Goal: Task Accomplishment & Management: Manage account settings

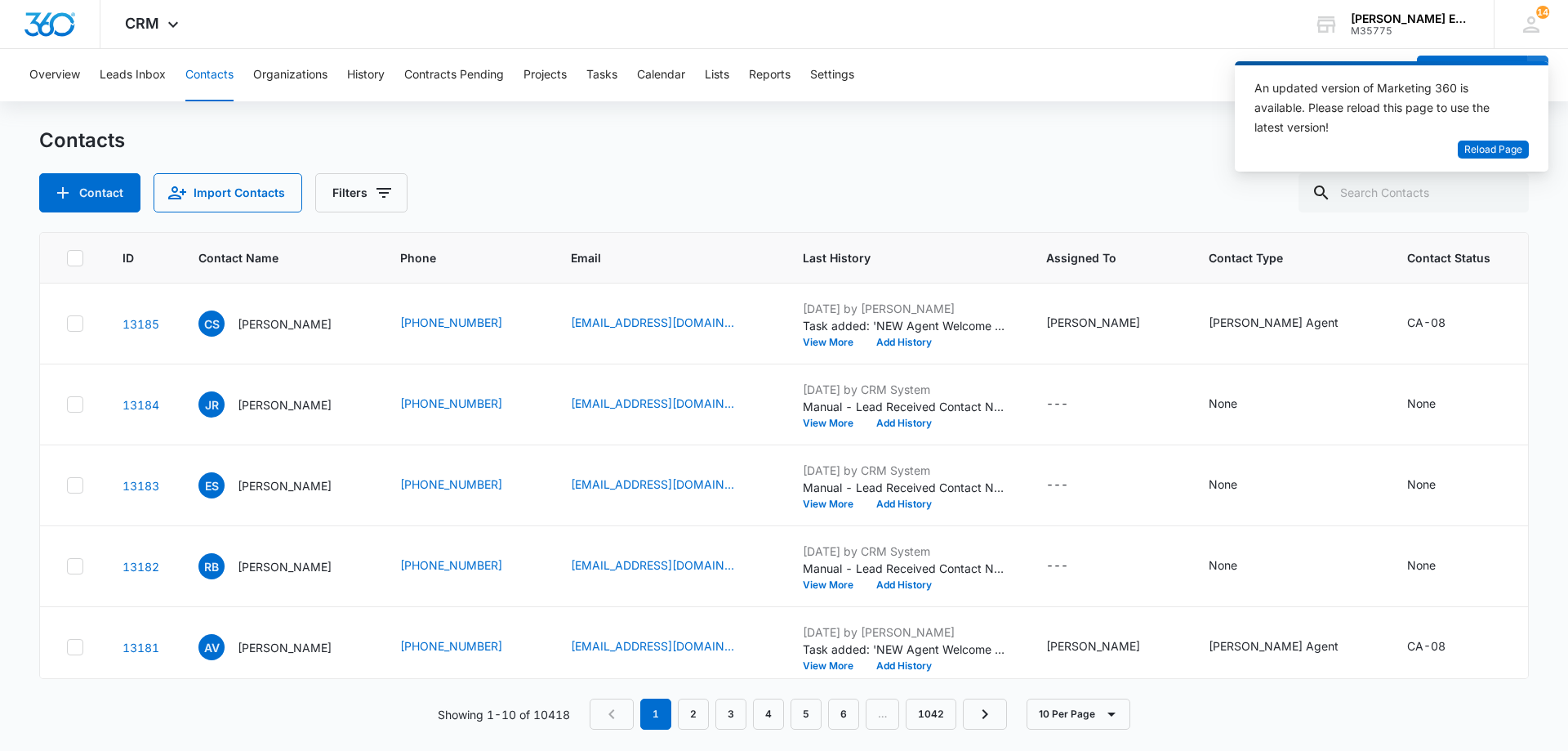
click at [1409, 195] on input "text" at bounding box center [1413, 193] width 230 height 39
type input "[PERSON_NAME]"
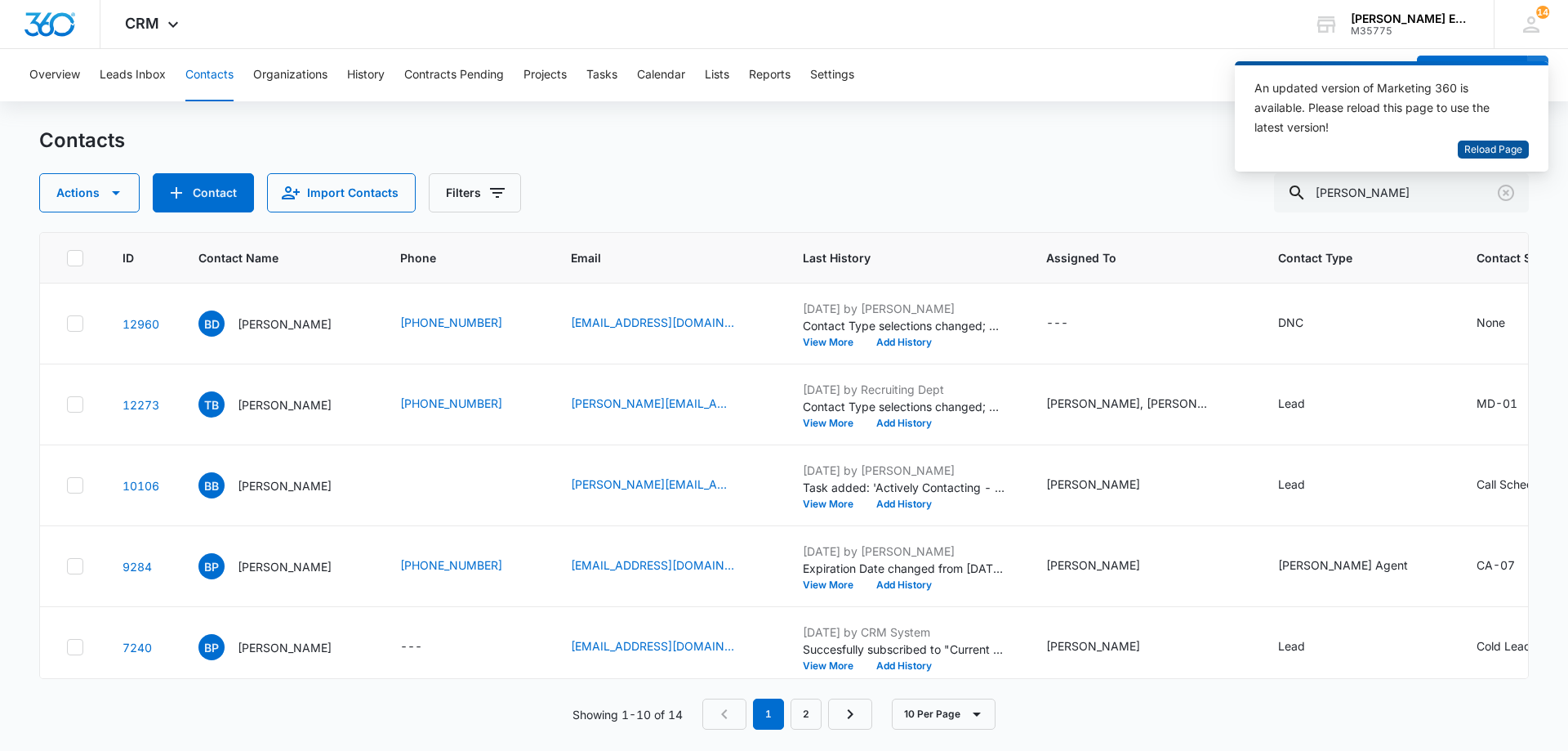
drag, startPoint x: 1480, startPoint y: 151, endPoint x: 1448, endPoint y: 151, distance: 32.0
click at [1477, 151] on span "Reload Page" at bounding box center [1493, 150] width 58 height 16
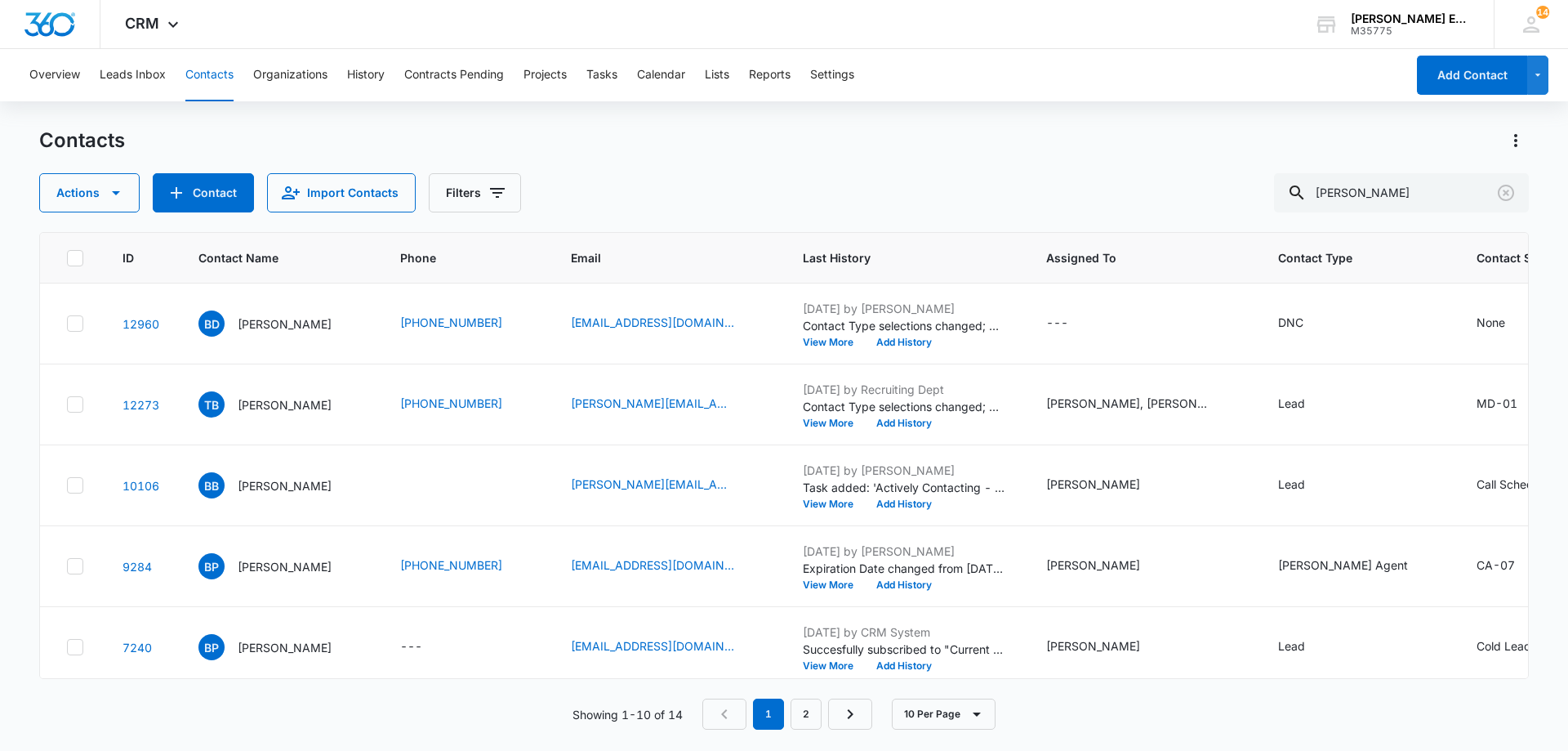
click at [726, 188] on div "Actions Contact Import Contacts Filters Bruce Owen" at bounding box center [784, 193] width 1489 height 39
click at [1404, 193] on input "[PERSON_NAME]" at bounding box center [1401, 193] width 255 height 39
click at [193, 189] on button "Contact" at bounding box center [204, 193] width 102 height 39
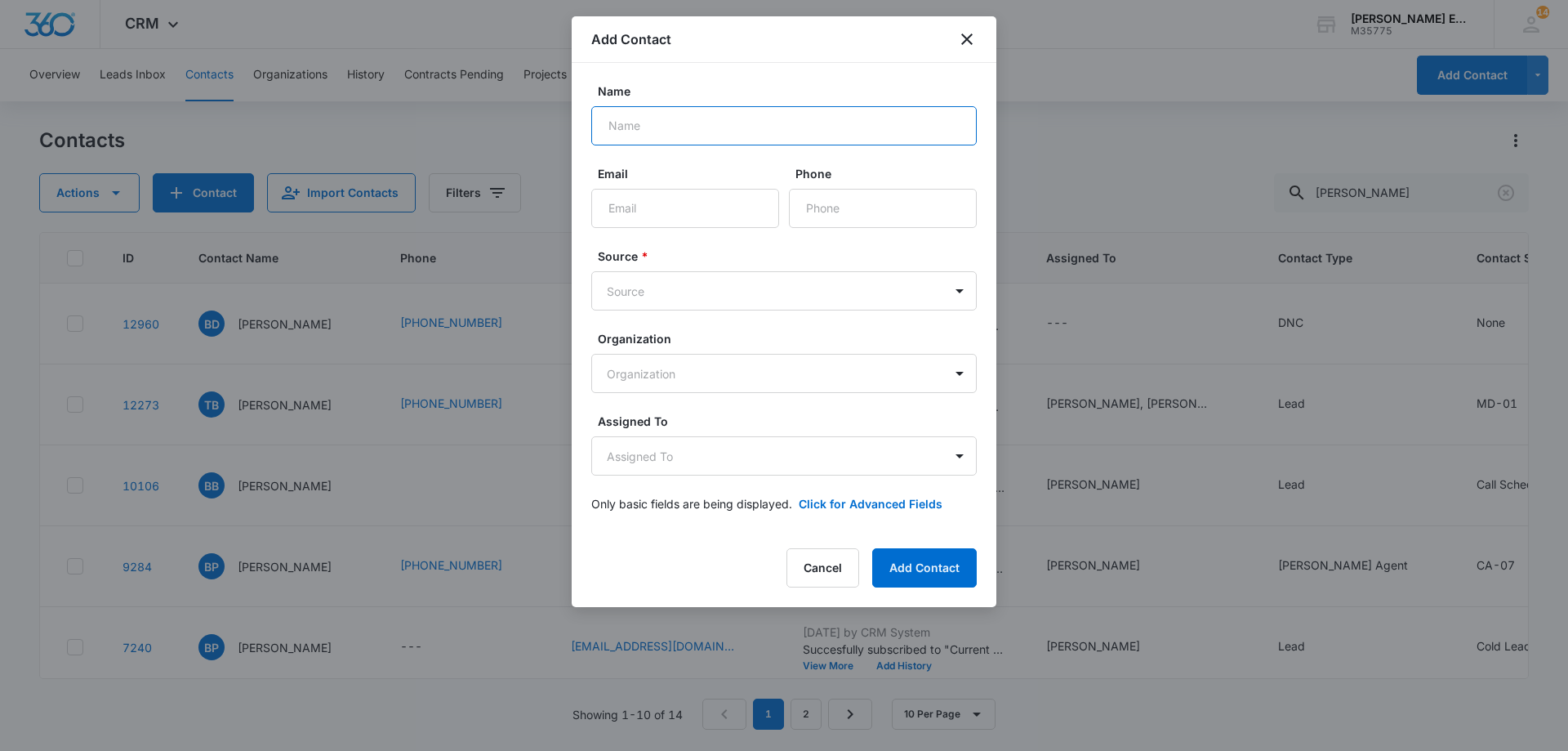
click at [782, 120] on input "Name" at bounding box center [784, 125] width 385 height 39
paste input "[PERSON_NAME]"
type input "[PERSON_NAME]"
click at [650, 210] on input "Email" at bounding box center [685, 208] width 188 height 39
paste input "bruce@balloonre.com"
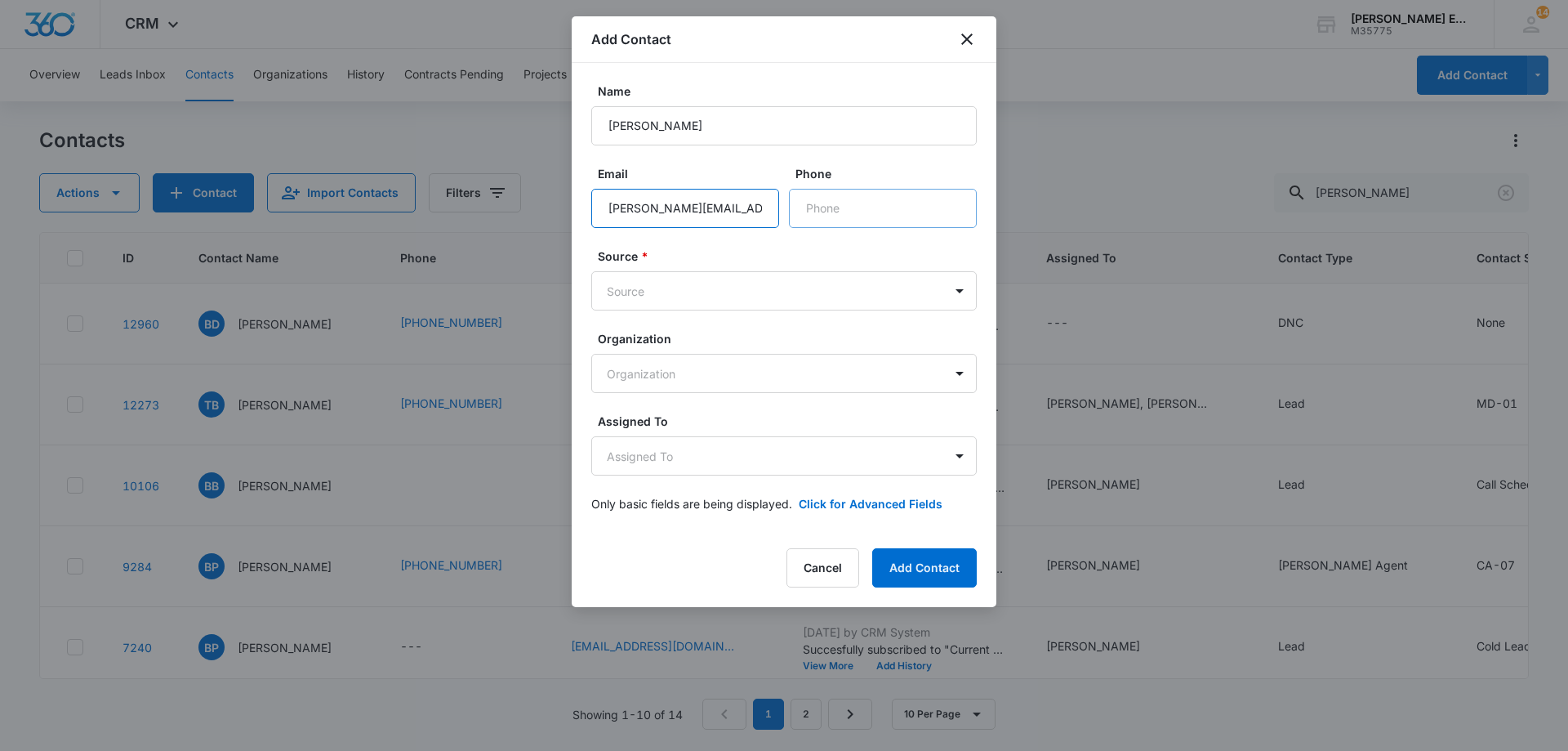
type input "bruce@balloonre.com"
click at [806, 223] on input "Phone" at bounding box center [882, 208] width 188 height 39
click at [851, 209] on input "Phone" at bounding box center [882, 208] width 188 height 39
paste input "(951) 834-3499"
type input "(951) 834-3499"
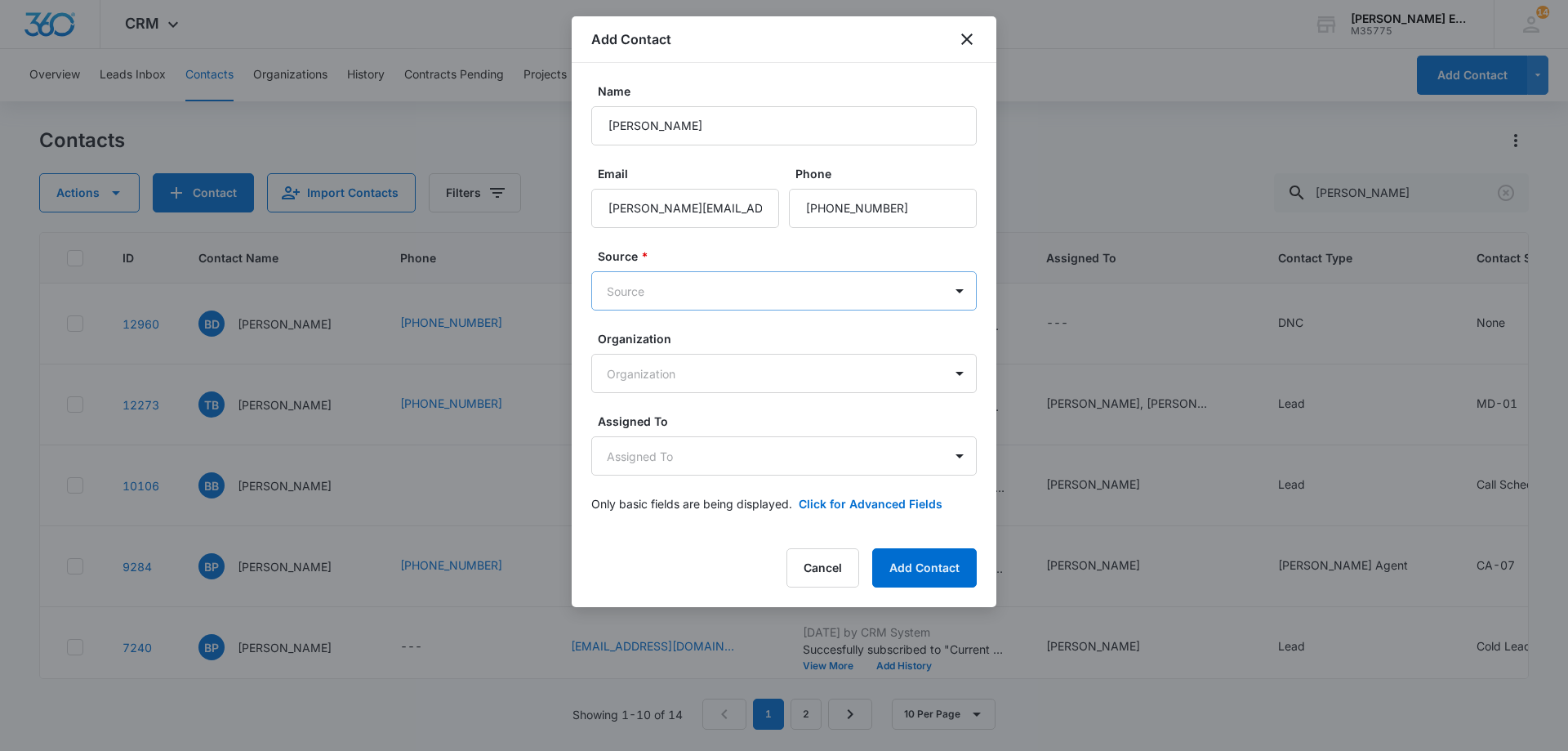
click at [741, 278] on body "CRM Apps Reputation Websites Forms CRM Email Social Shop Payments POS Content A…" at bounding box center [784, 376] width 1568 height 751
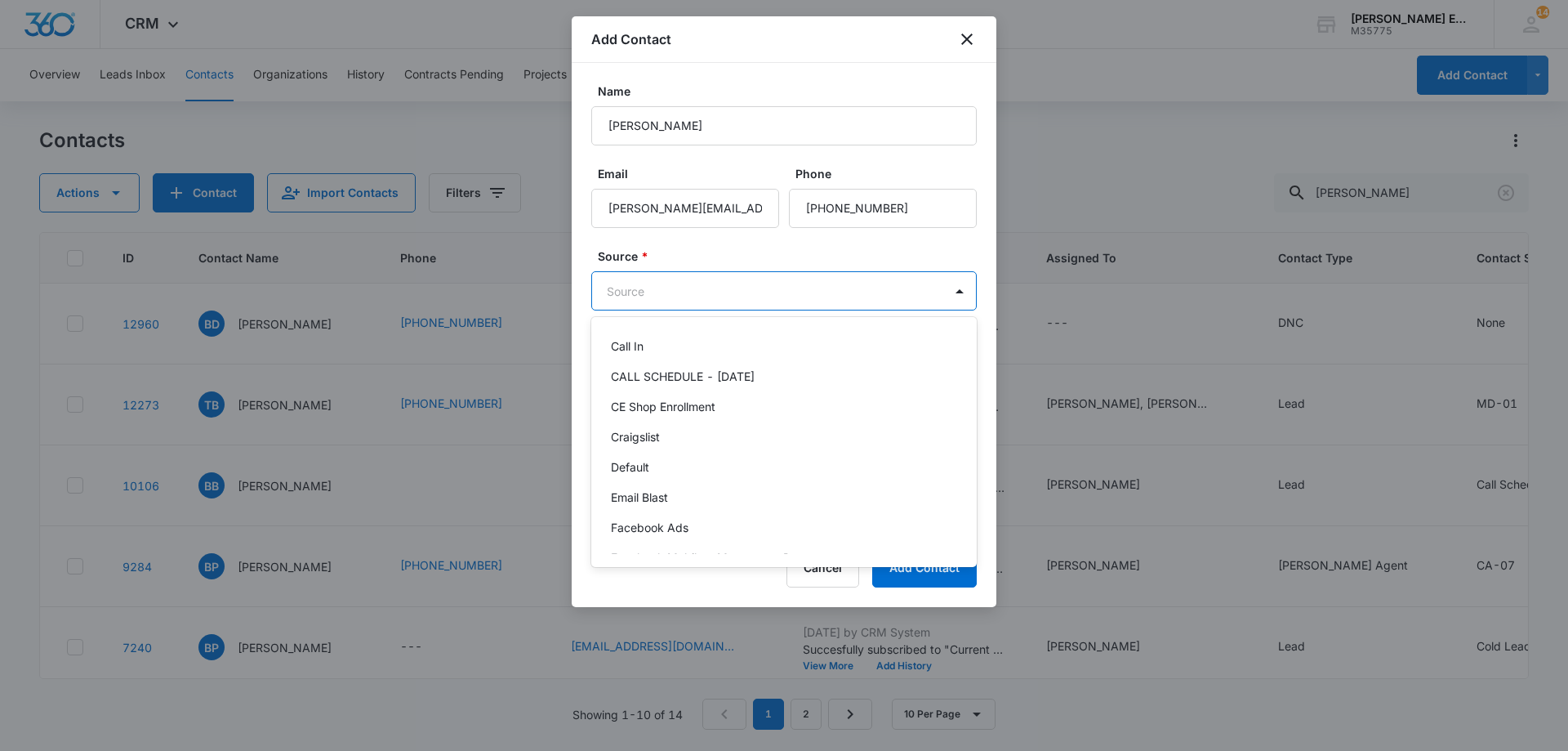
scroll to position [164, 0]
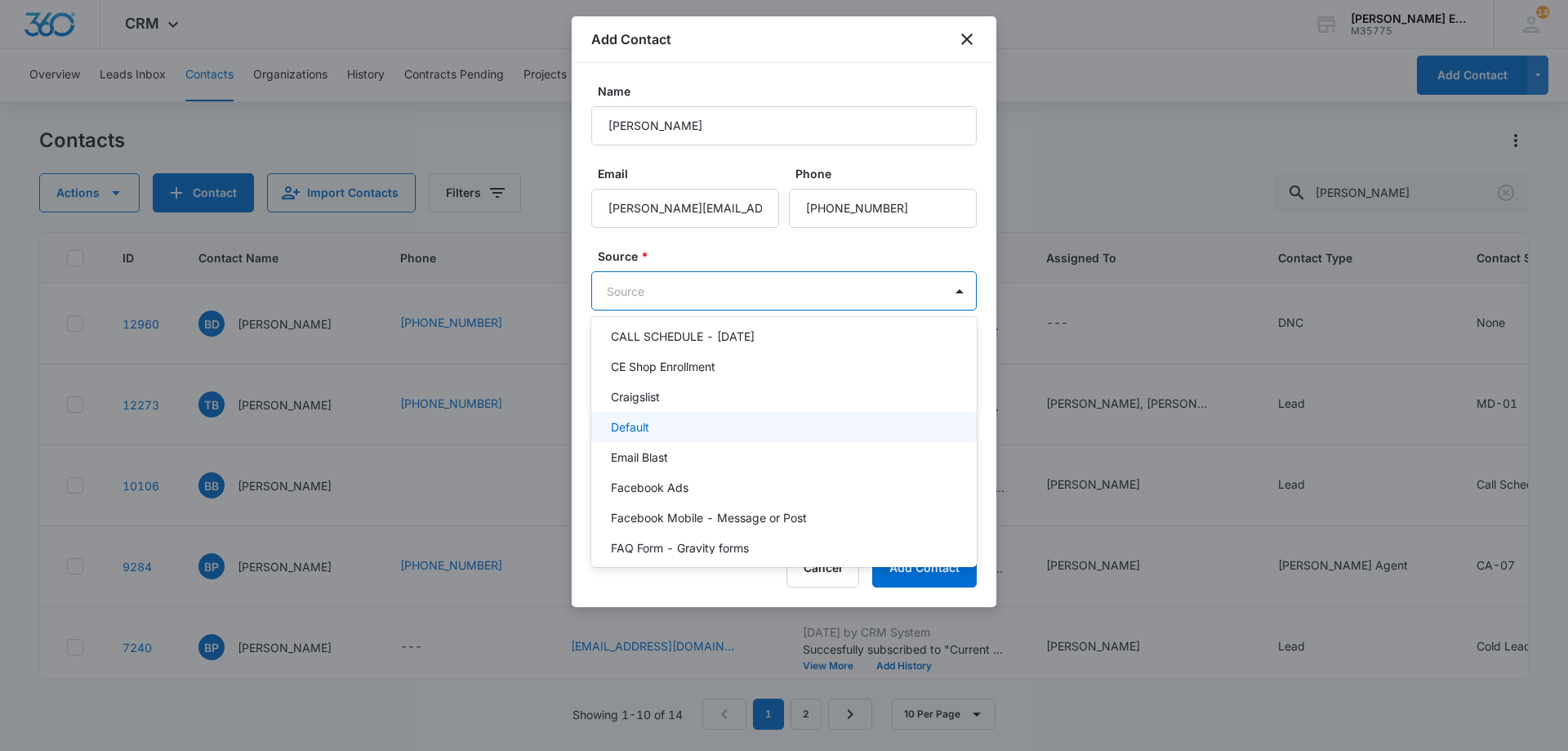
click at [621, 426] on p "Default" at bounding box center [630, 427] width 38 height 18
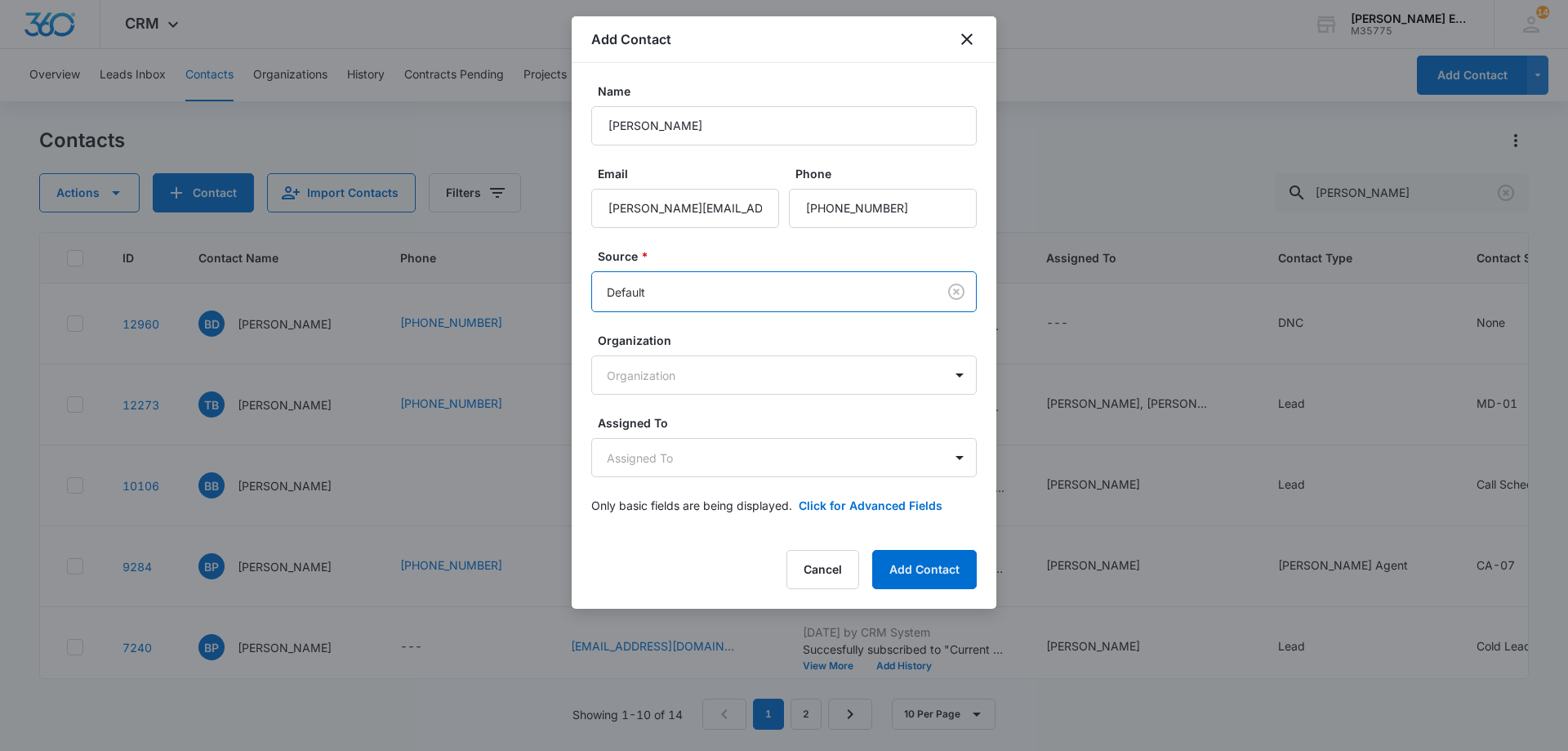
click at [784, 284] on body "CRM Apps Reputation Websites Forms CRM Email Social Shop Payments POS Content A…" at bounding box center [784, 376] width 1568 height 751
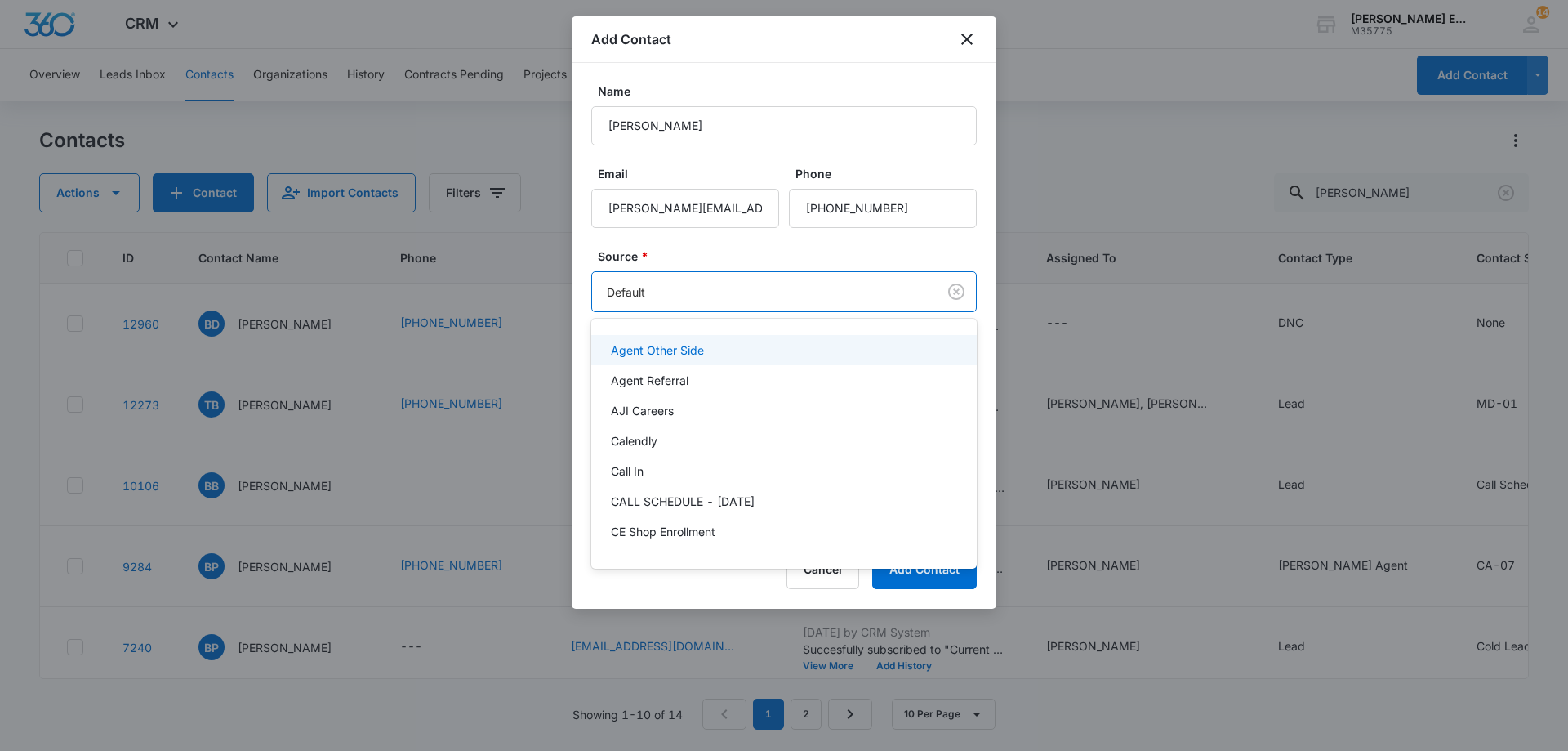
click at [732, 284] on div at bounding box center [784, 376] width 1568 height 751
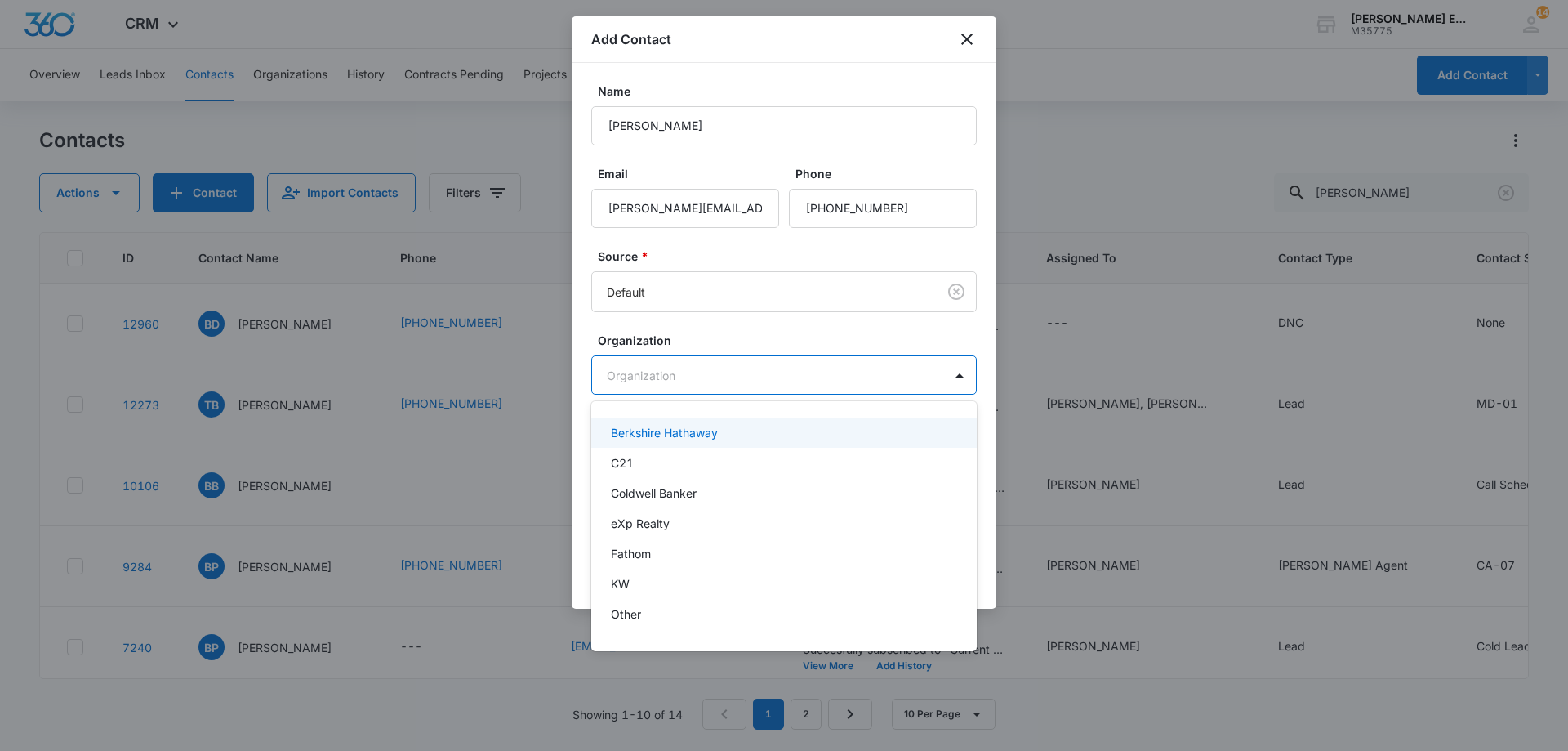
click at [655, 365] on body "CRM Apps Reputation Websites Forms CRM Email Social Shop Payments POS Content A…" at bounding box center [784, 376] width 1568 height 751
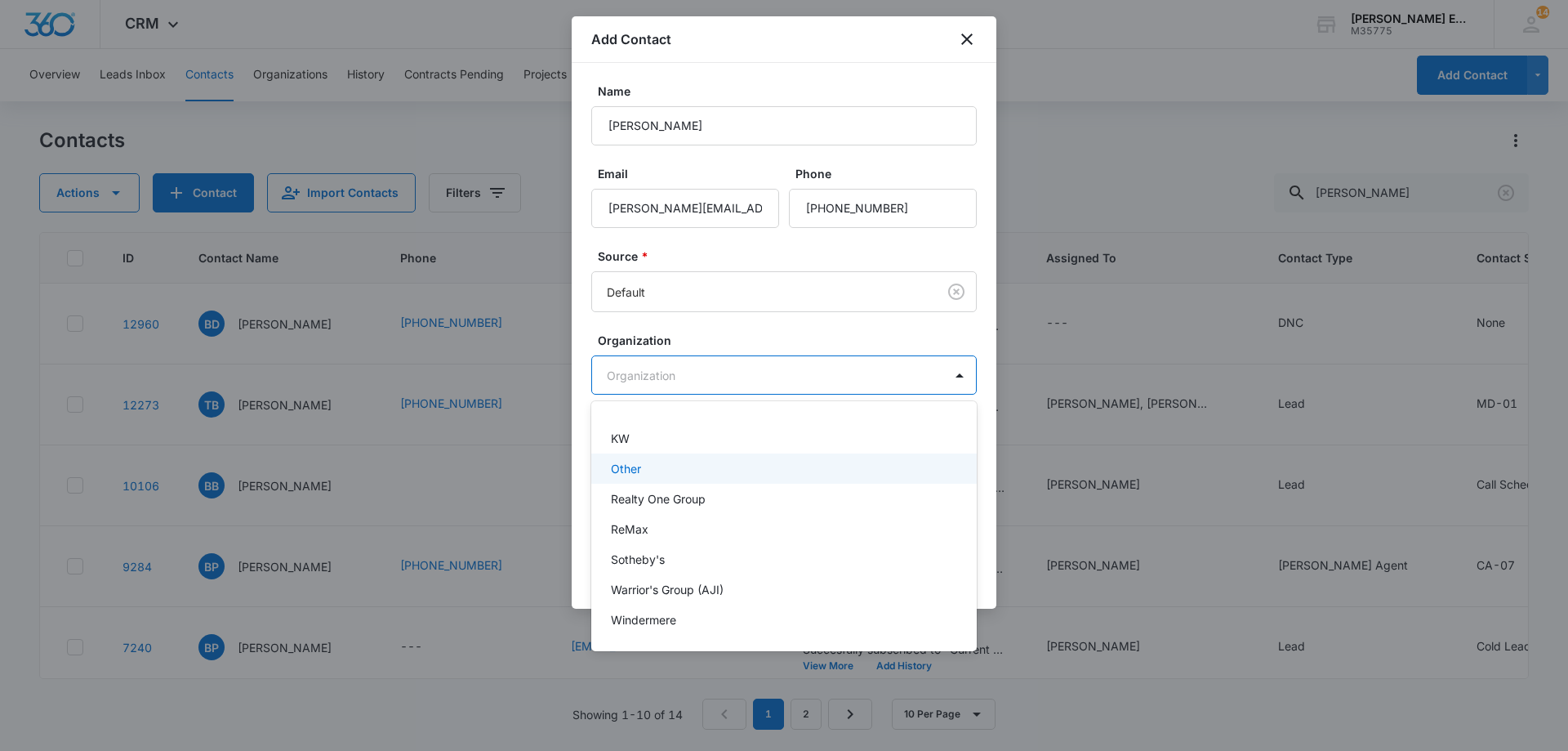
scroll to position [0, 0]
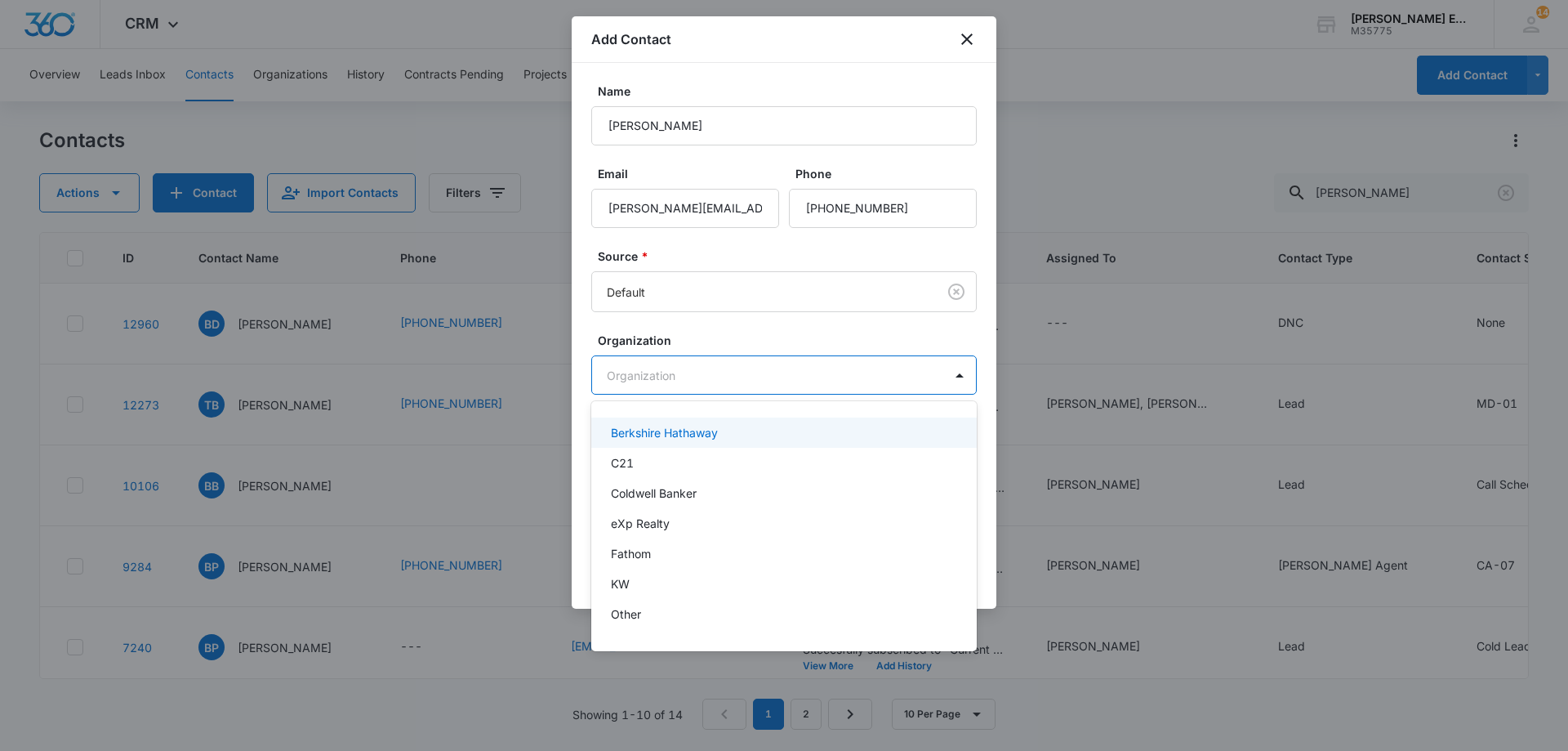
click at [757, 361] on div at bounding box center [784, 376] width 1568 height 751
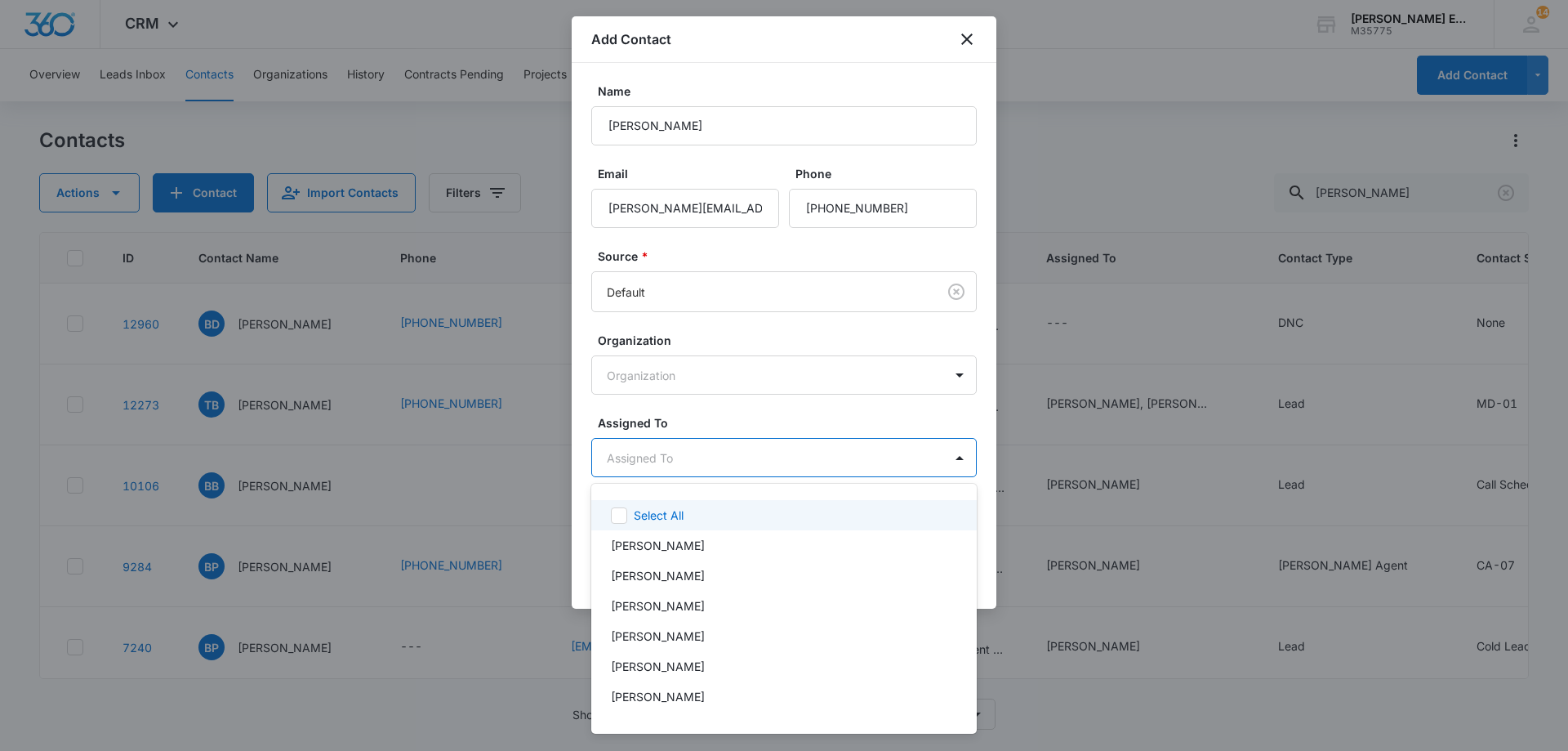
click at [692, 456] on body "CRM Apps Reputation Websites Forms CRM Email Social Shop Payments POS Content A…" at bounding box center [784, 376] width 1568 height 751
click at [678, 696] on p "[PERSON_NAME]" at bounding box center [657, 697] width 94 height 18
click at [821, 409] on div at bounding box center [784, 376] width 1568 height 751
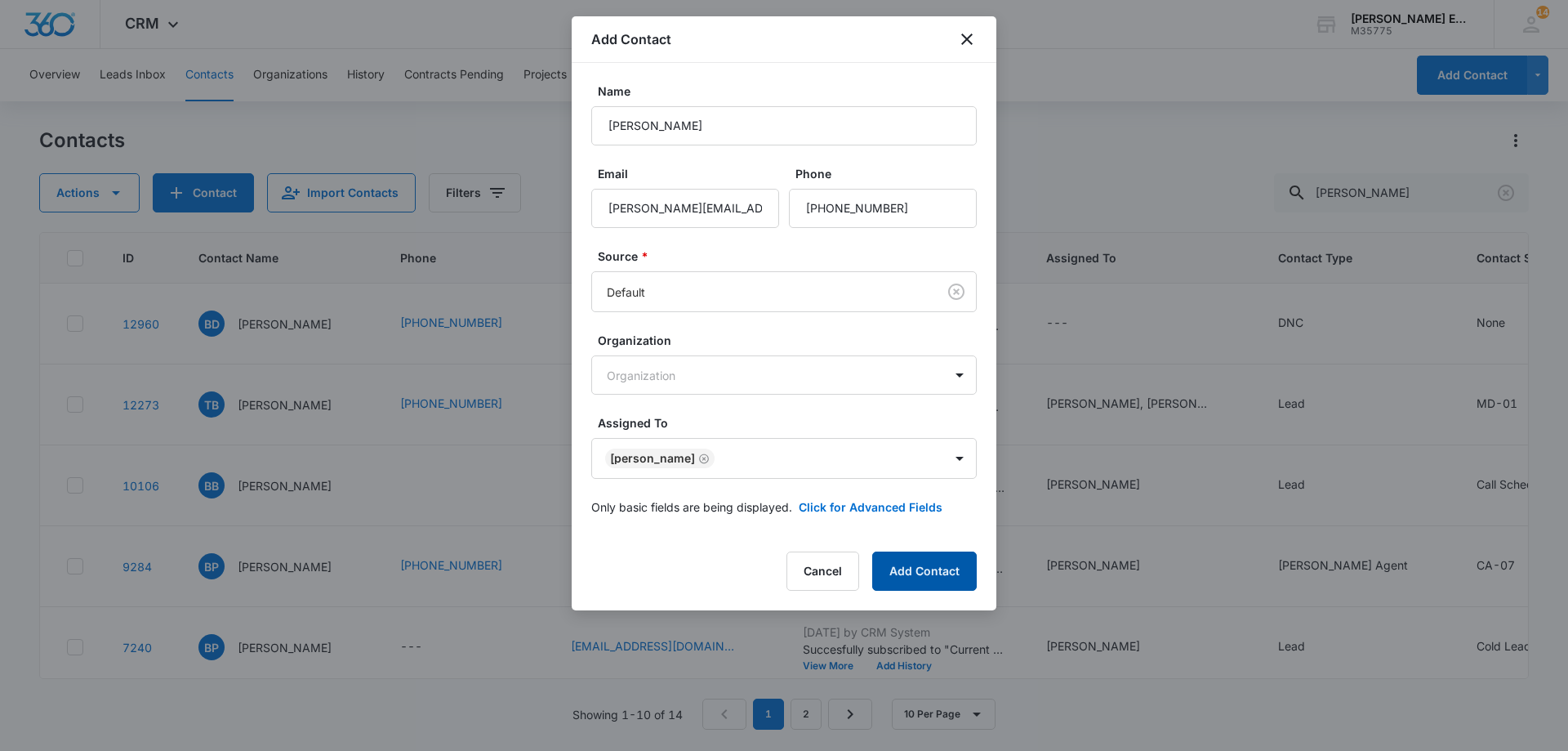
click at [916, 574] on button "Add Contact" at bounding box center [924, 571] width 104 height 39
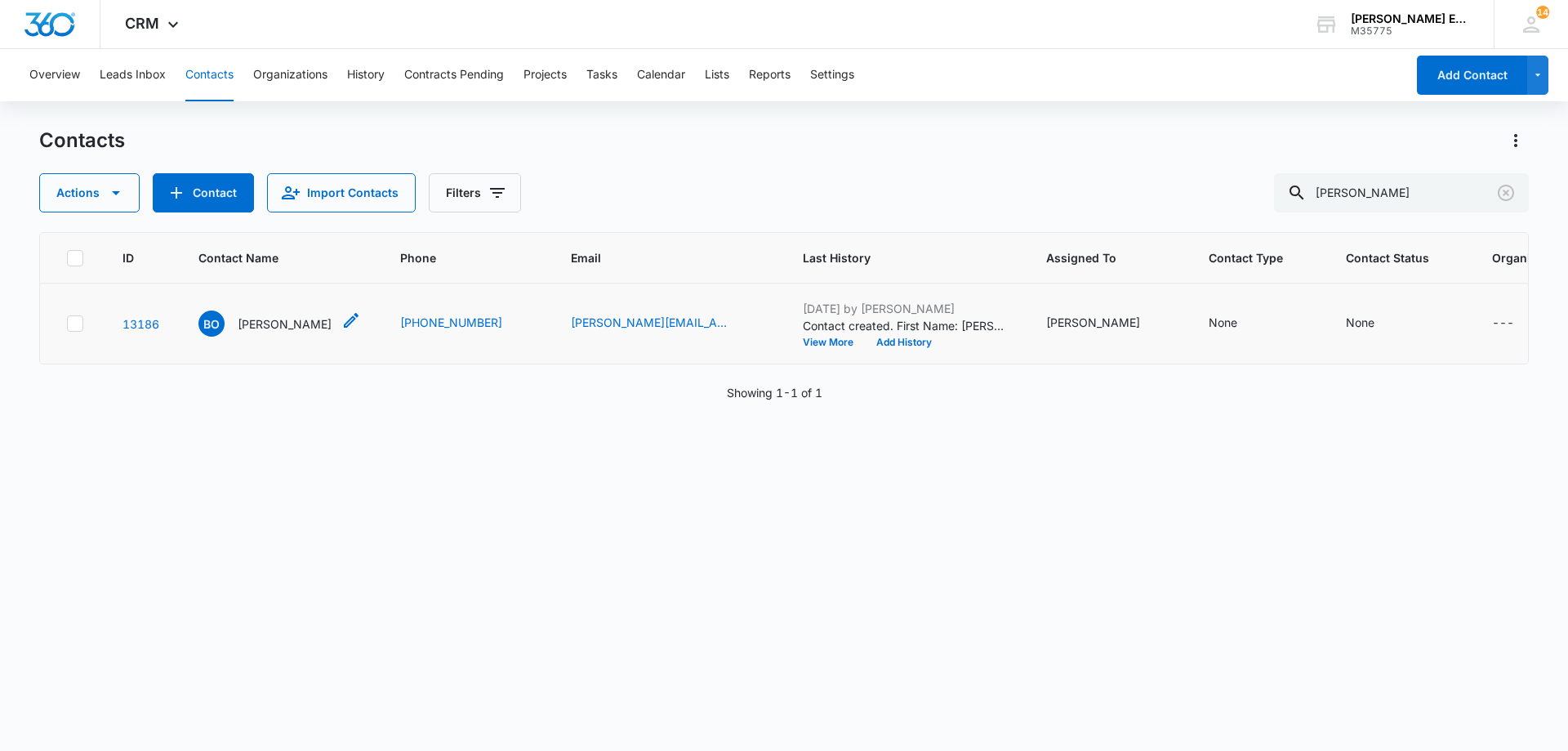
click at [280, 328] on div "BO Bruce Owen" at bounding box center [265, 324] width 133 height 26
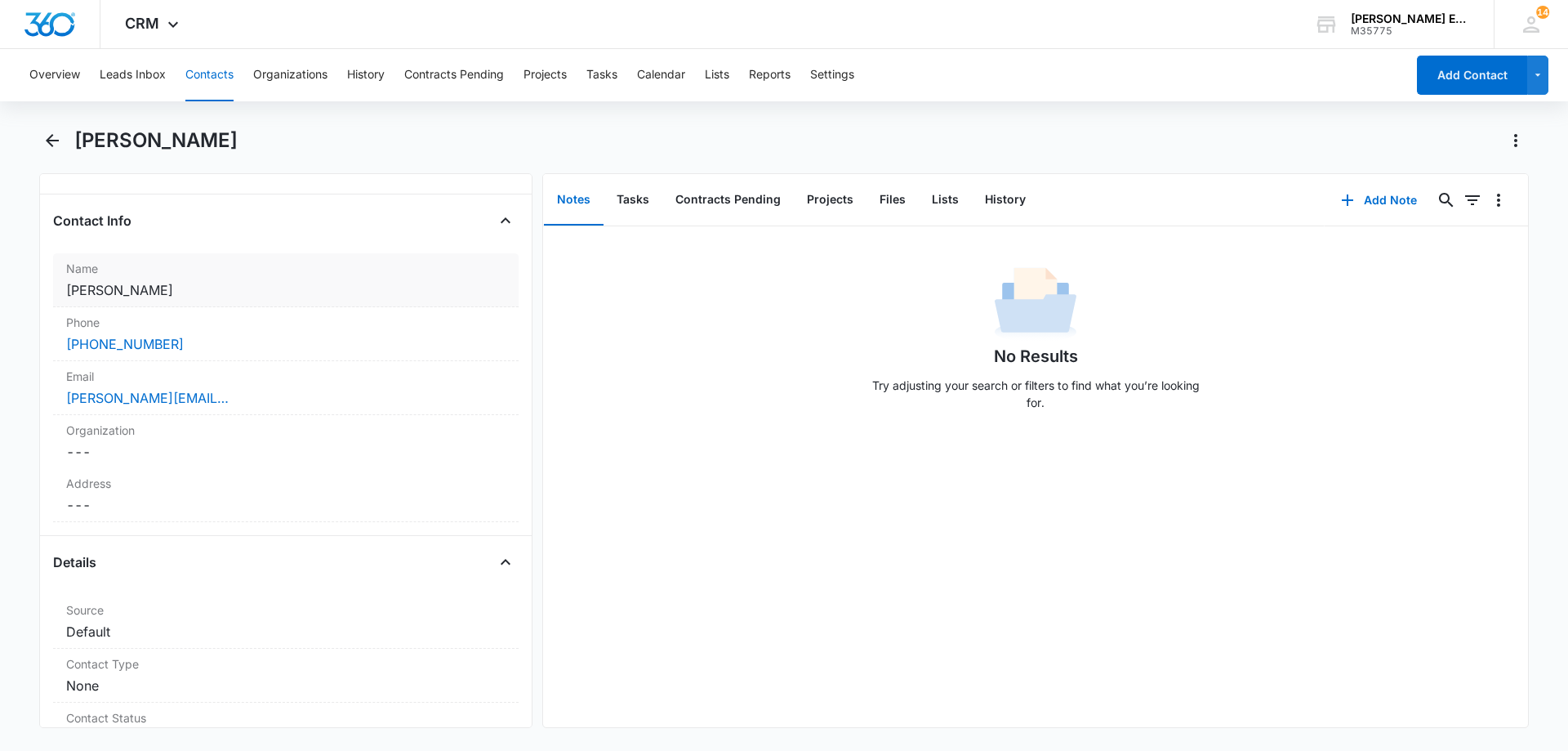
scroll to position [245, 0]
click at [183, 515] on div "Address Cancel Save Changes ---" at bounding box center [286, 492] width 466 height 54
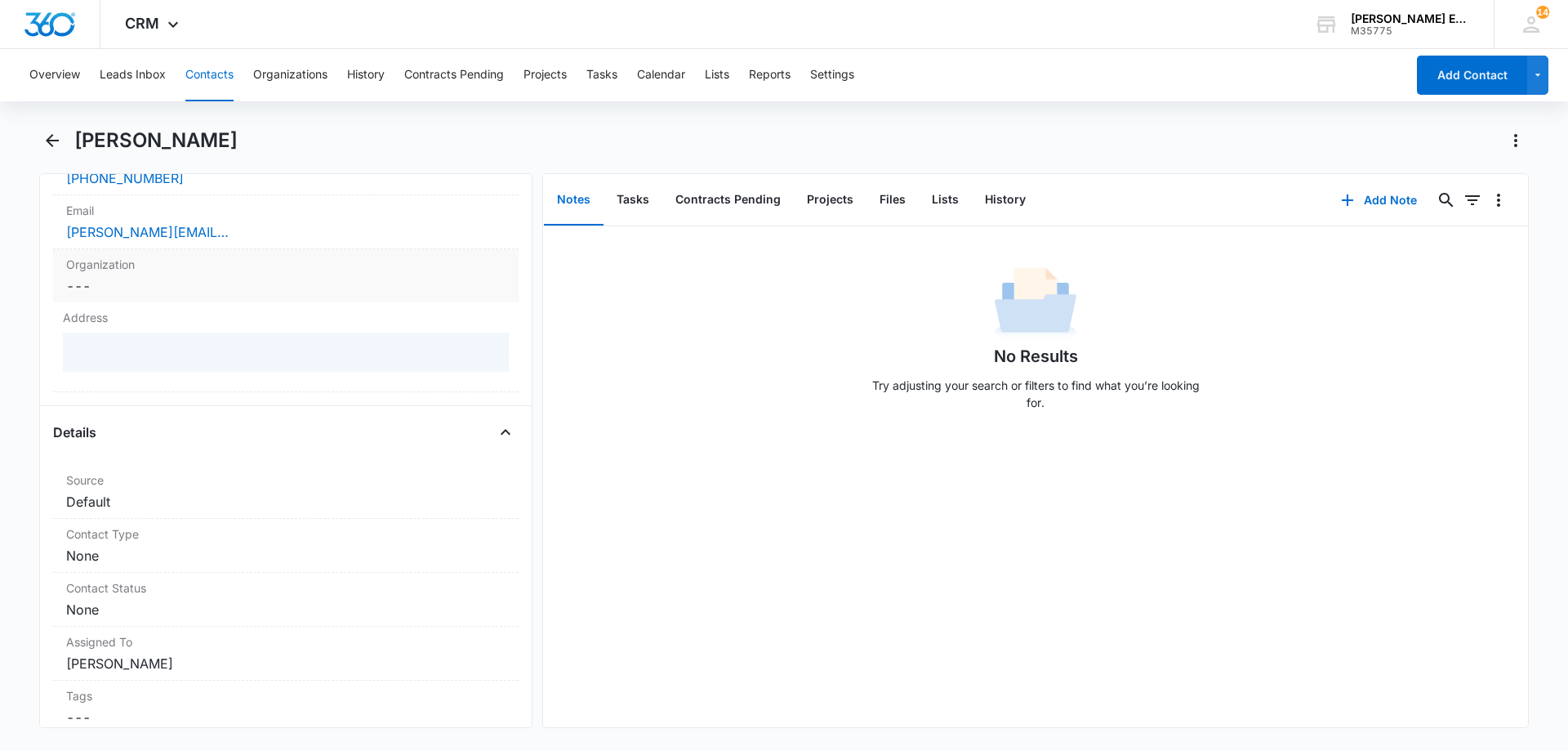
scroll to position [409, 0]
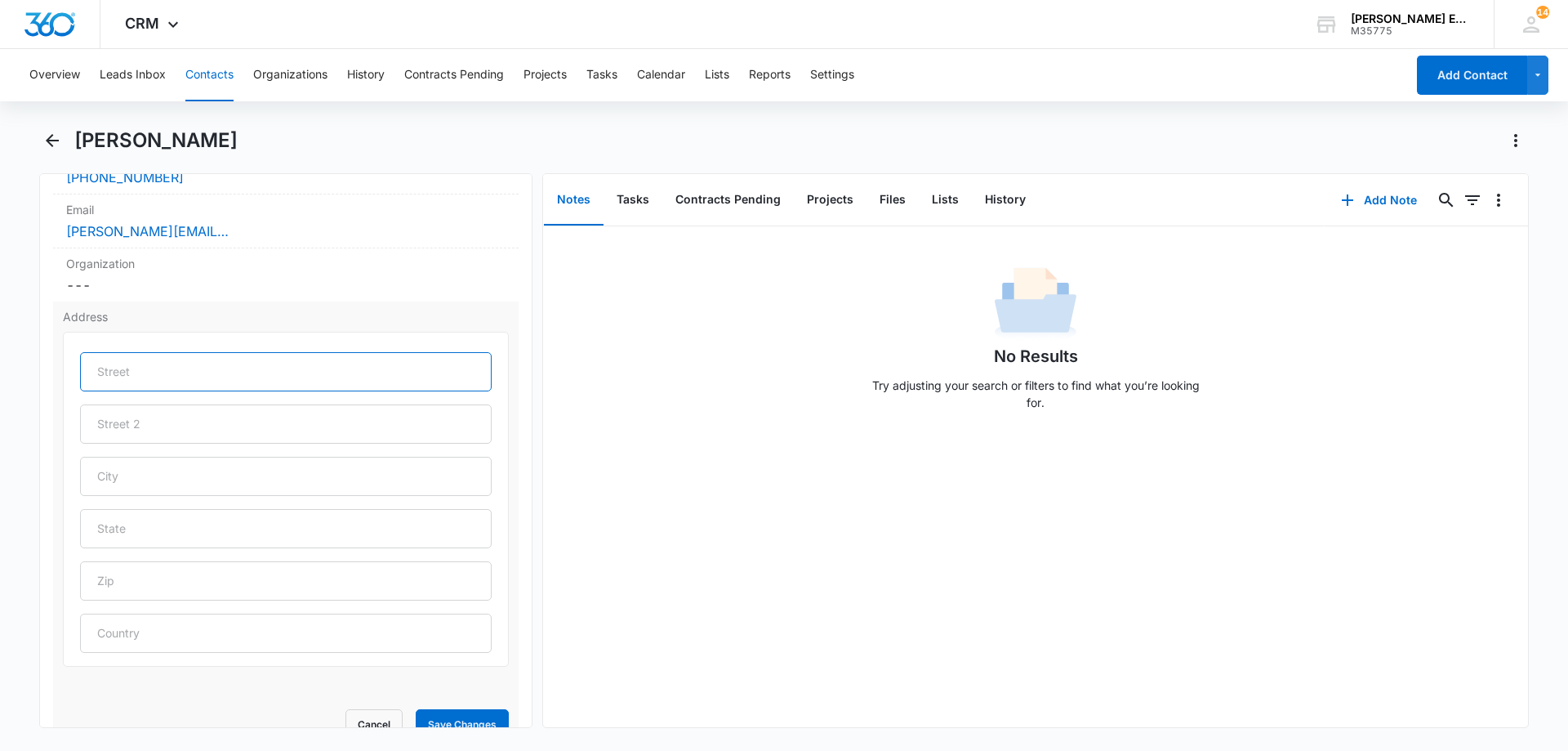
click at [172, 372] on input "text" at bounding box center [285, 371] width 411 height 39
paste input "31425 Gabriel Metsu St"
type input "31425 Gabriel Metsu St"
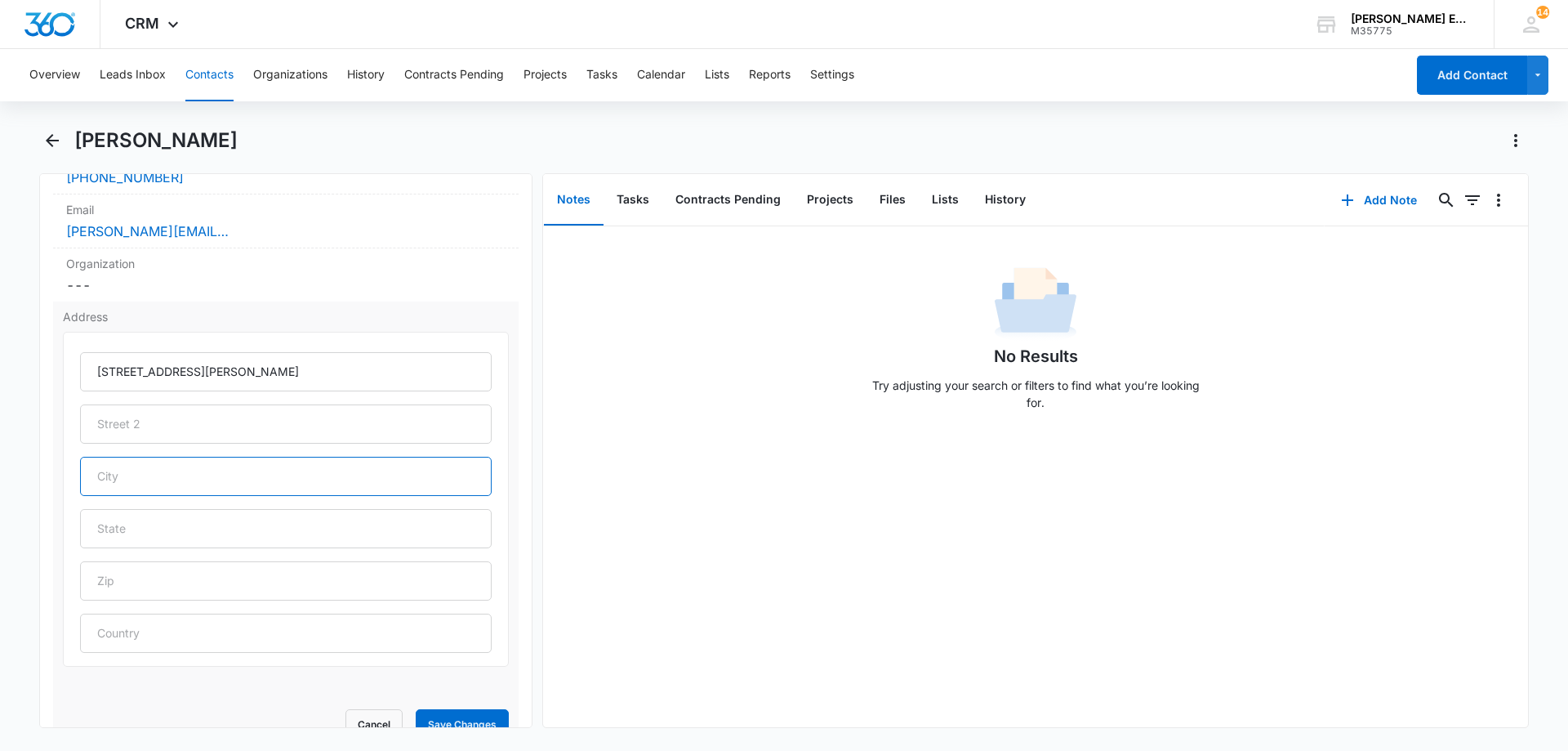
drag, startPoint x: 139, startPoint y: 474, endPoint x: 165, endPoint y: 483, distance: 27.5
click at [139, 474] on input "text" at bounding box center [285, 476] width 411 height 39
paste input "Winchester"
type input "Winchester"
click at [167, 533] on input "text" at bounding box center [285, 528] width 411 height 39
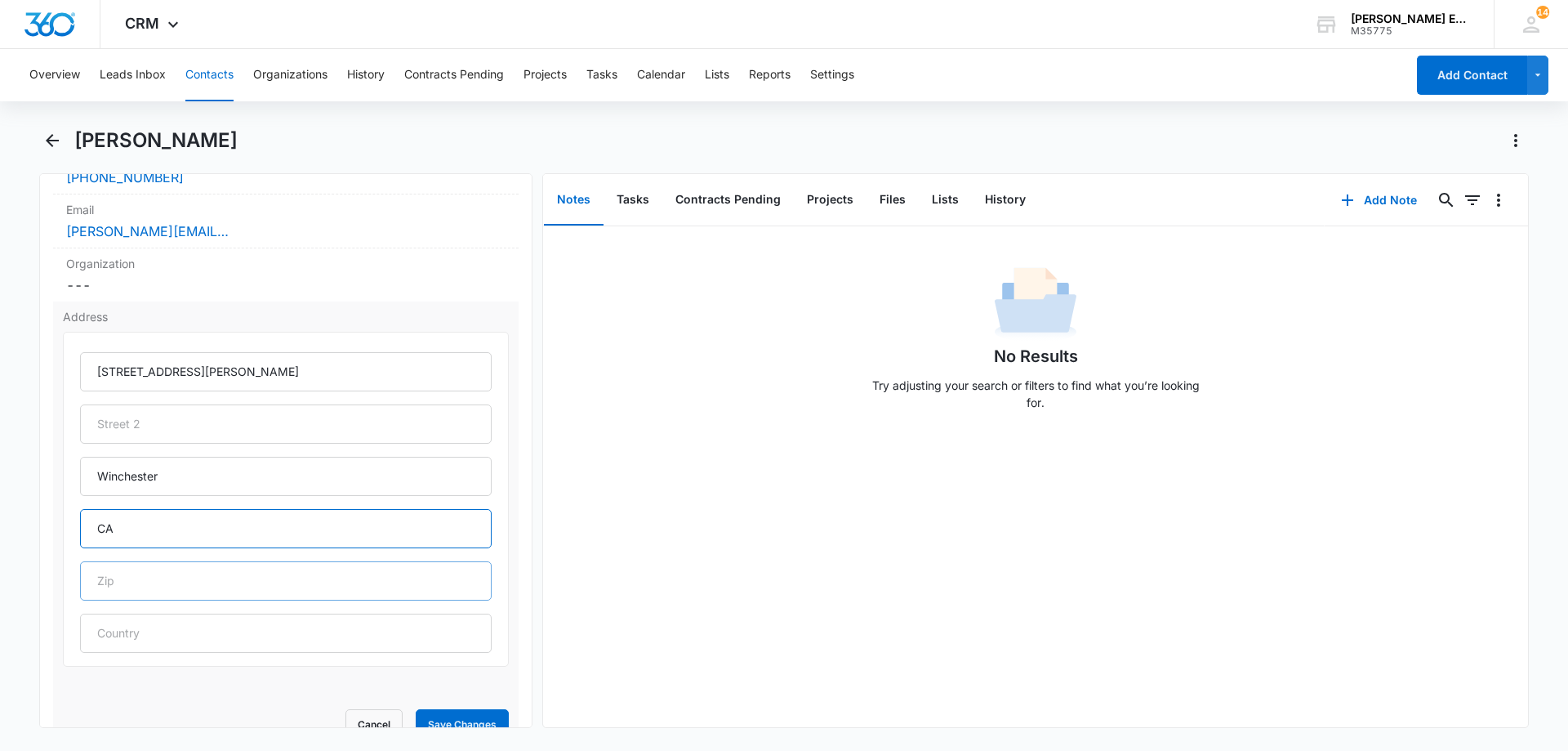
type input "CA"
drag, startPoint x: 177, startPoint y: 578, endPoint x: 401, endPoint y: 677, distance: 244.9
click at [178, 579] on input "text" at bounding box center [285, 580] width 411 height 39
click at [189, 588] on input "text" at bounding box center [285, 580] width 411 height 39
paste input "92596"
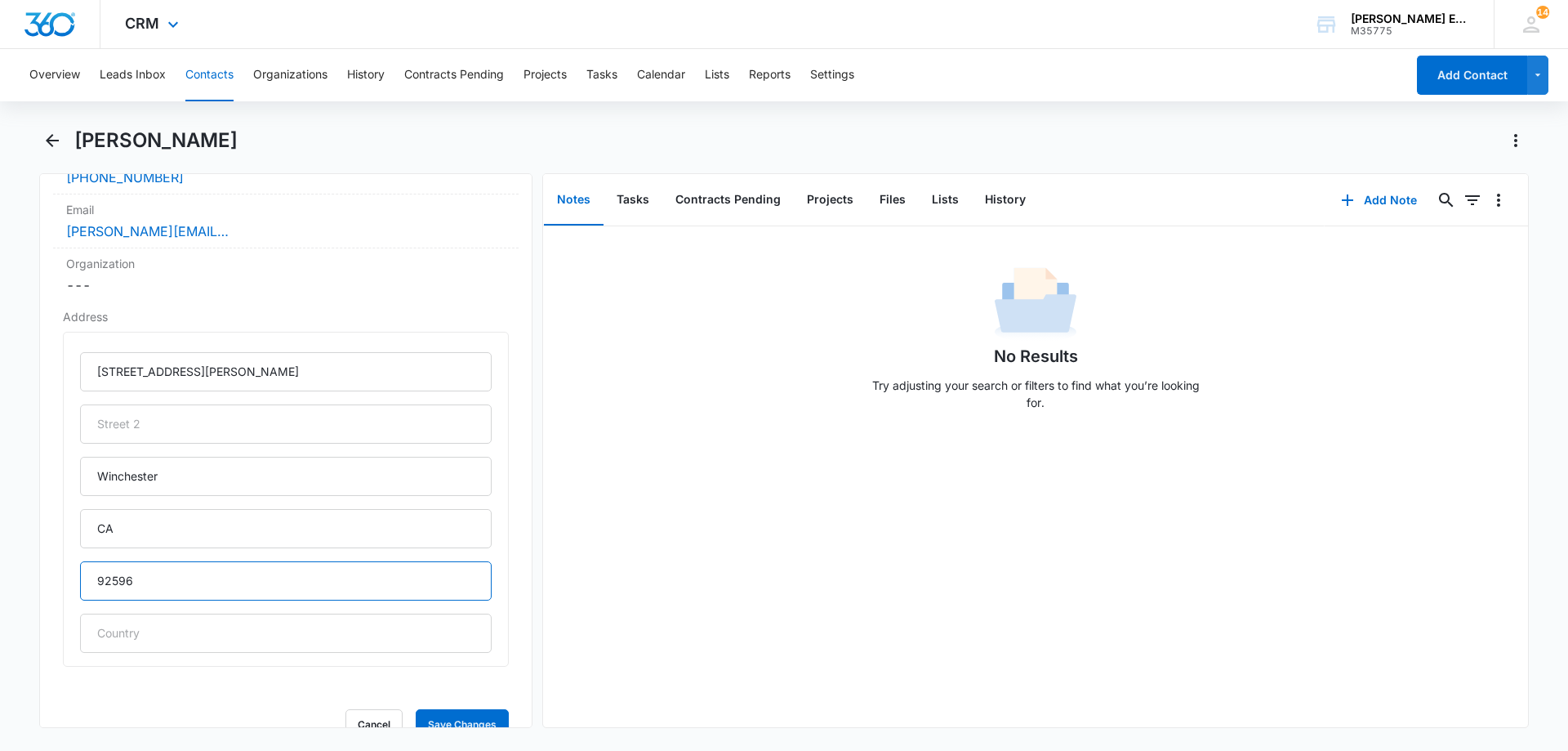
type input "92596"
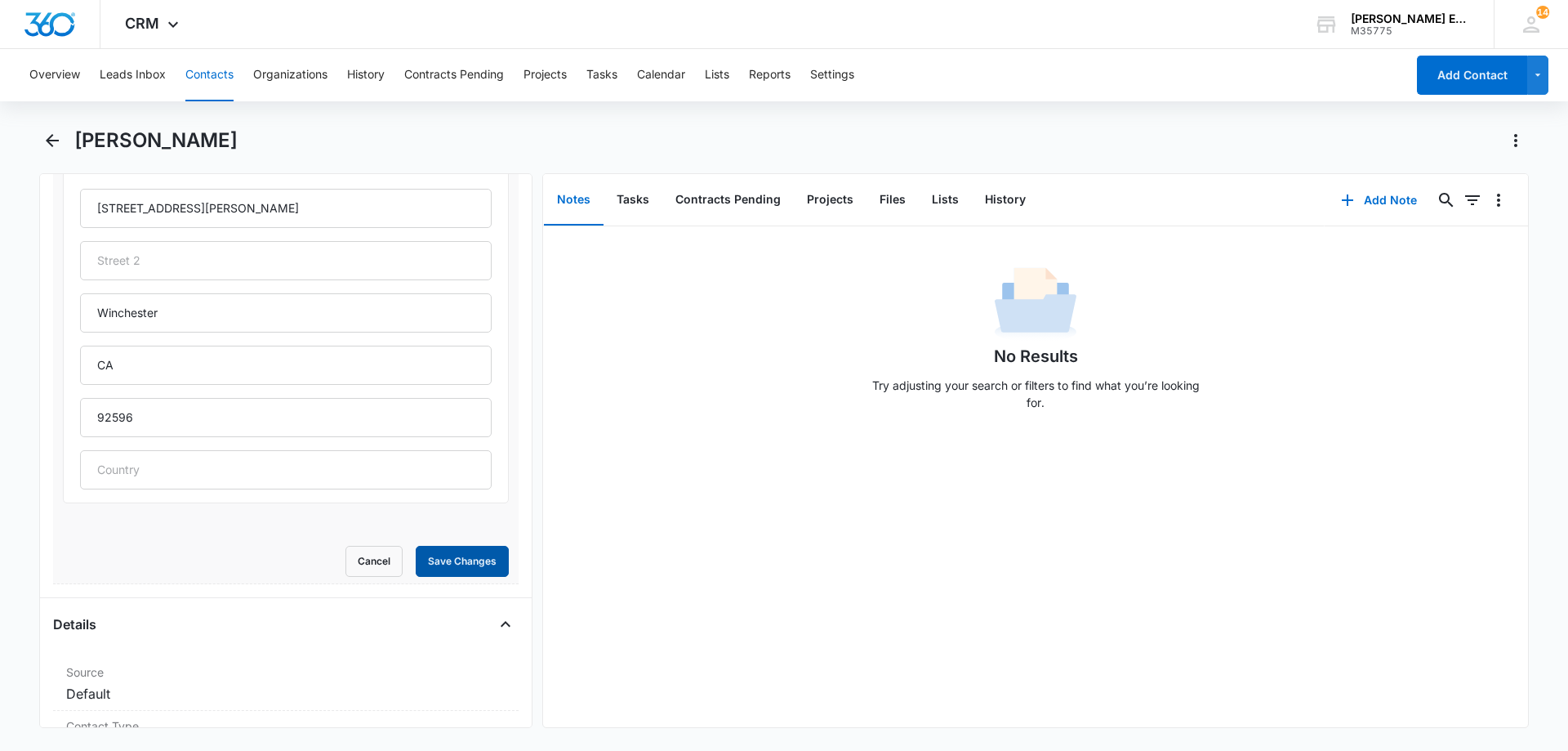
click at [422, 553] on button "Save Changes" at bounding box center [462, 560] width 93 height 31
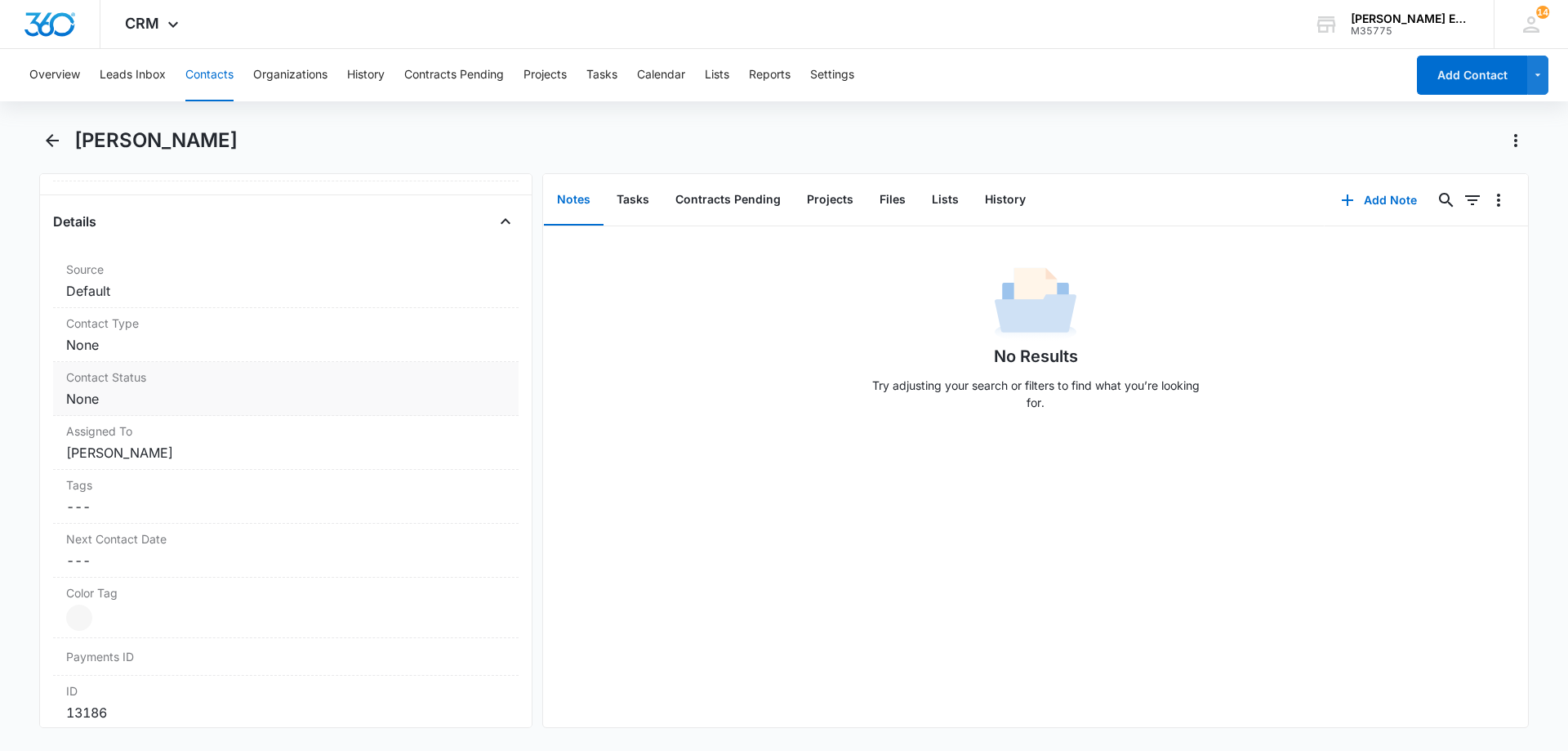
scroll to position [980, 0]
click at [172, 335] on dd "Cancel Save Changes None" at bounding box center [286, 339] width 439 height 19
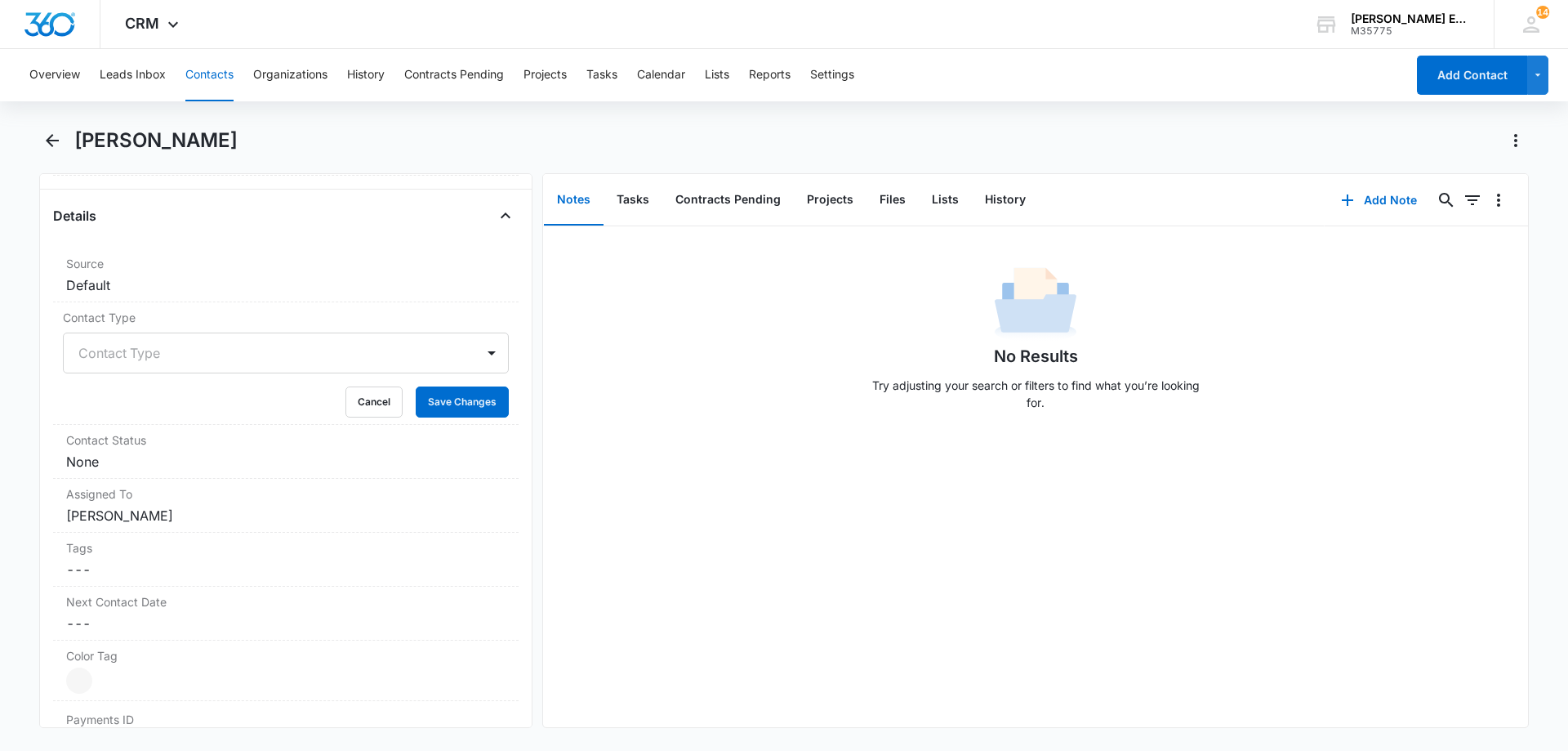
click at [175, 360] on div at bounding box center [266, 353] width 375 height 23
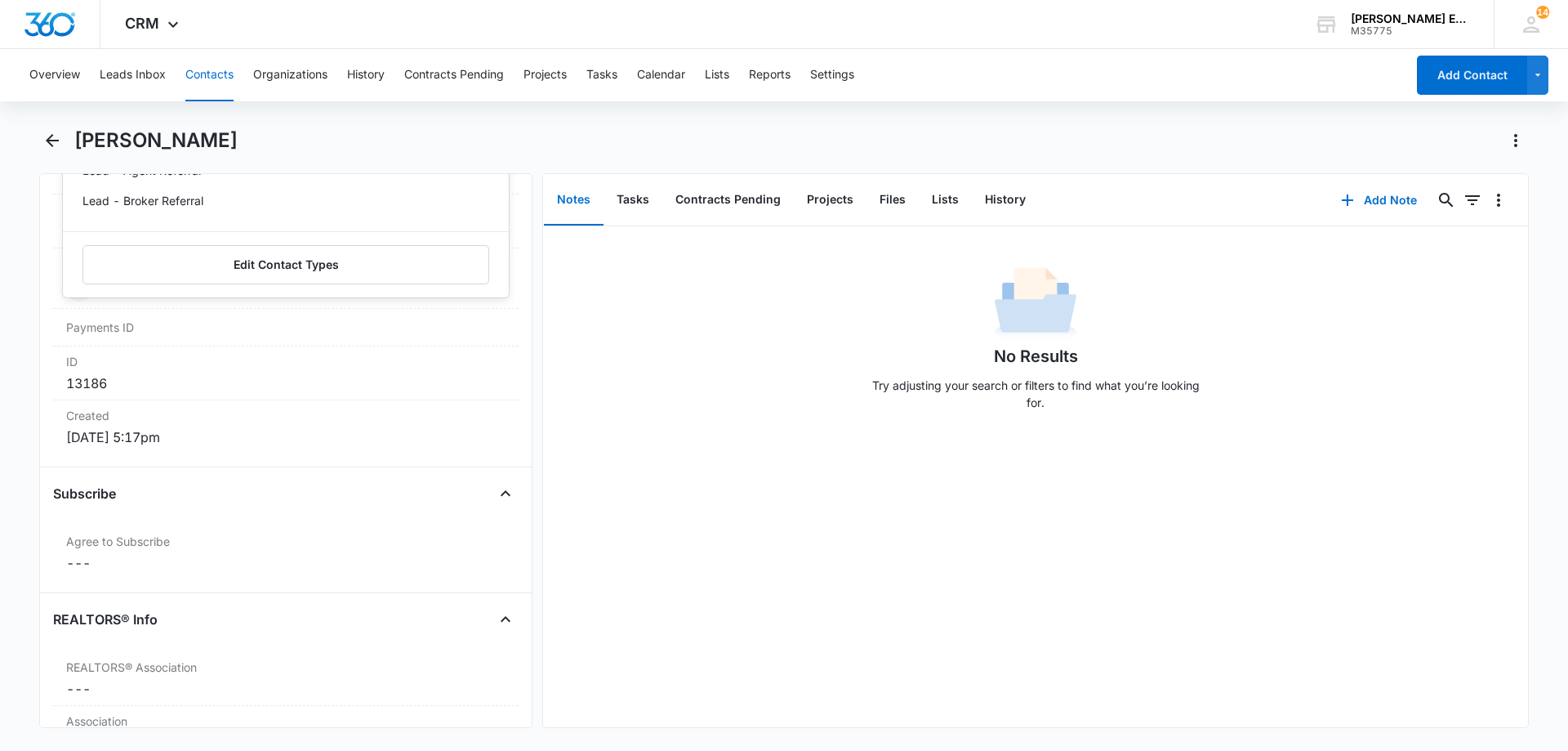
scroll to position [758, 0]
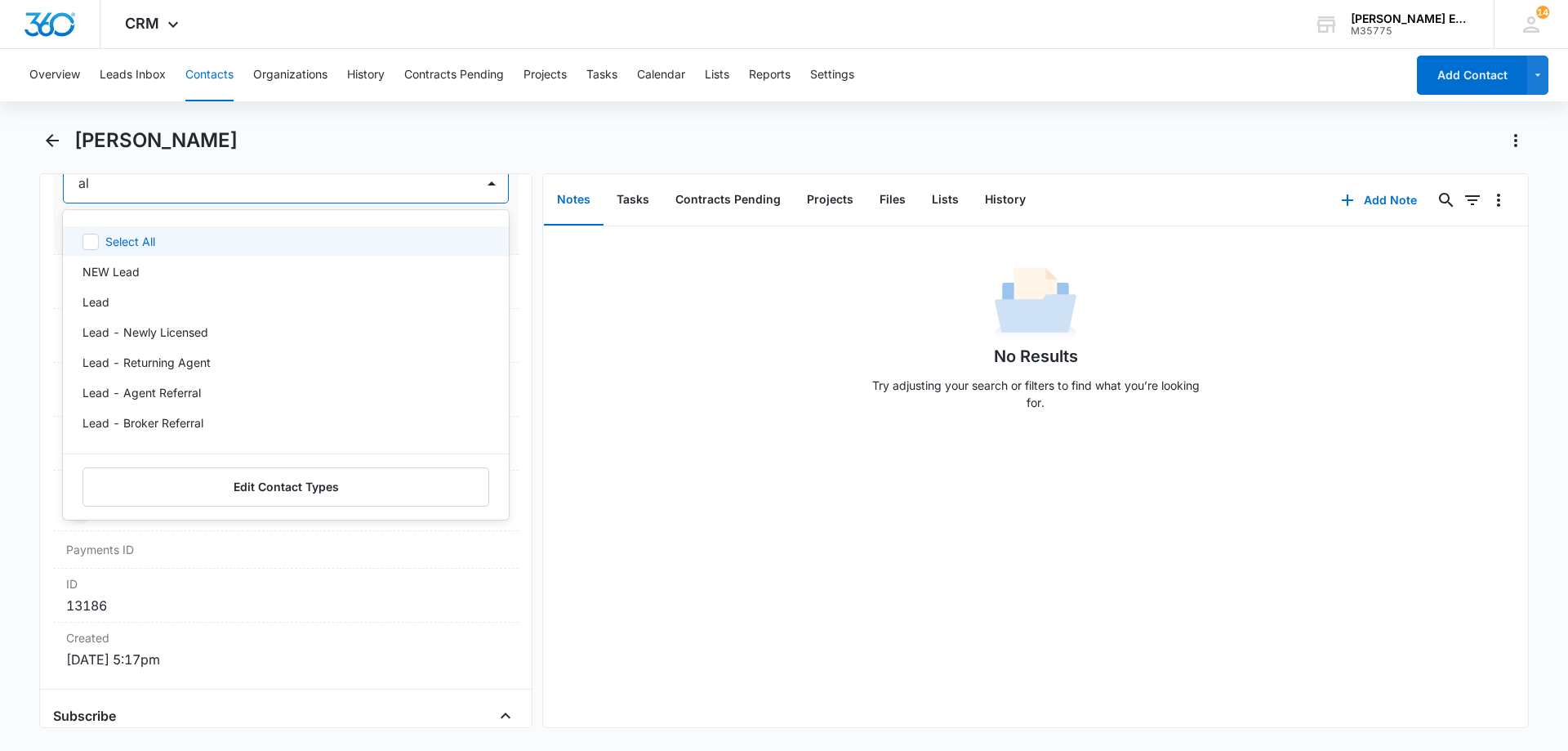
type input "all"
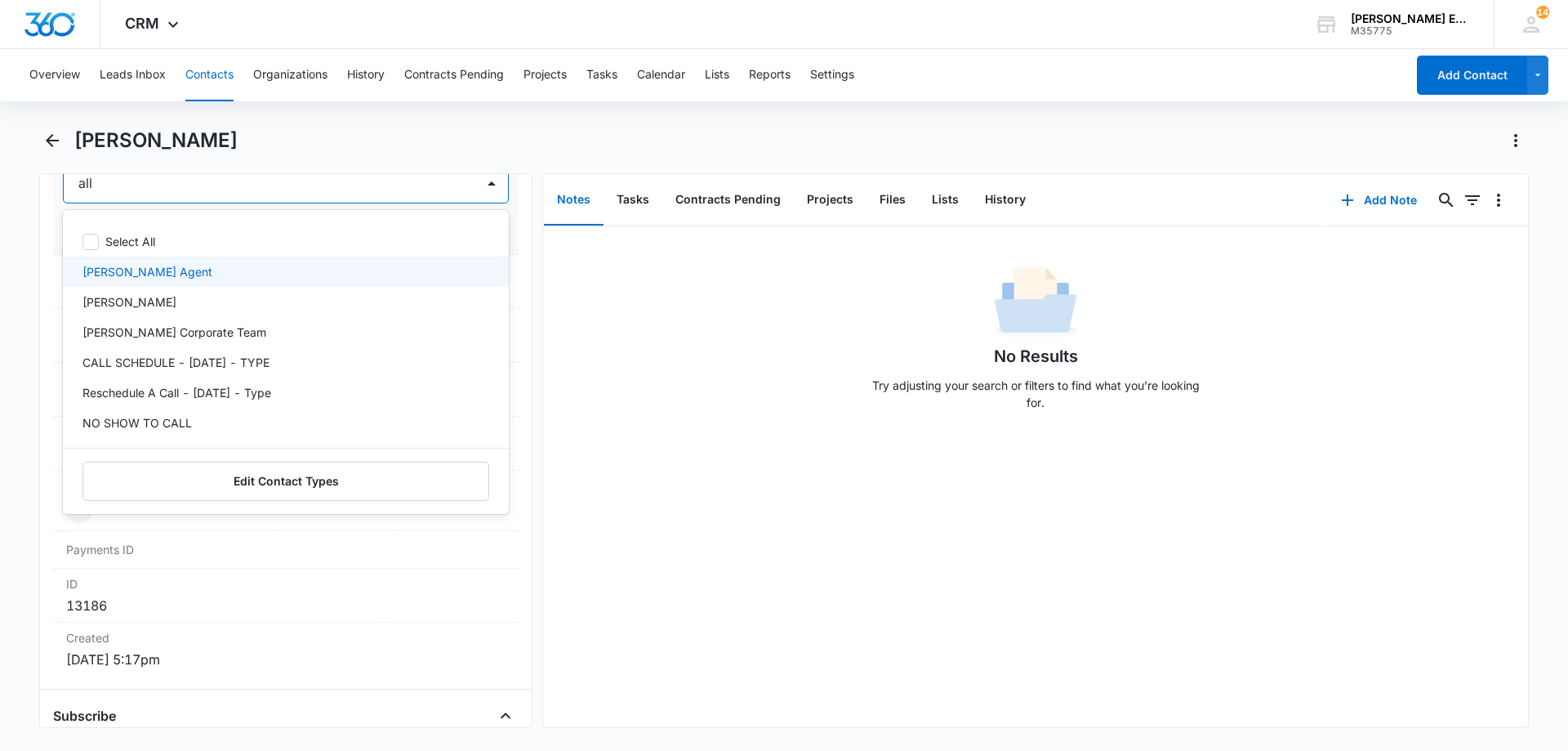
click at [164, 265] on p "[PERSON_NAME] Agent" at bounding box center [147, 271] width 130 height 18
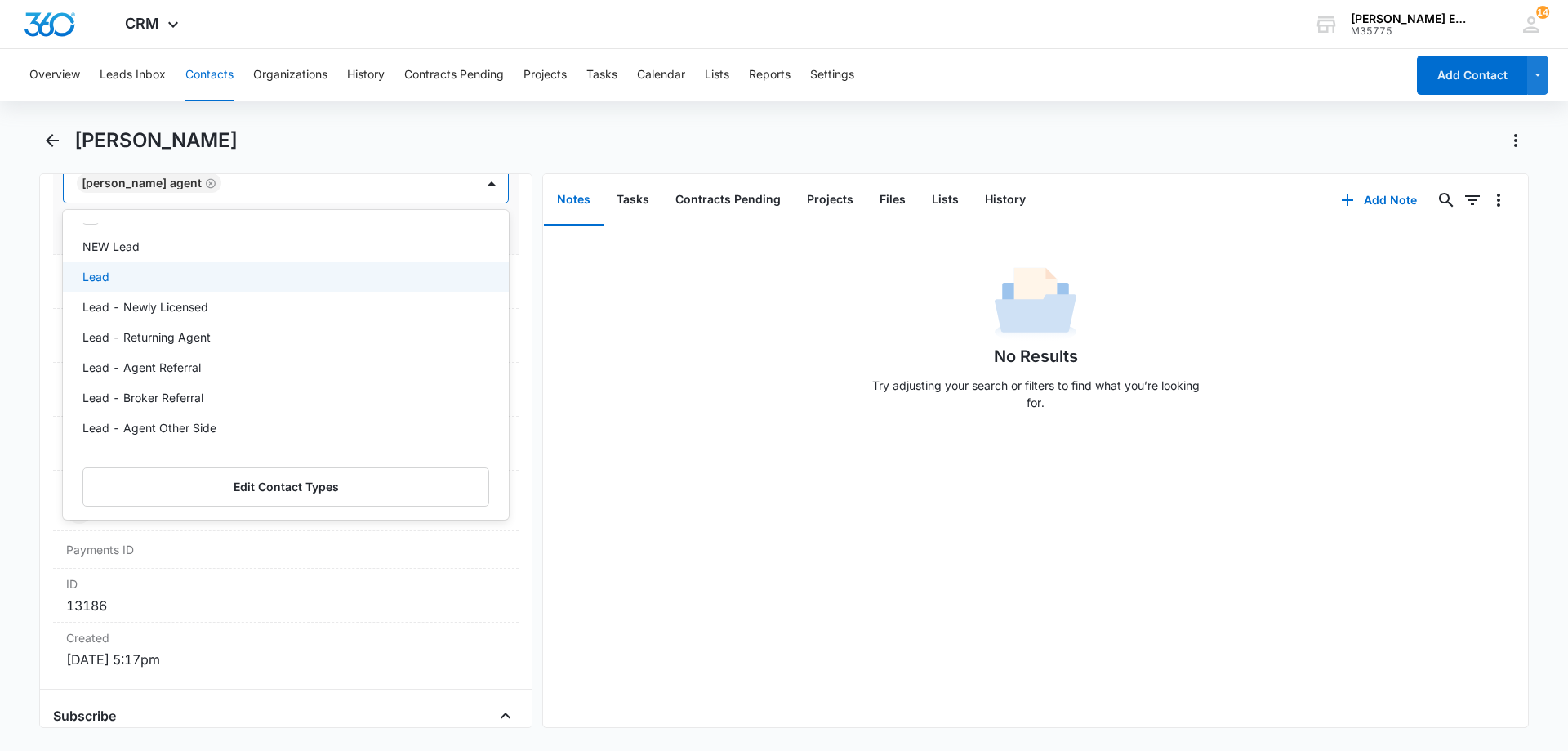
scroll to position [0, 0]
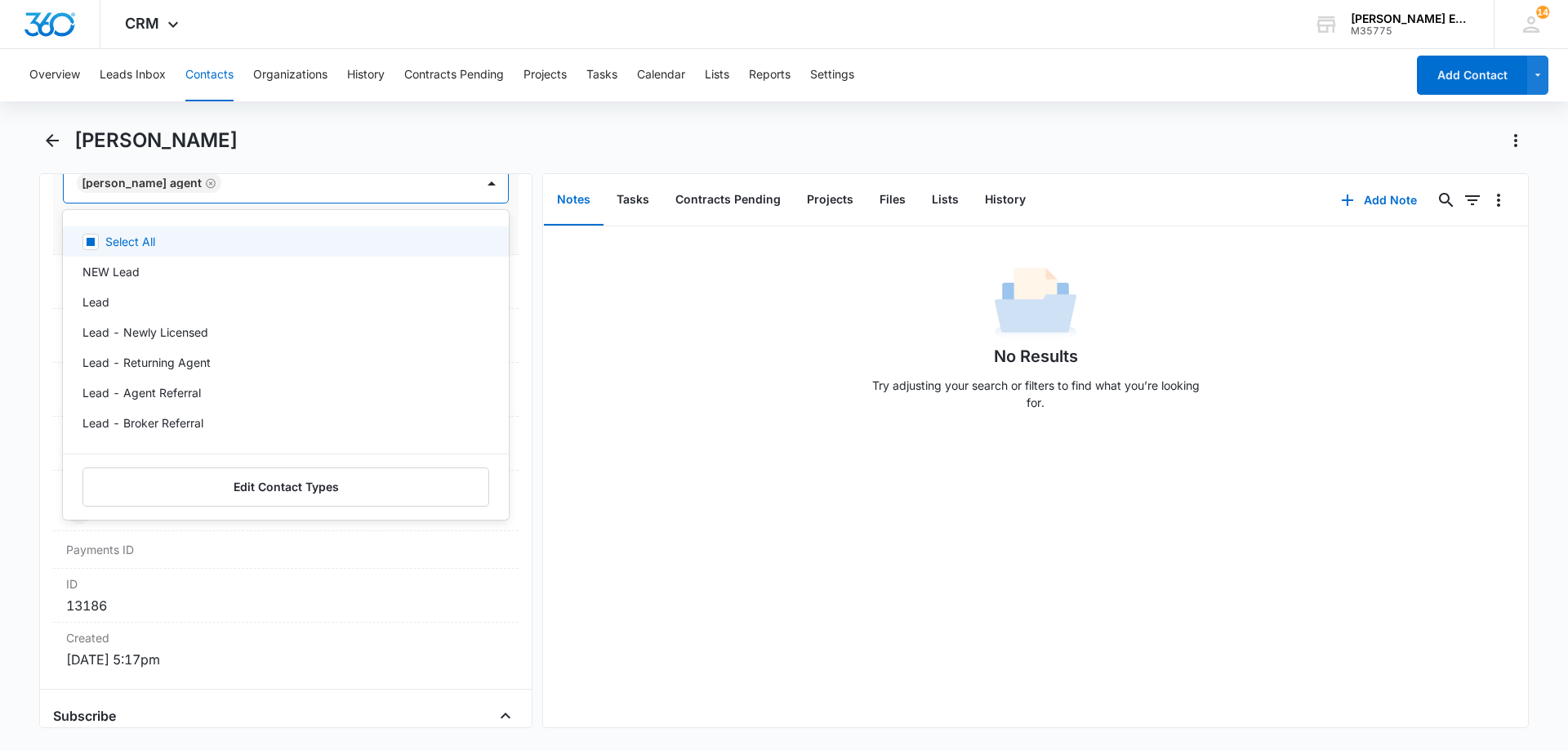
click at [274, 187] on div at bounding box center [340, 183] width 228 height 23
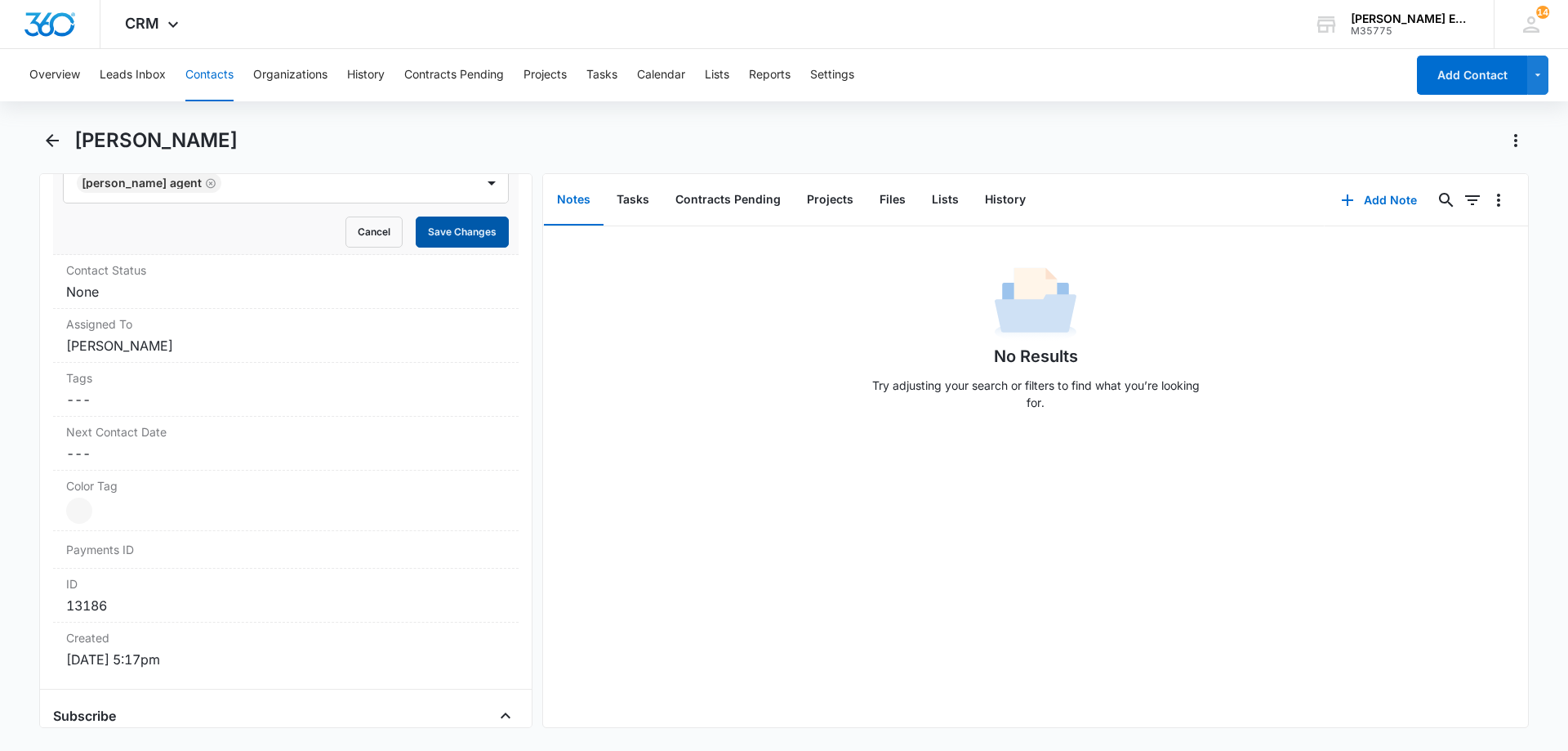
click at [460, 226] on button "Save Changes" at bounding box center [462, 231] width 93 height 31
click at [131, 275] on label "Contact Status" at bounding box center [286, 270] width 439 height 18
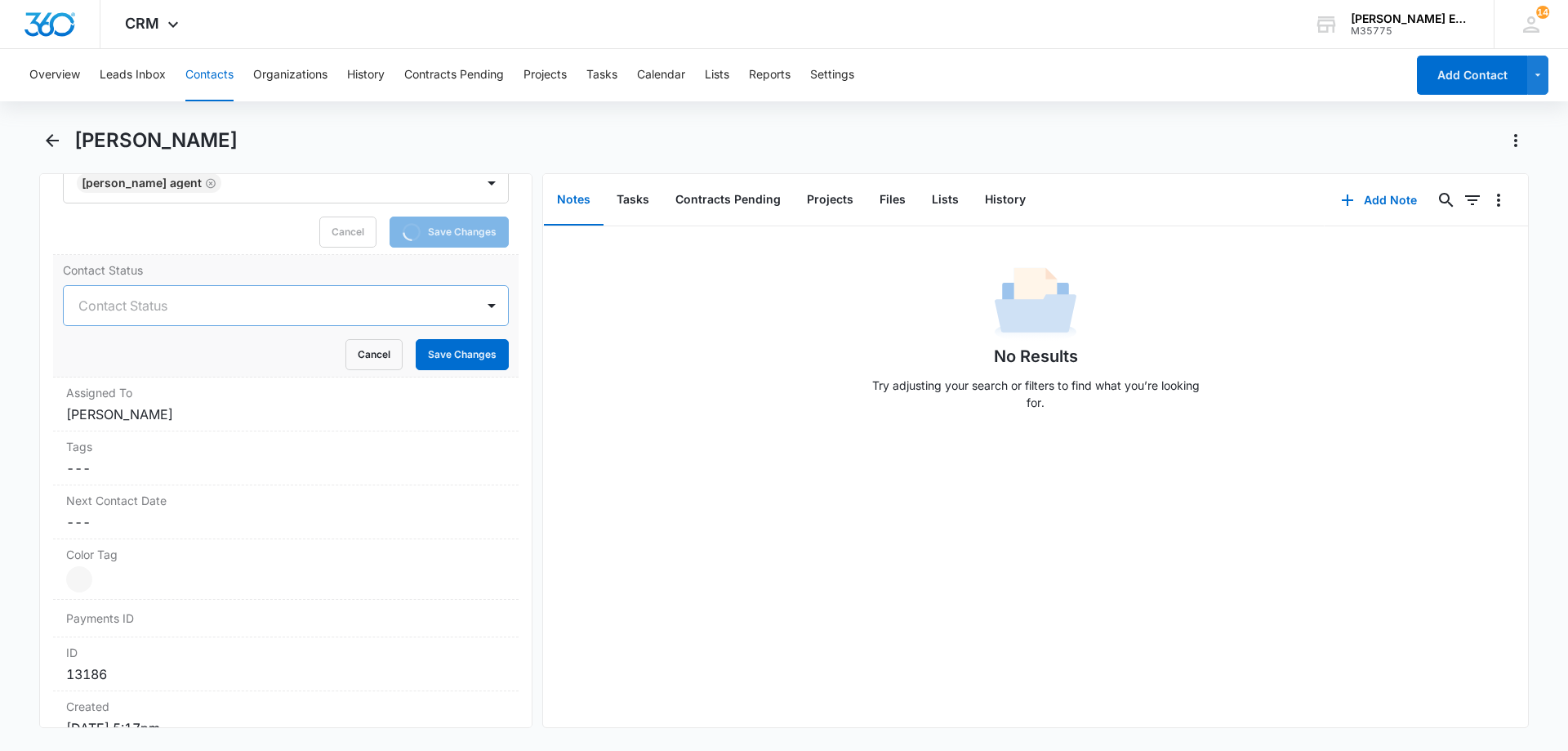
click at [158, 309] on div at bounding box center [266, 305] width 375 height 23
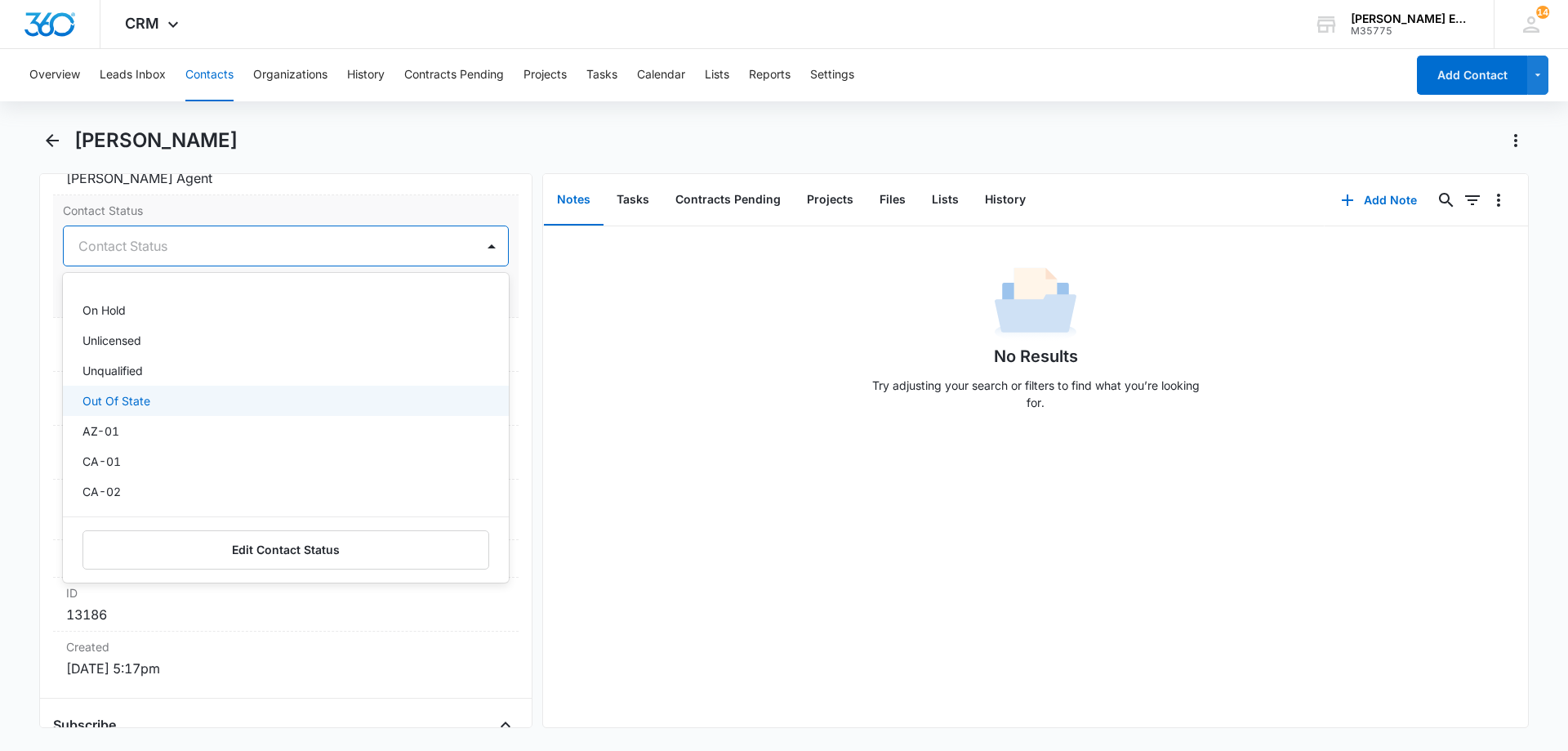
scroll to position [490, 0]
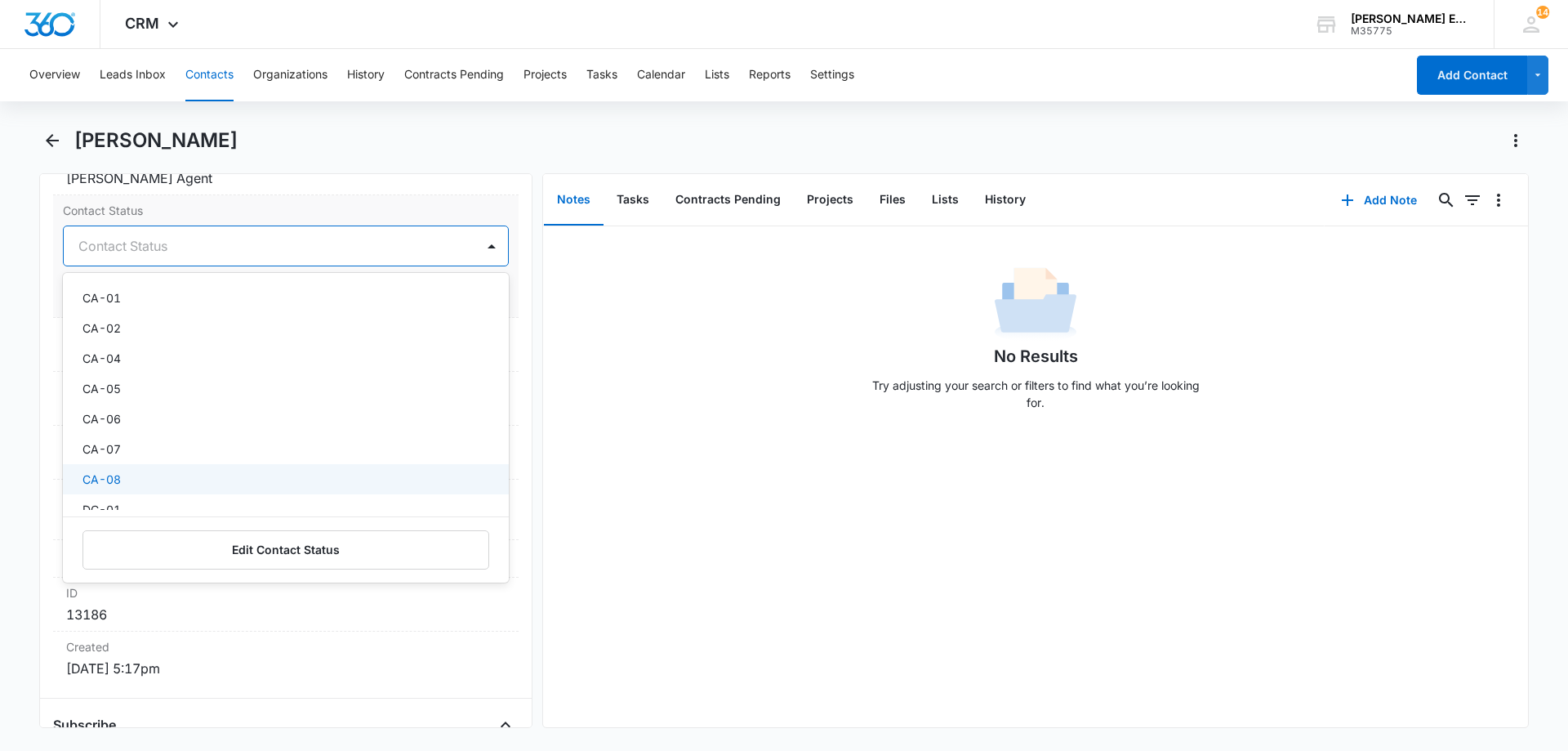
click at [107, 475] on p "CA-08" at bounding box center [102, 480] width 38 height 18
click at [221, 252] on div at bounding box center [297, 246] width 312 height 23
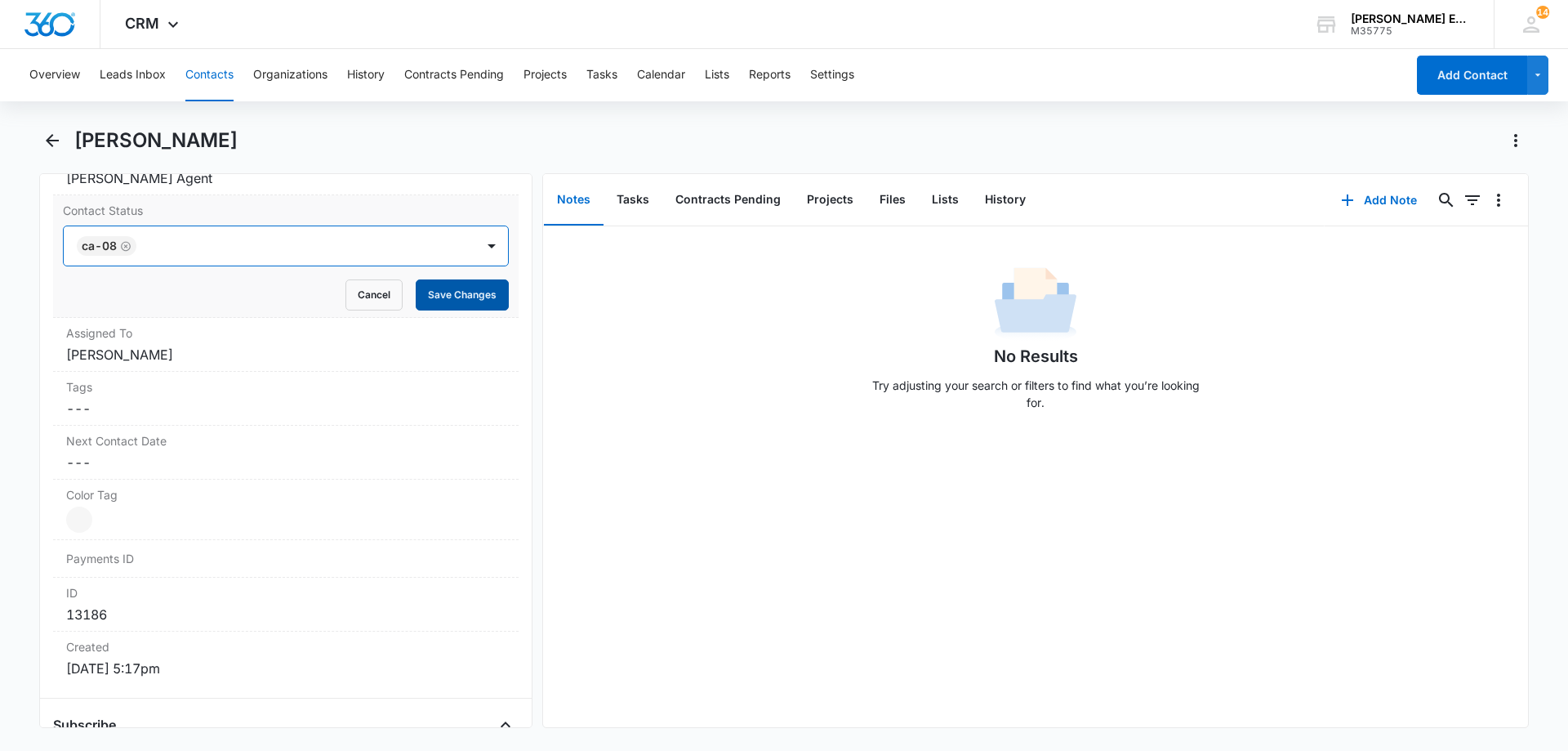
click at [452, 293] on button "Save Changes" at bounding box center [462, 294] width 93 height 31
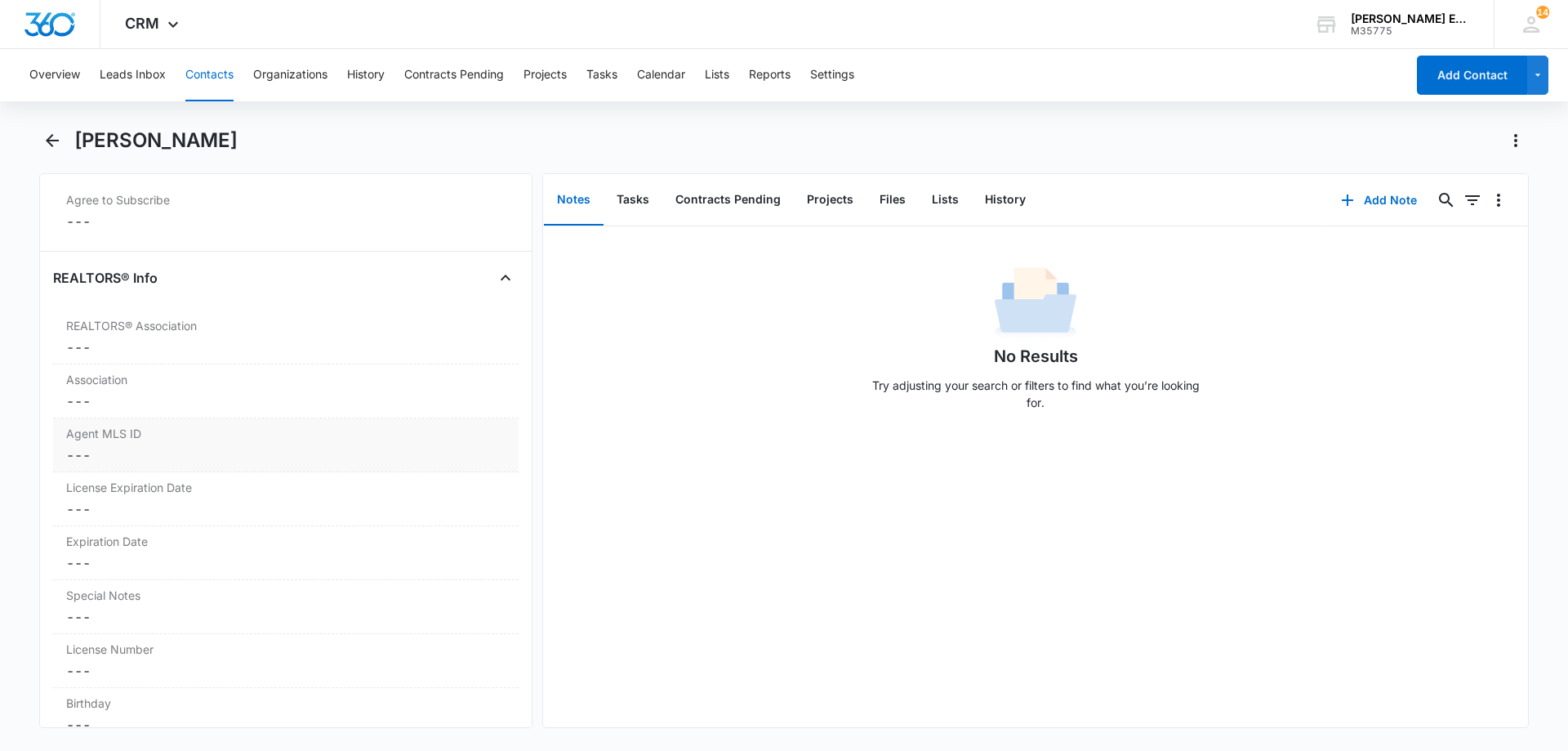
scroll to position [1253, 0]
click at [120, 506] on dd "Cancel Save Changes ---" at bounding box center [286, 509] width 439 height 19
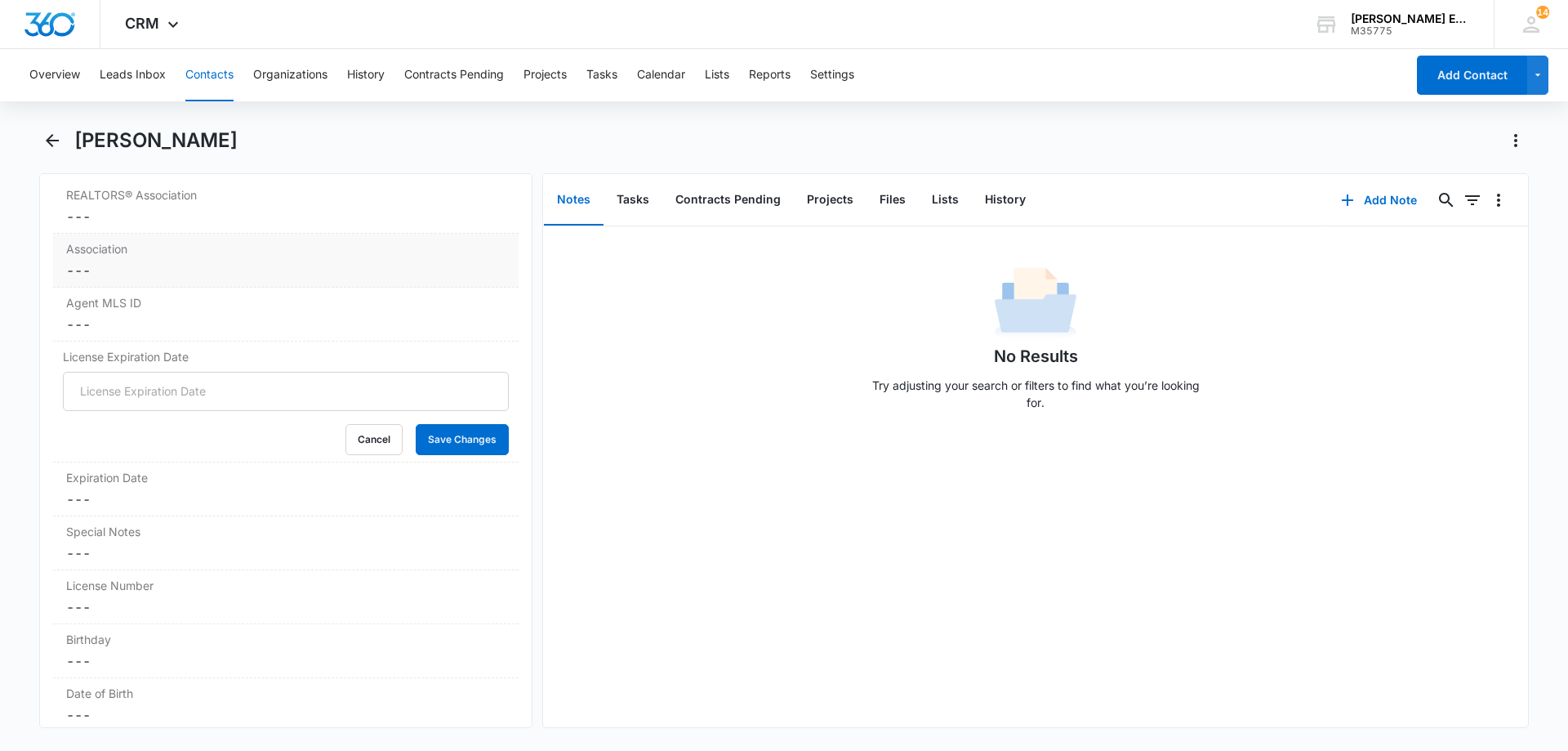
scroll to position [1415, 0]
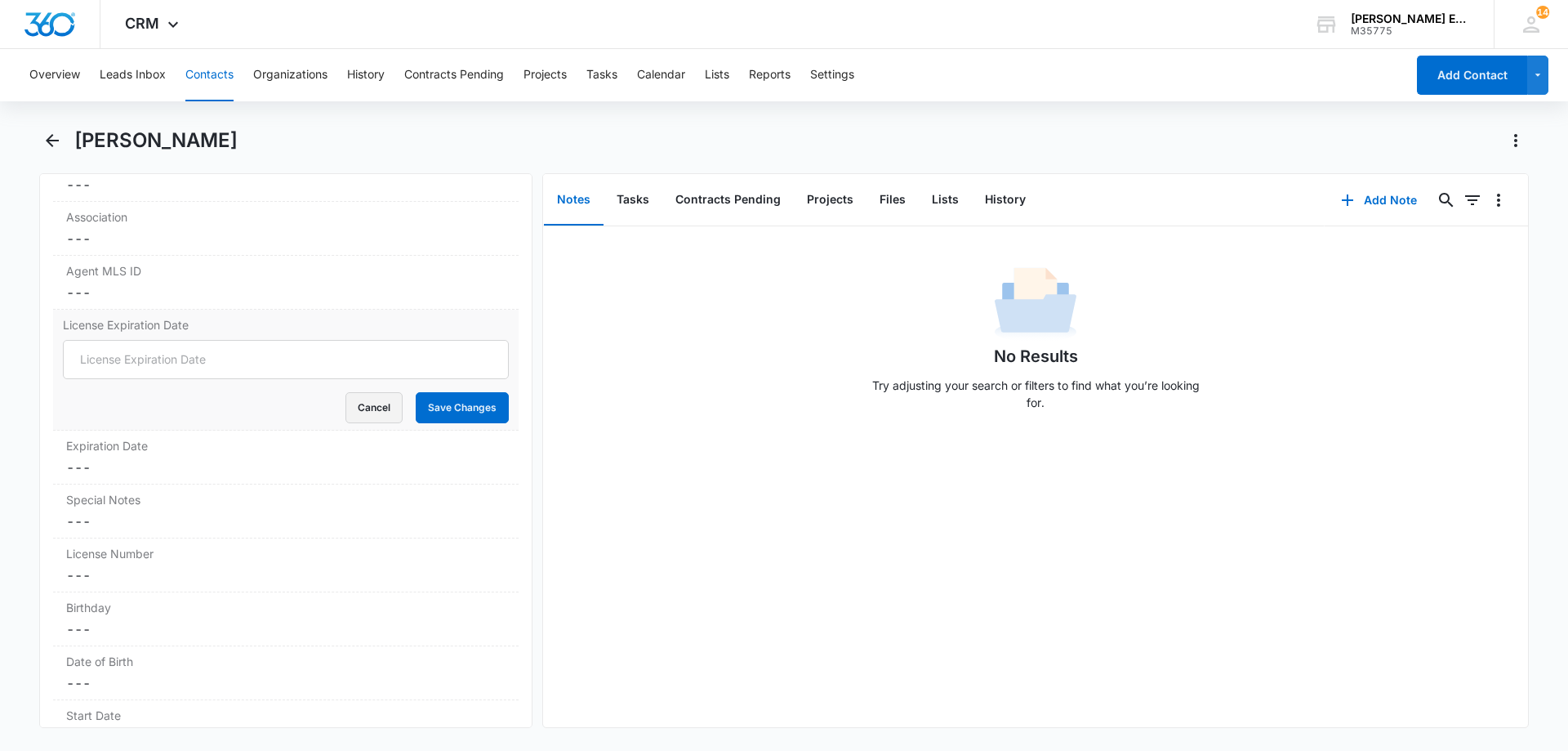
click at [360, 400] on button "Cancel" at bounding box center [374, 407] width 57 height 31
click at [164, 390] on dd "Cancel Save Changes ---" at bounding box center [286, 400] width 439 height 19
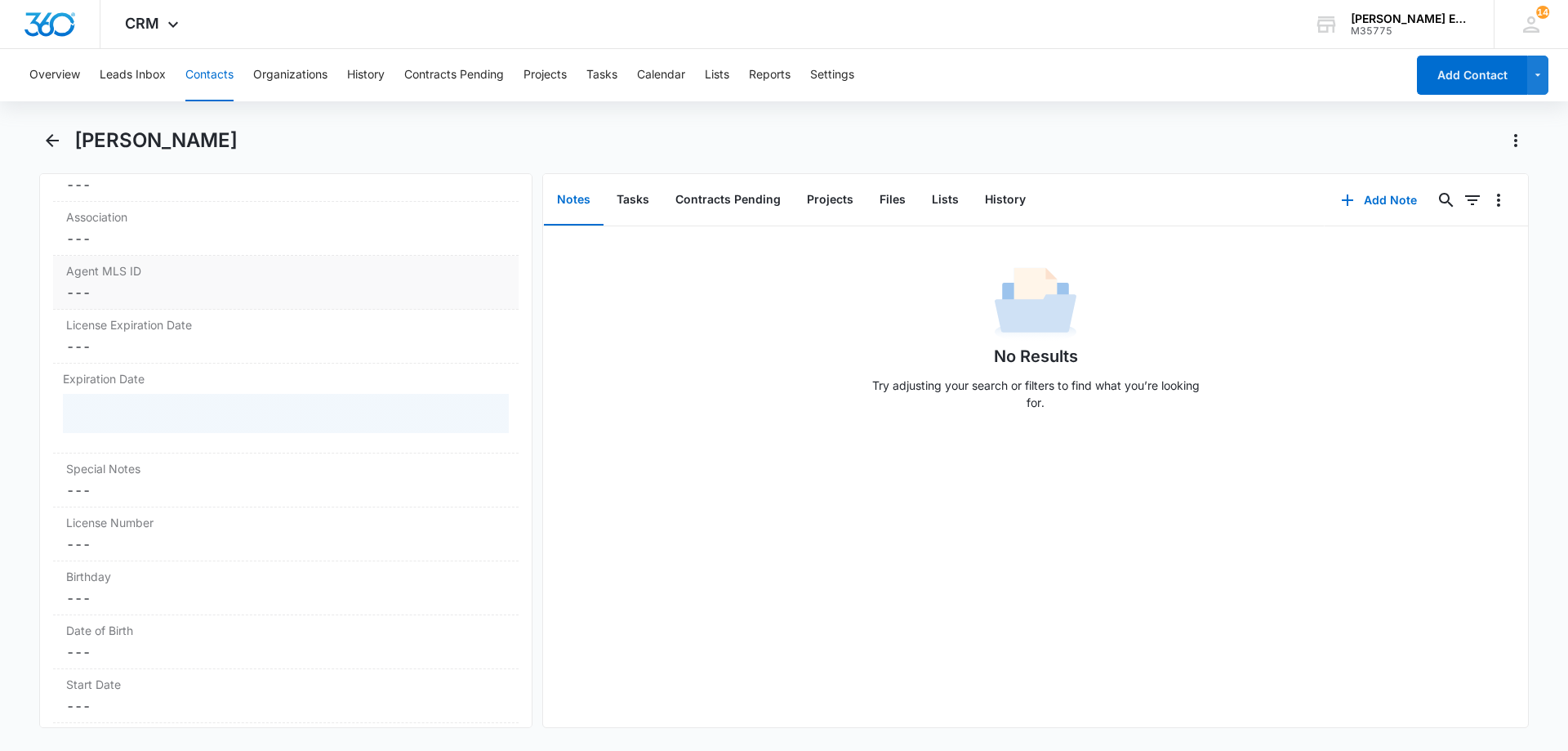
scroll to position [1498, 0]
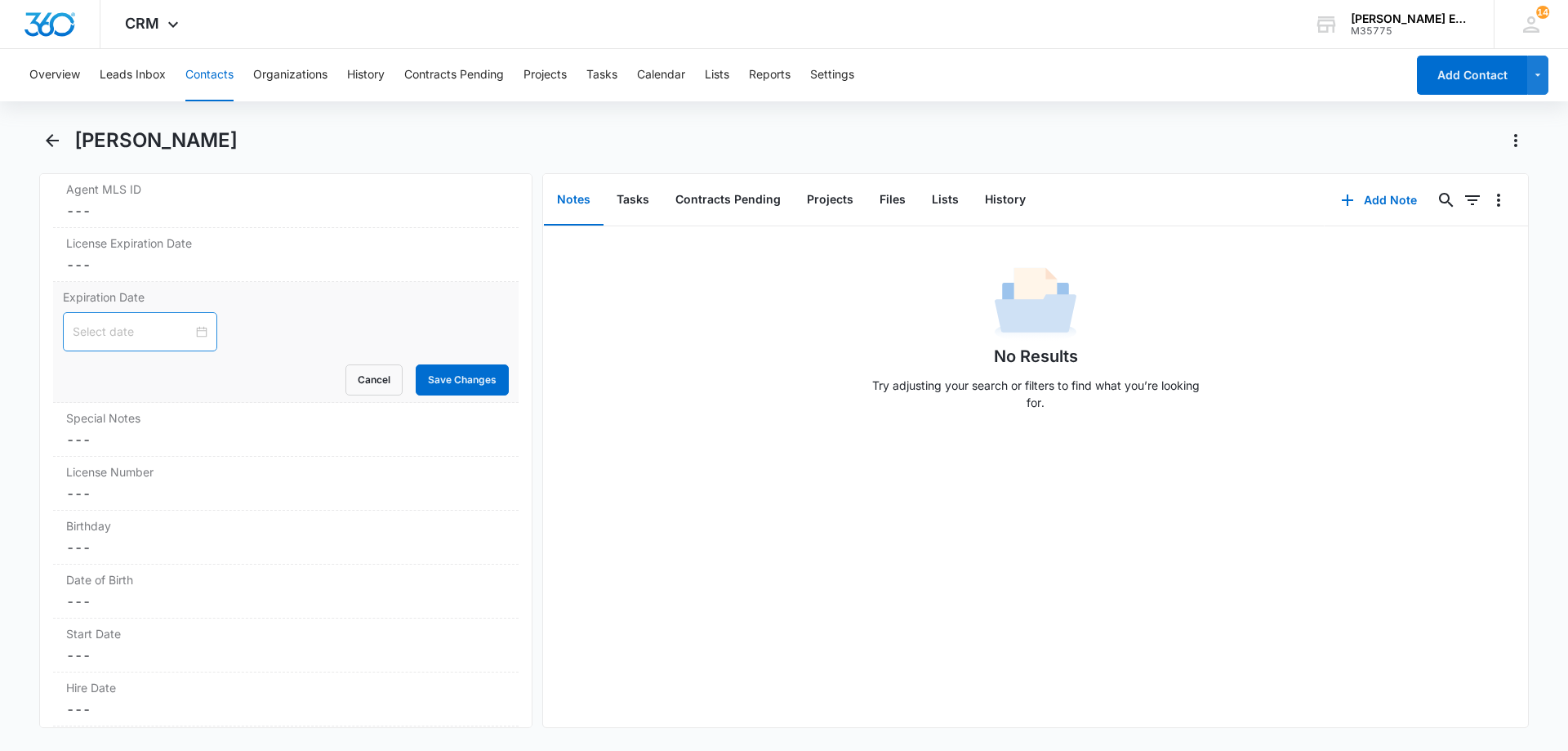
click at [122, 325] on input at bounding box center [132, 332] width 120 height 18
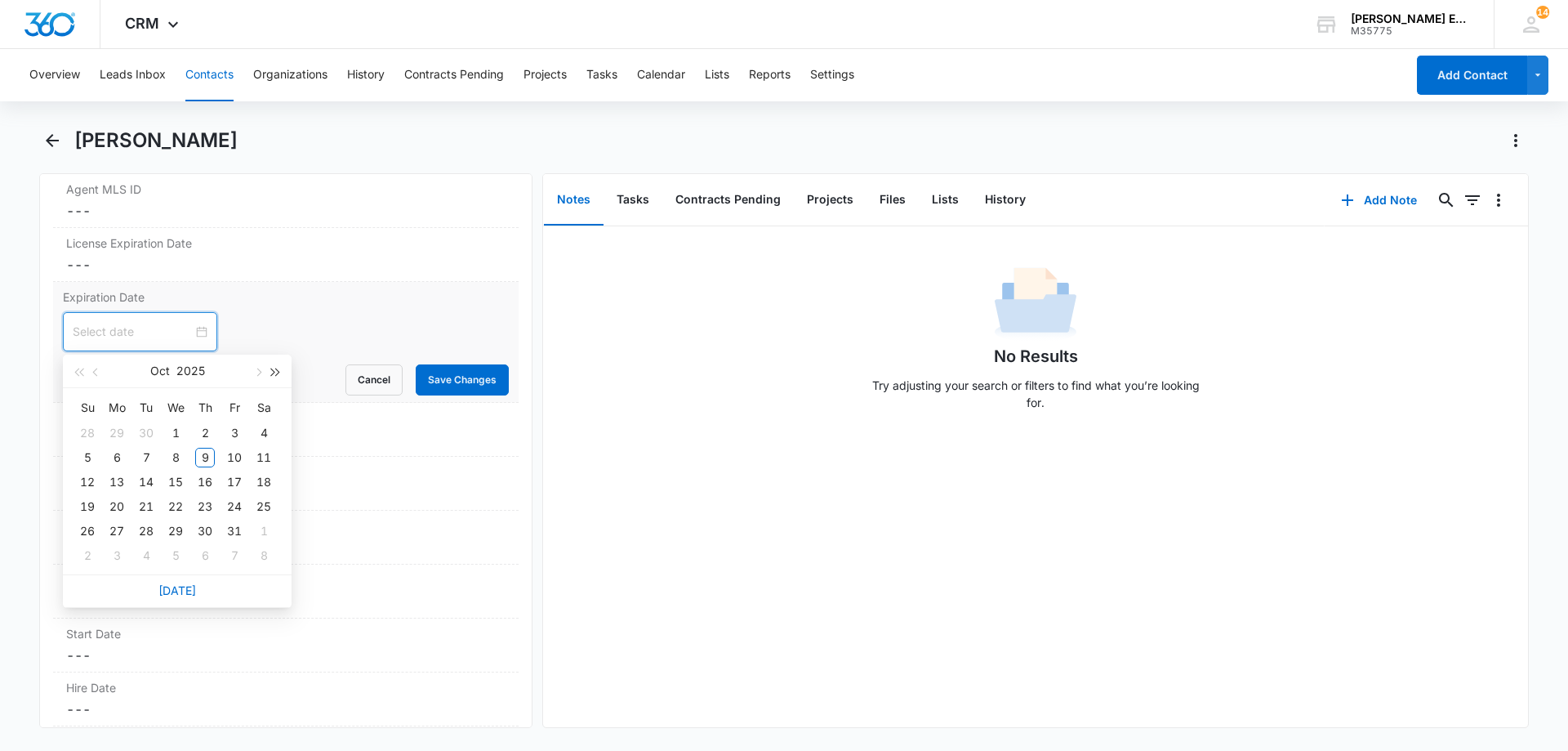
click at [272, 377] on button "button" at bounding box center [276, 370] width 18 height 32
click at [150, 431] on div "2" at bounding box center [146, 432] width 19 height 19
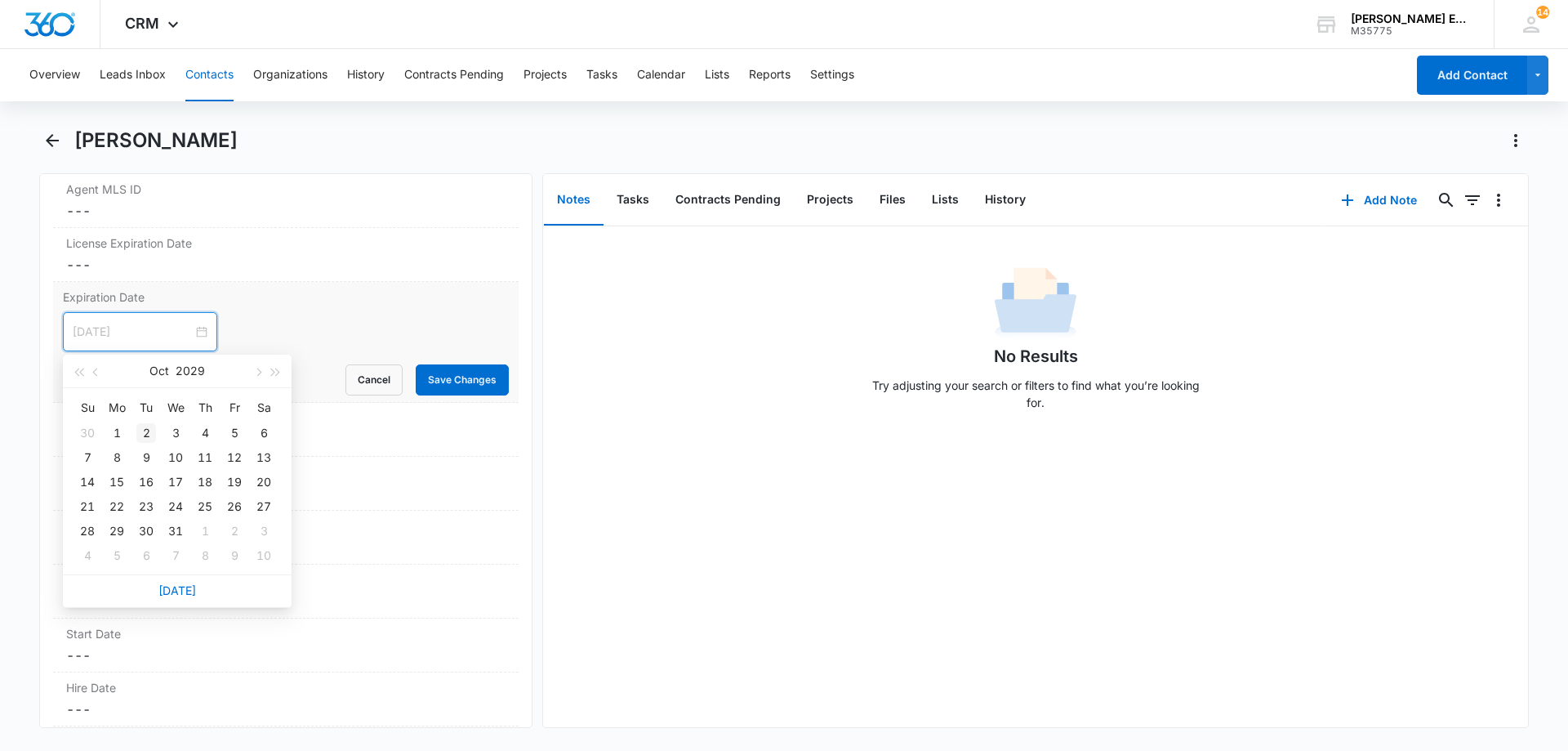
type input "Oct 1, 2029"
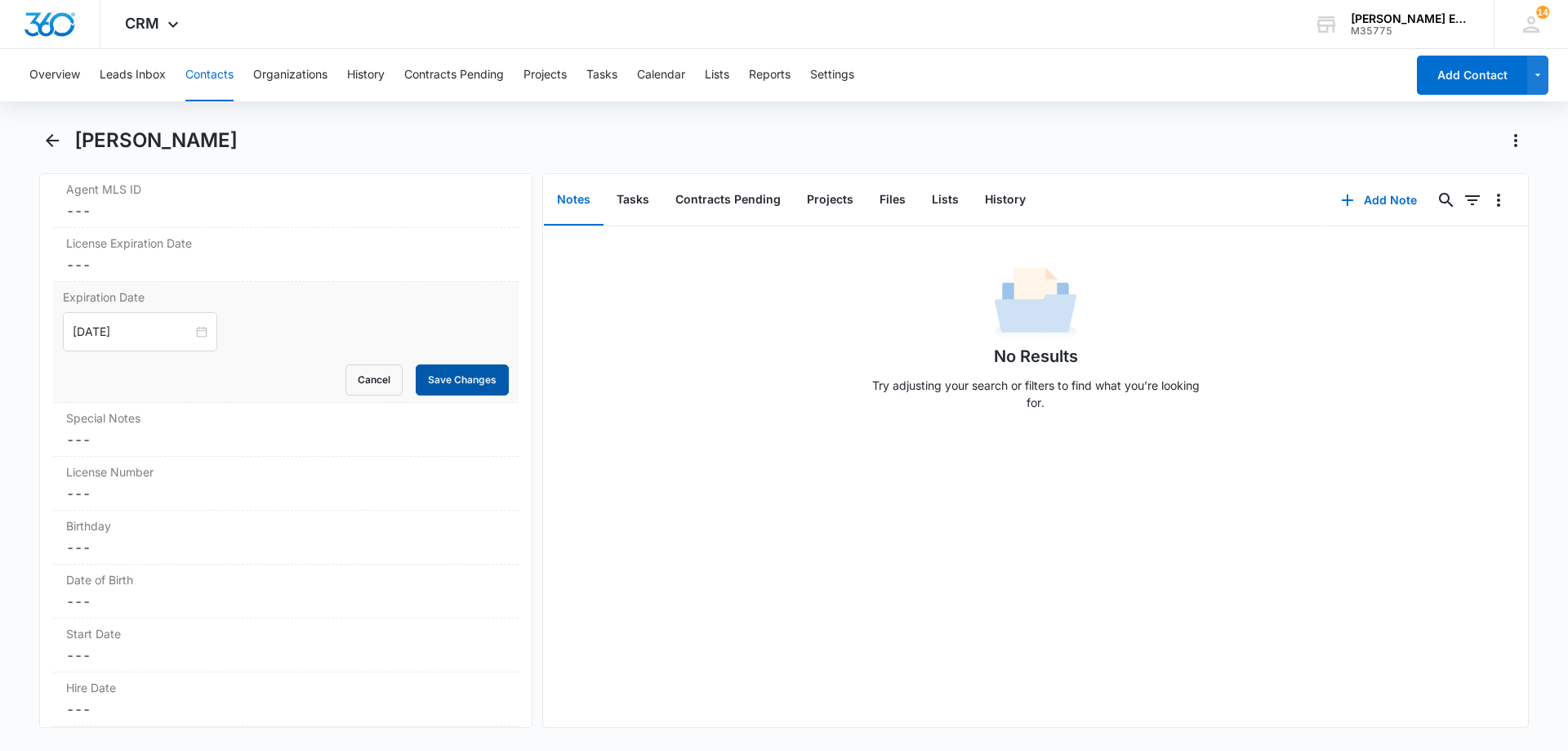
click at [438, 385] on button "Save Changes" at bounding box center [462, 379] width 93 height 31
click at [186, 503] on div "License Number Cancel Save Changes ---" at bounding box center [286, 484] width 466 height 54
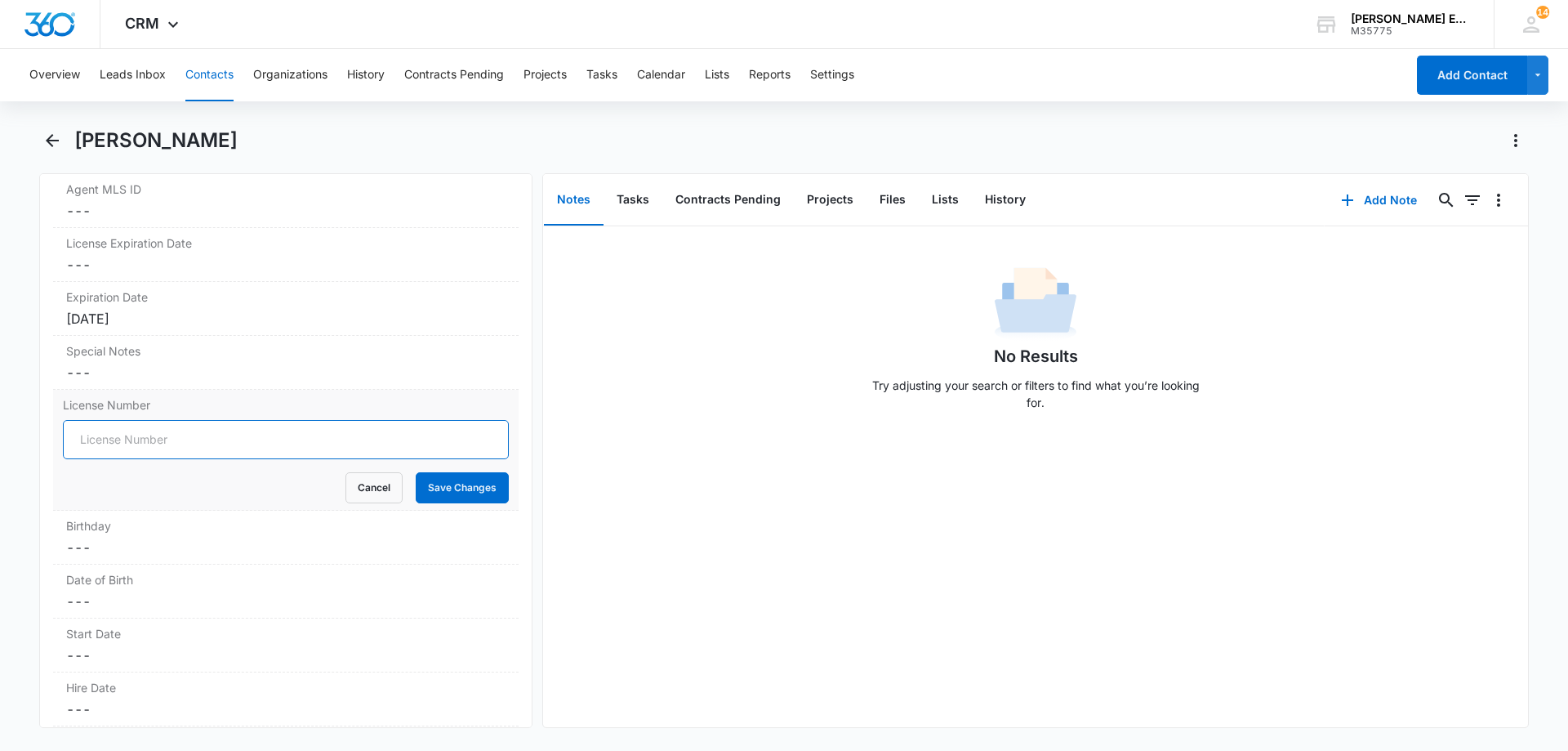
click at [229, 455] on input "License Number" at bounding box center [286, 439] width 446 height 39
paste input "02350661"
type input "02350661"
click at [454, 488] on button "Save Changes" at bounding box center [462, 487] width 93 height 31
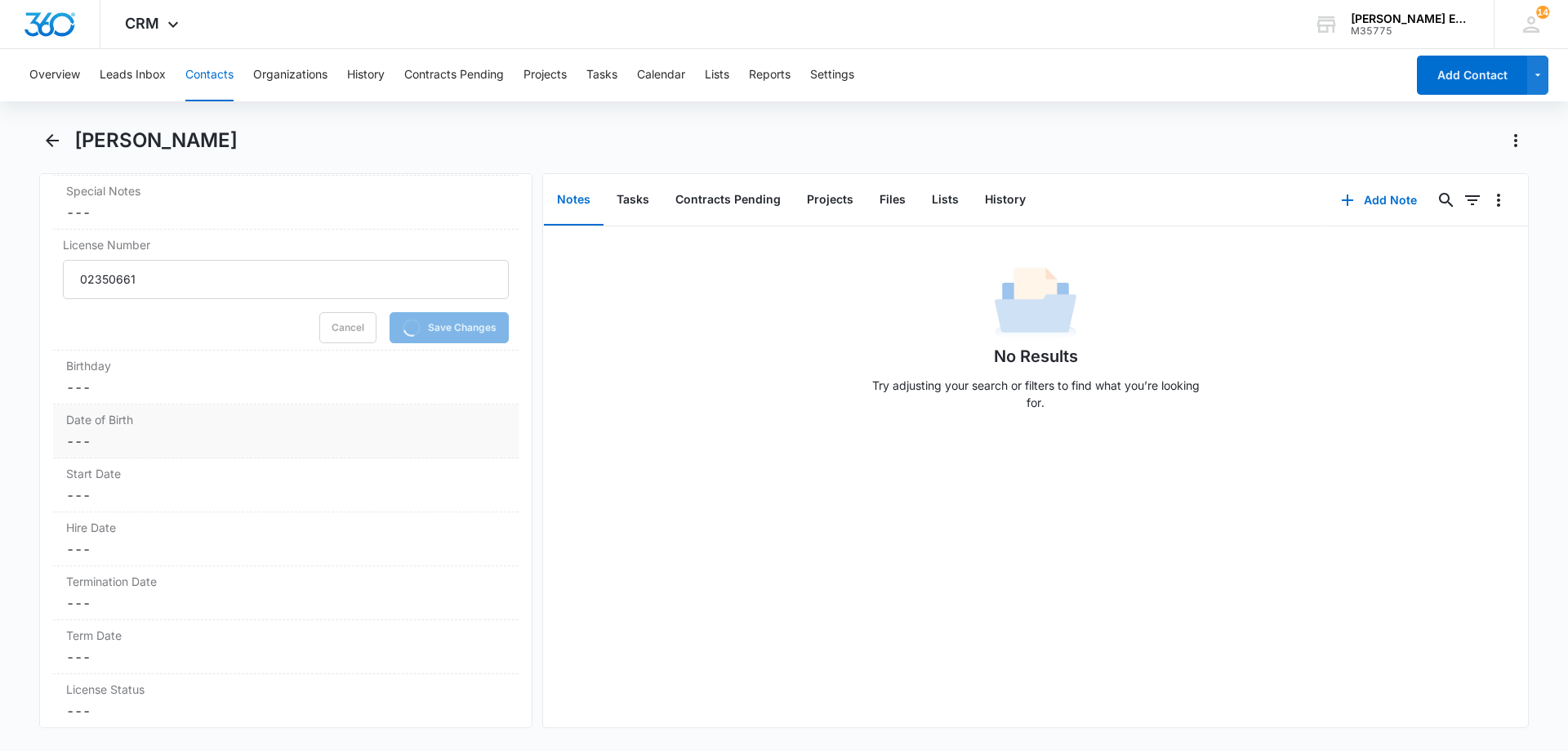
scroll to position [1660, 0]
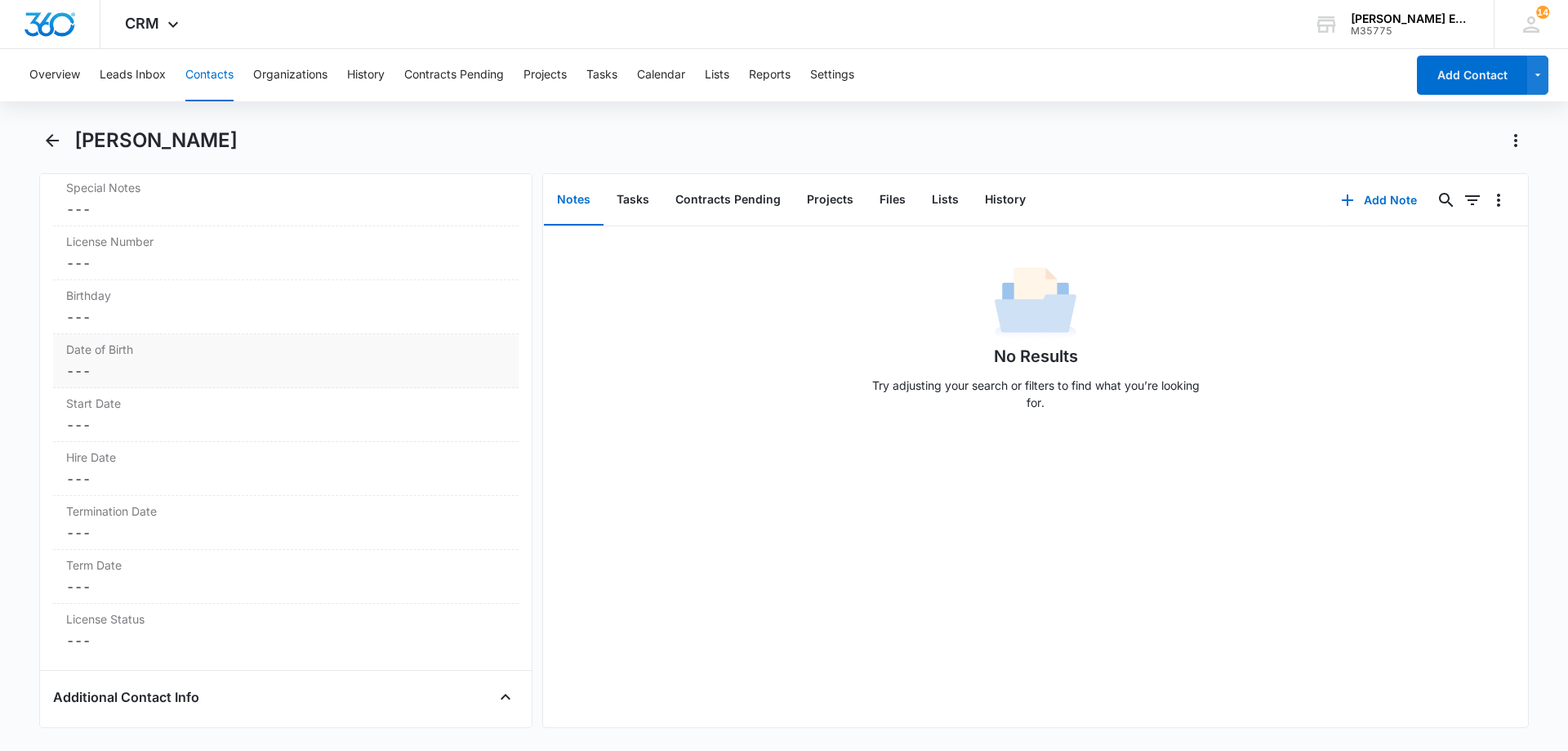
click at [148, 446] on div "Hire Date Cancel Save Changes ---" at bounding box center [286, 469] width 466 height 54
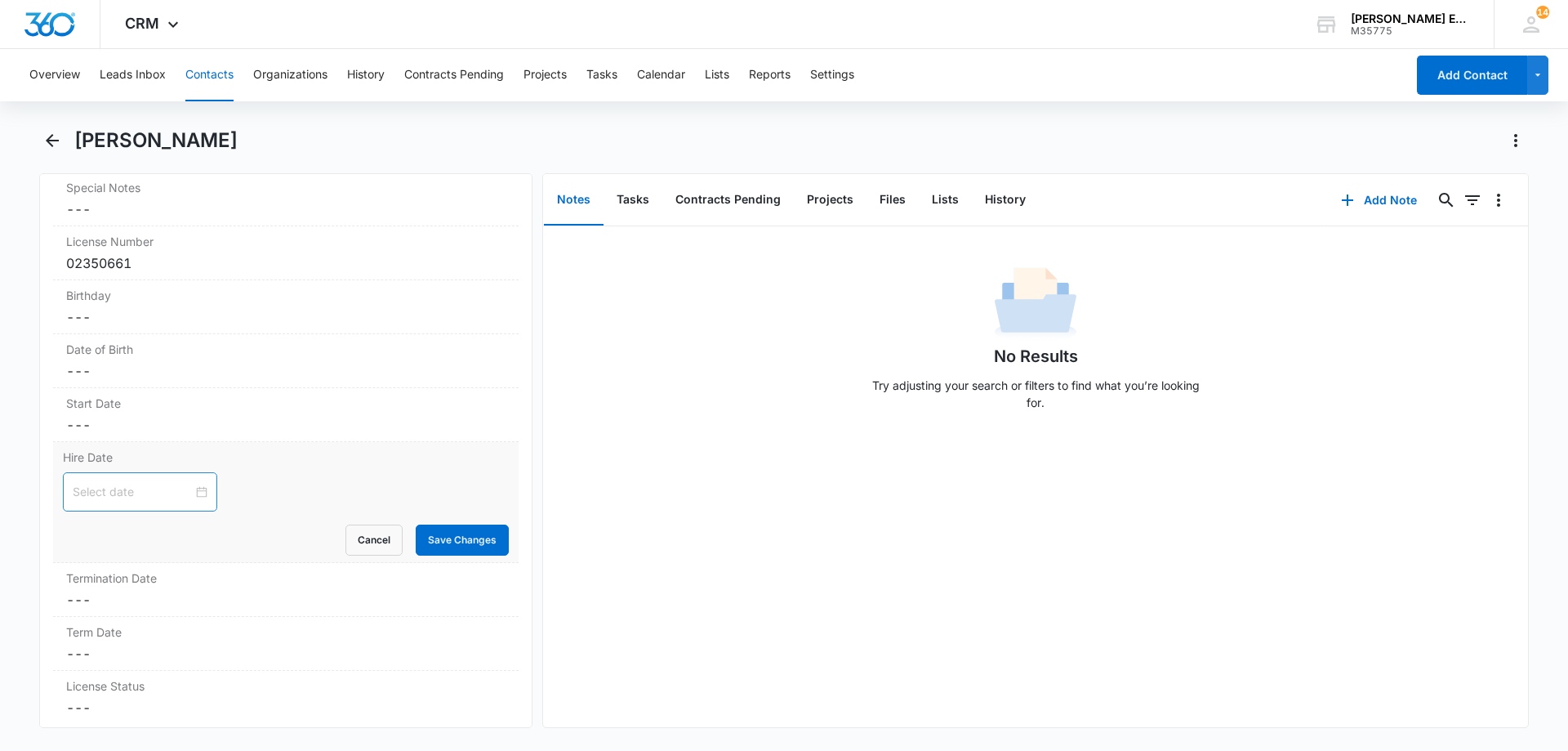
click at [180, 497] on input at bounding box center [132, 492] width 120 height 18
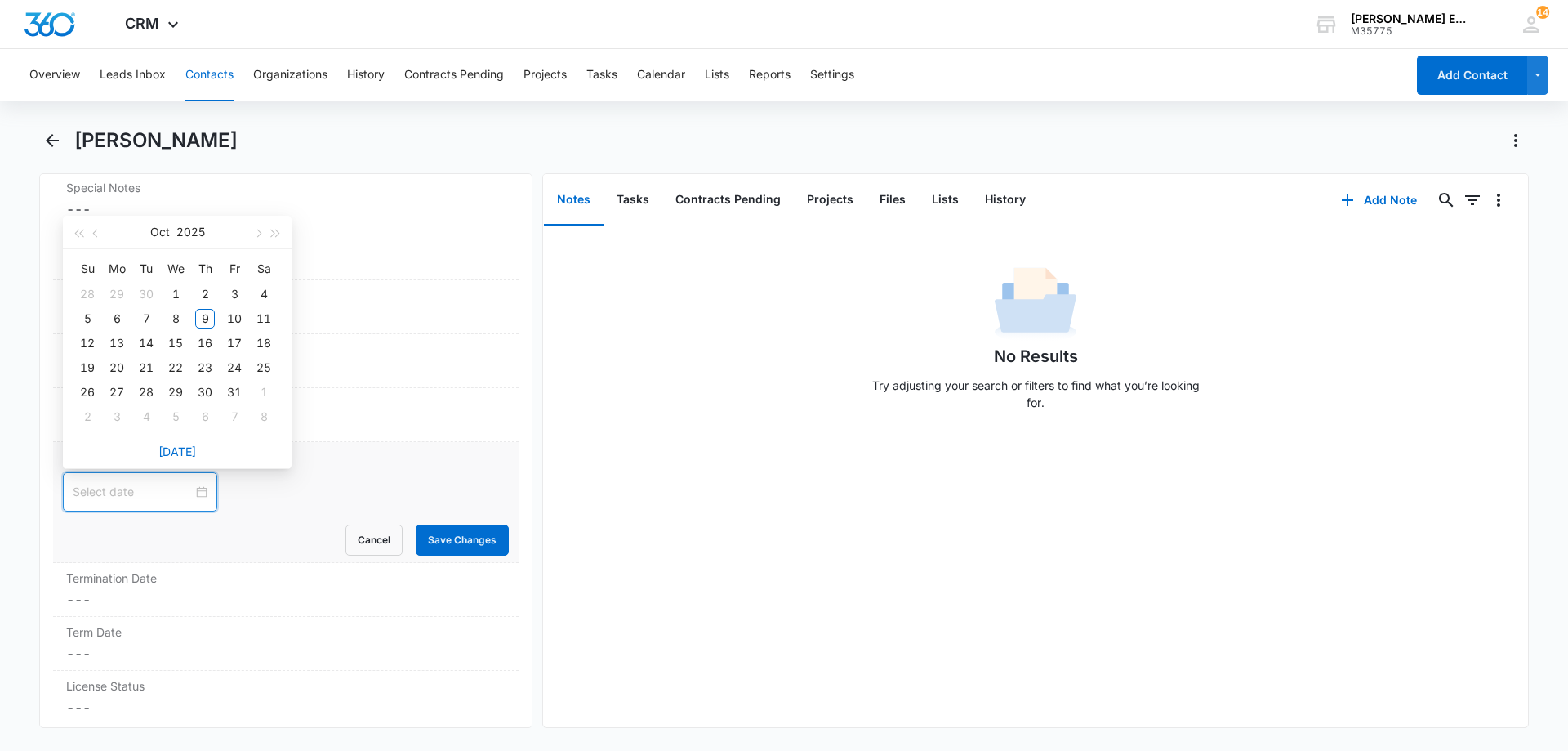
click at [178, 443] on div "Today" at bounding box center [177, 451] width 228 height 32
click at [176, 454] on link "Today" at bounding box center [177, 452] width 38 height 14
type input "Oct 8, 2025"
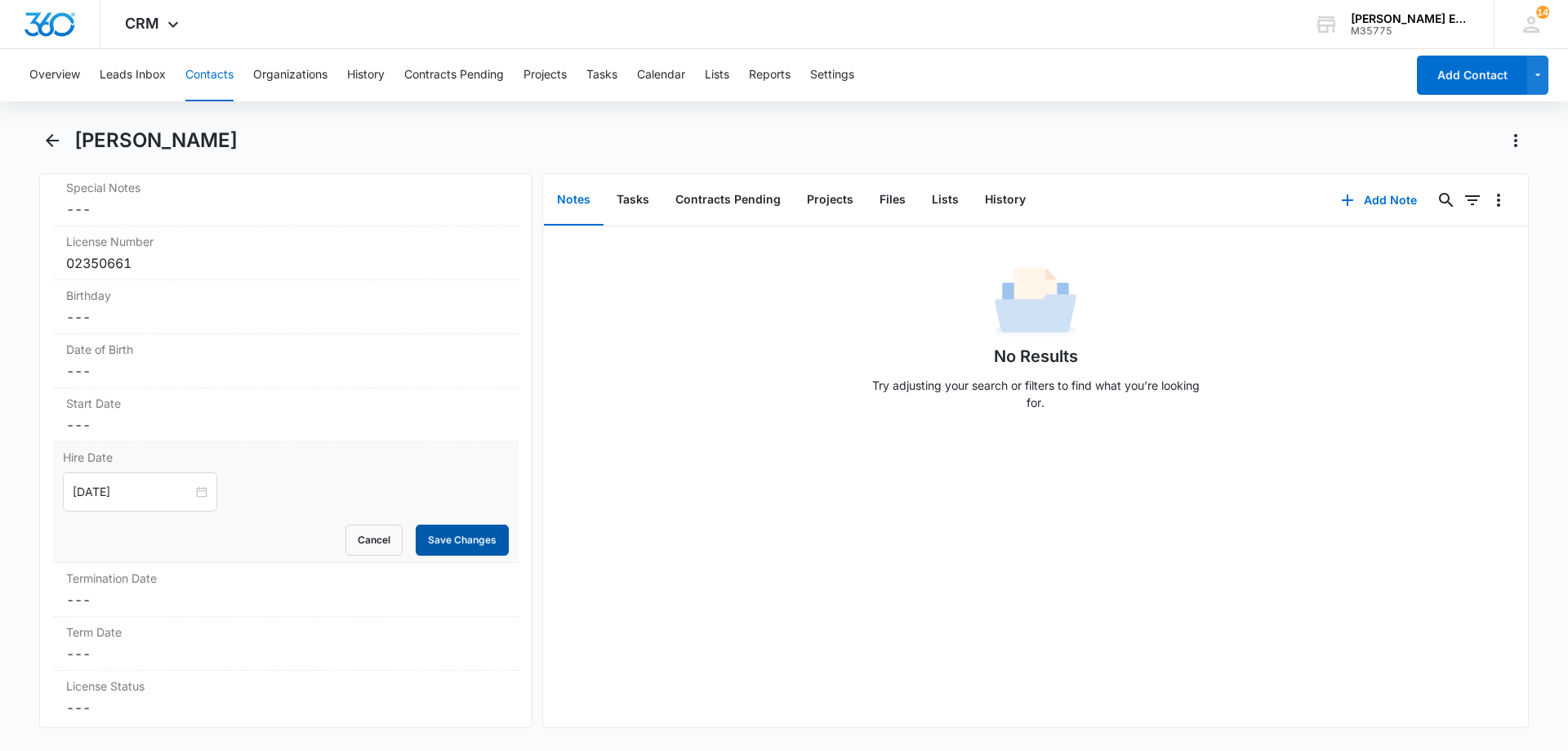
click at [437, 541] on button "Save Changes" at bounding box center [462, 539] width 93 height 31
click at [142, 376] on dd "Cancel Save Changes ---" at bounding box center [286, 370] width 439 height 19
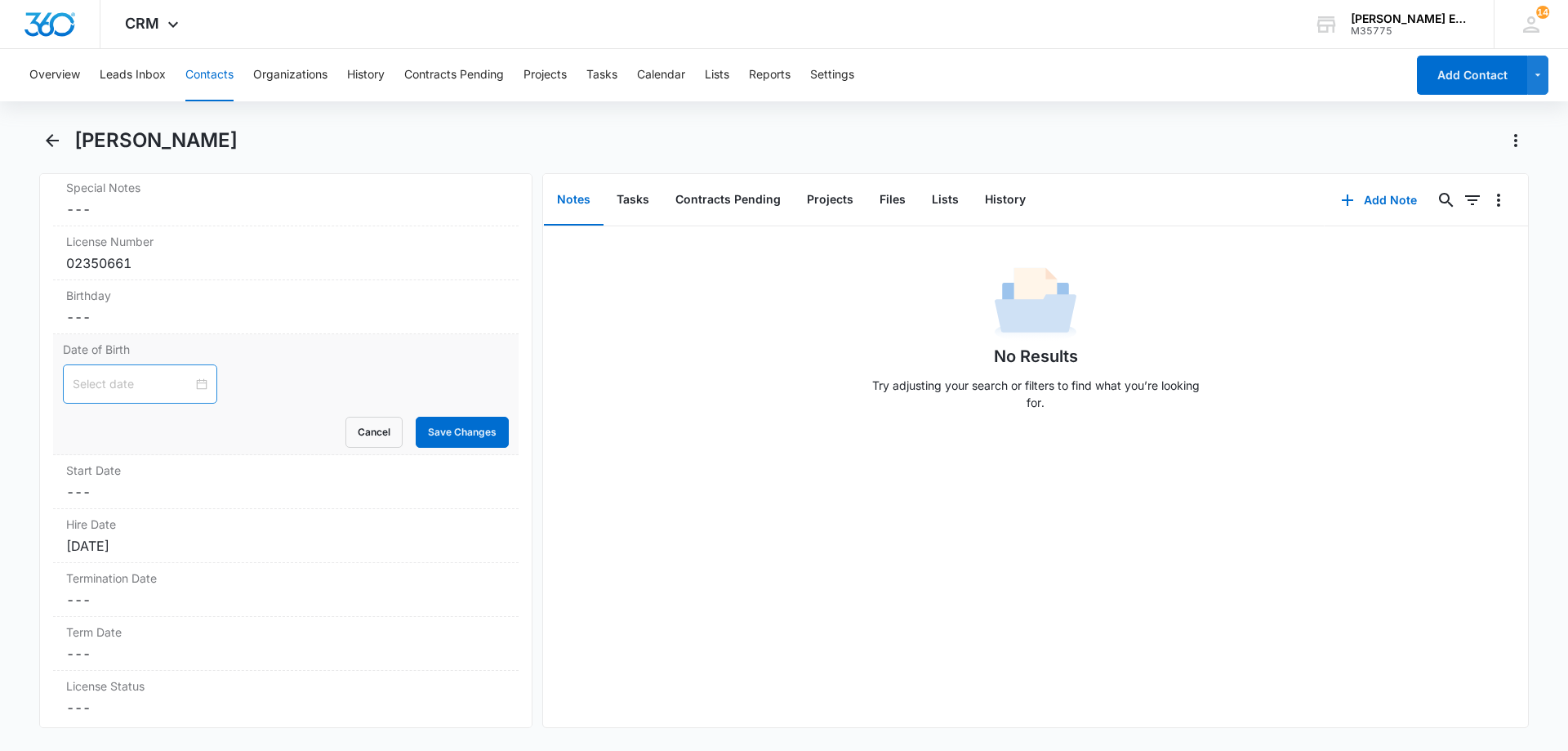
click at [143, 392] on input at bounding box center [132, 383] width 120 height 18
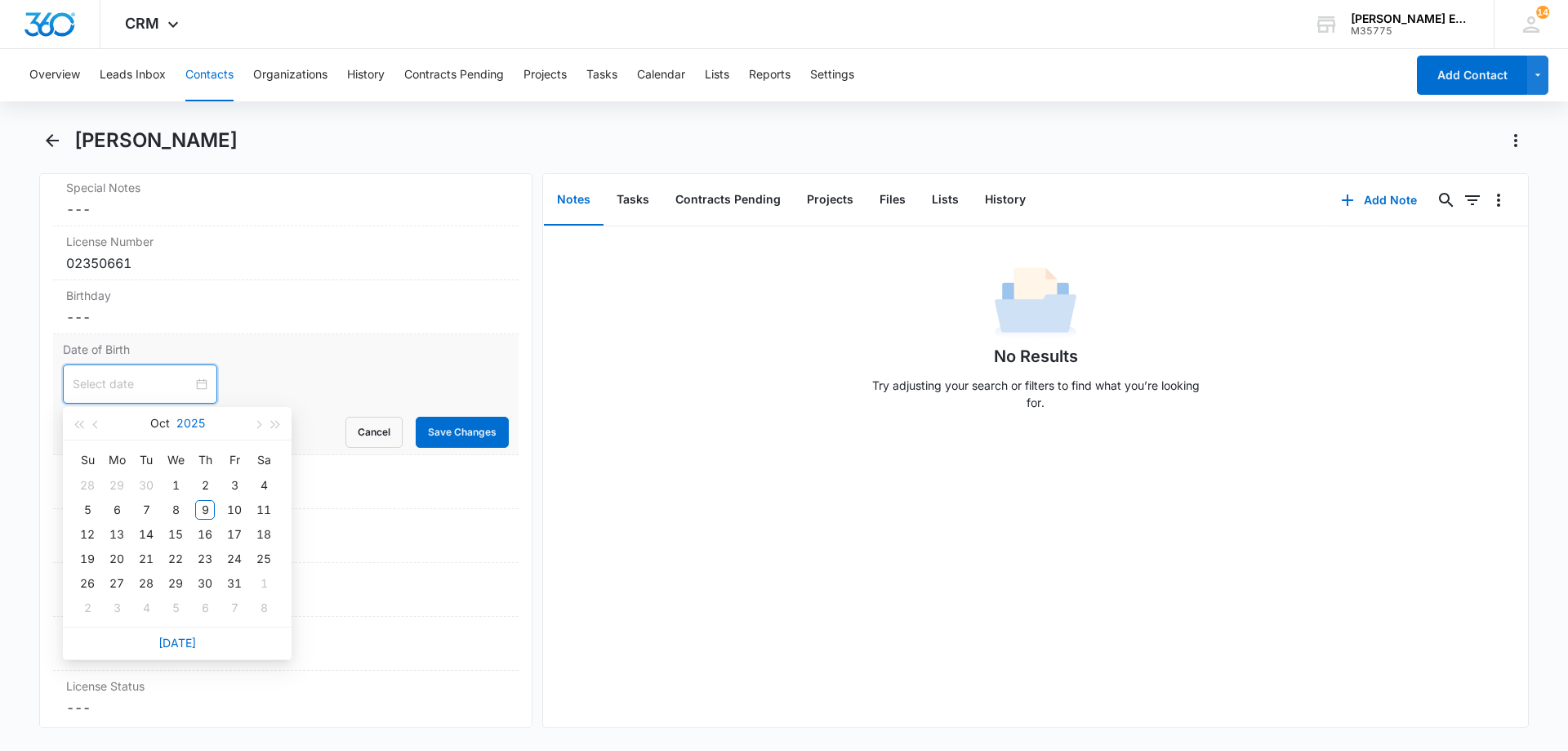
click at [188, 422] on button "2025" at bounding box center [191, 423] width 29 height 32
click at [79, 428] on span "button" at bounding box center [78, 425] width 8 height 8
click at [186, 471] on div "1990" at bounding box center [178, 467] width 49 height 19
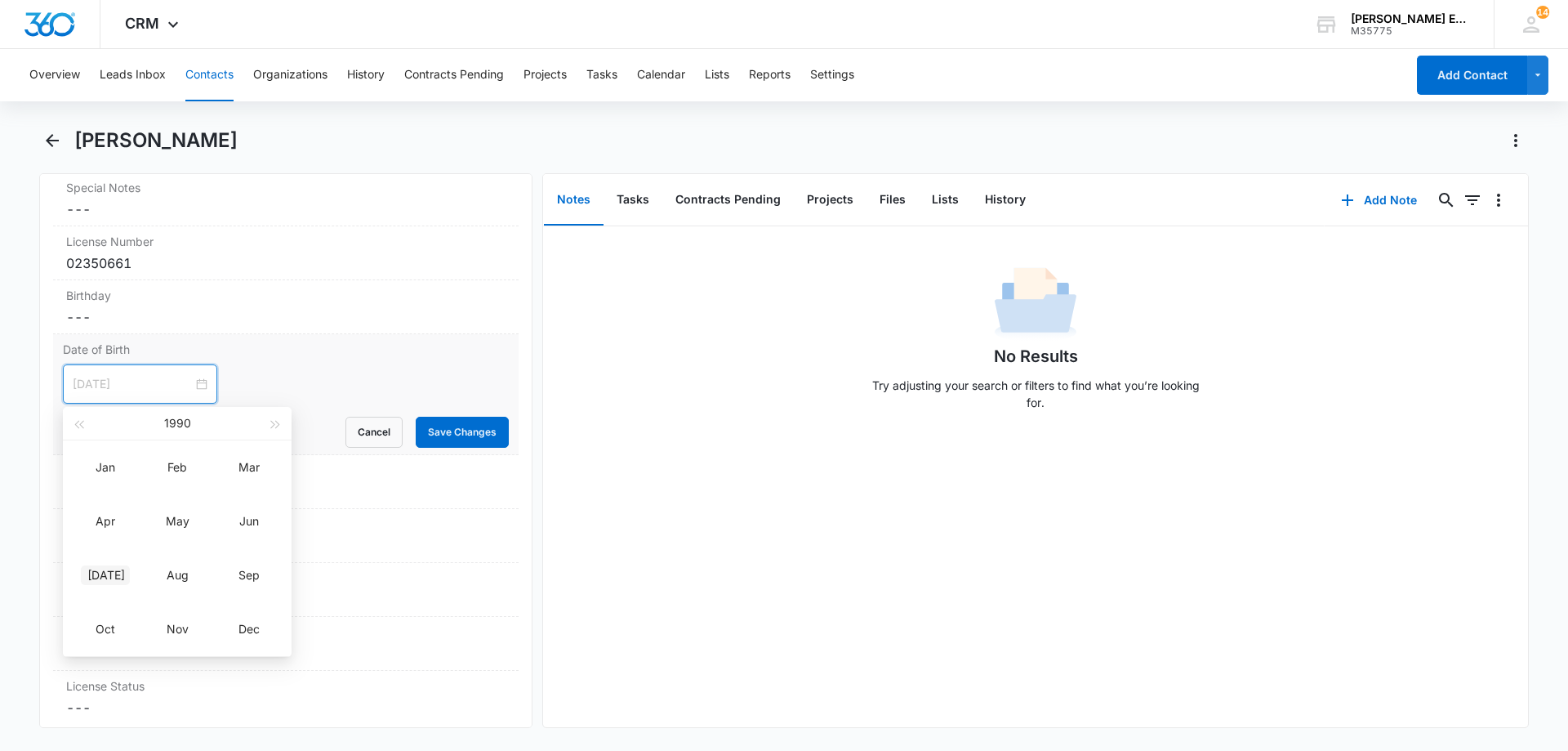
click at [105, 578] on div "Jul" at bounding box center [105, 575] width 49 height 19
click at [212, 510] on div "12" at bounding box center [205, 509] width 19 height 19
type input "Jul 11, 1990"
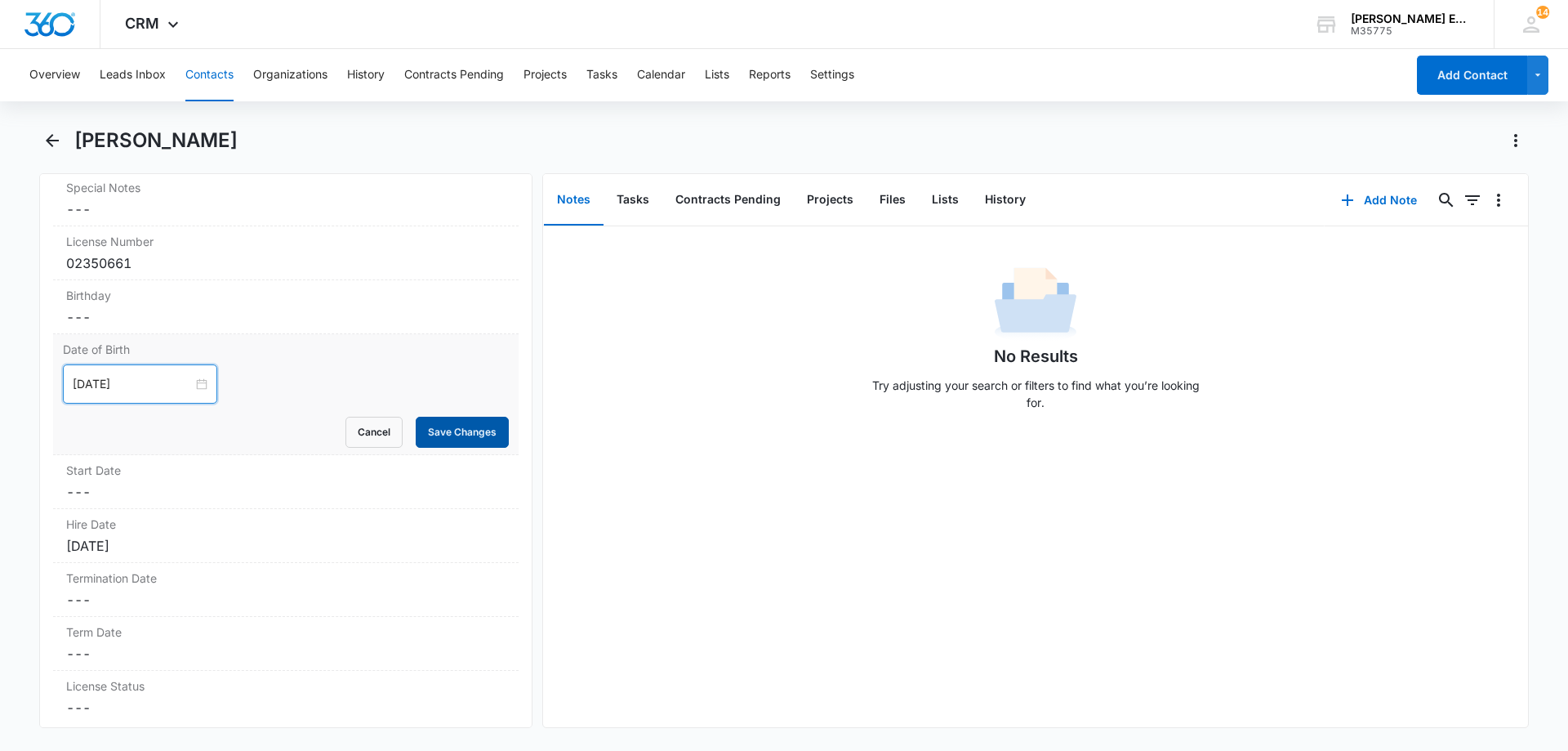
click at [460, 442] on button "Save Changes" at bounding box center [462, 432] width 93 height 31
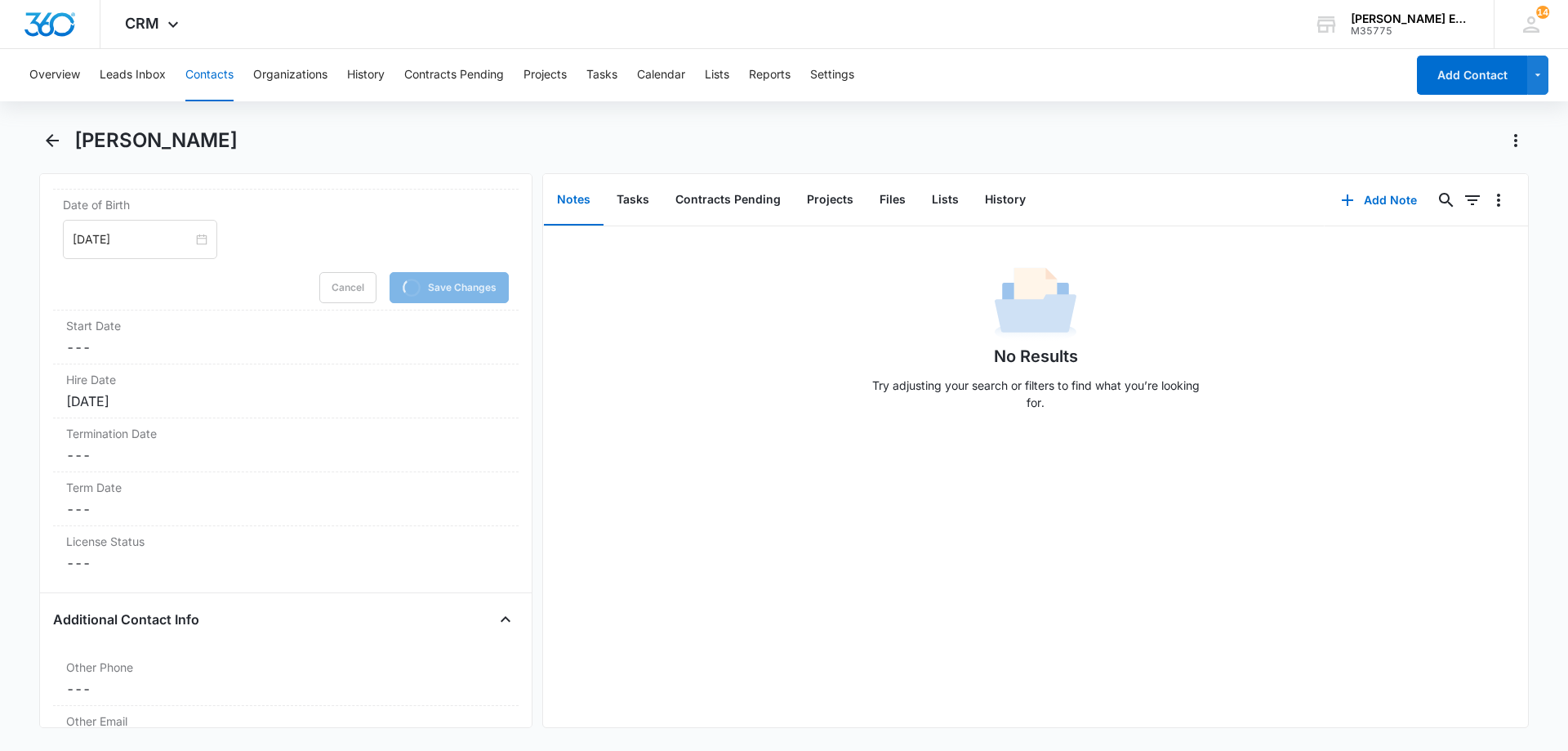
scroll to position [1824, 0]
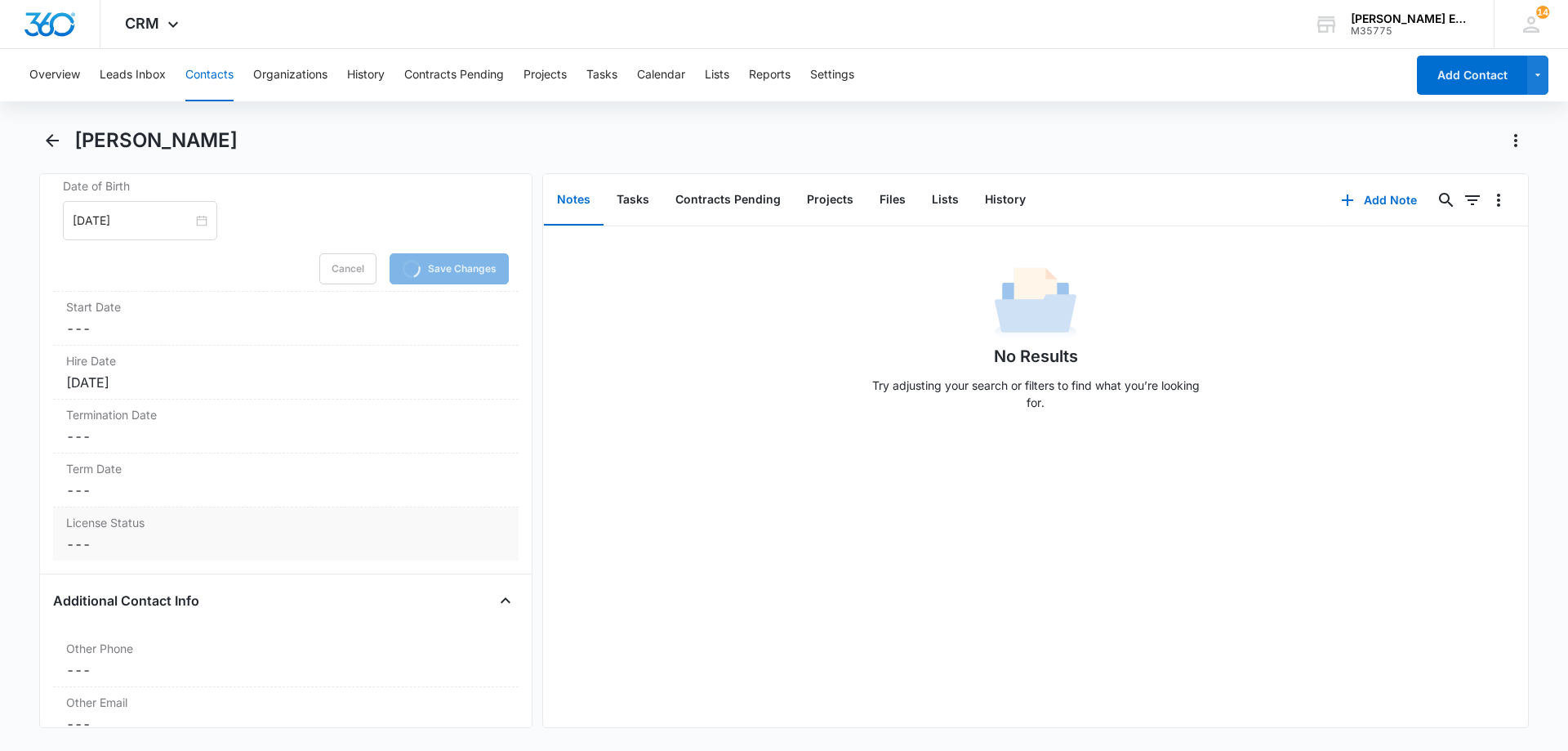
click at [142, 542] on dd "Cancel Save Changes ---" at bounding box center [286, 544] width 439 height 19
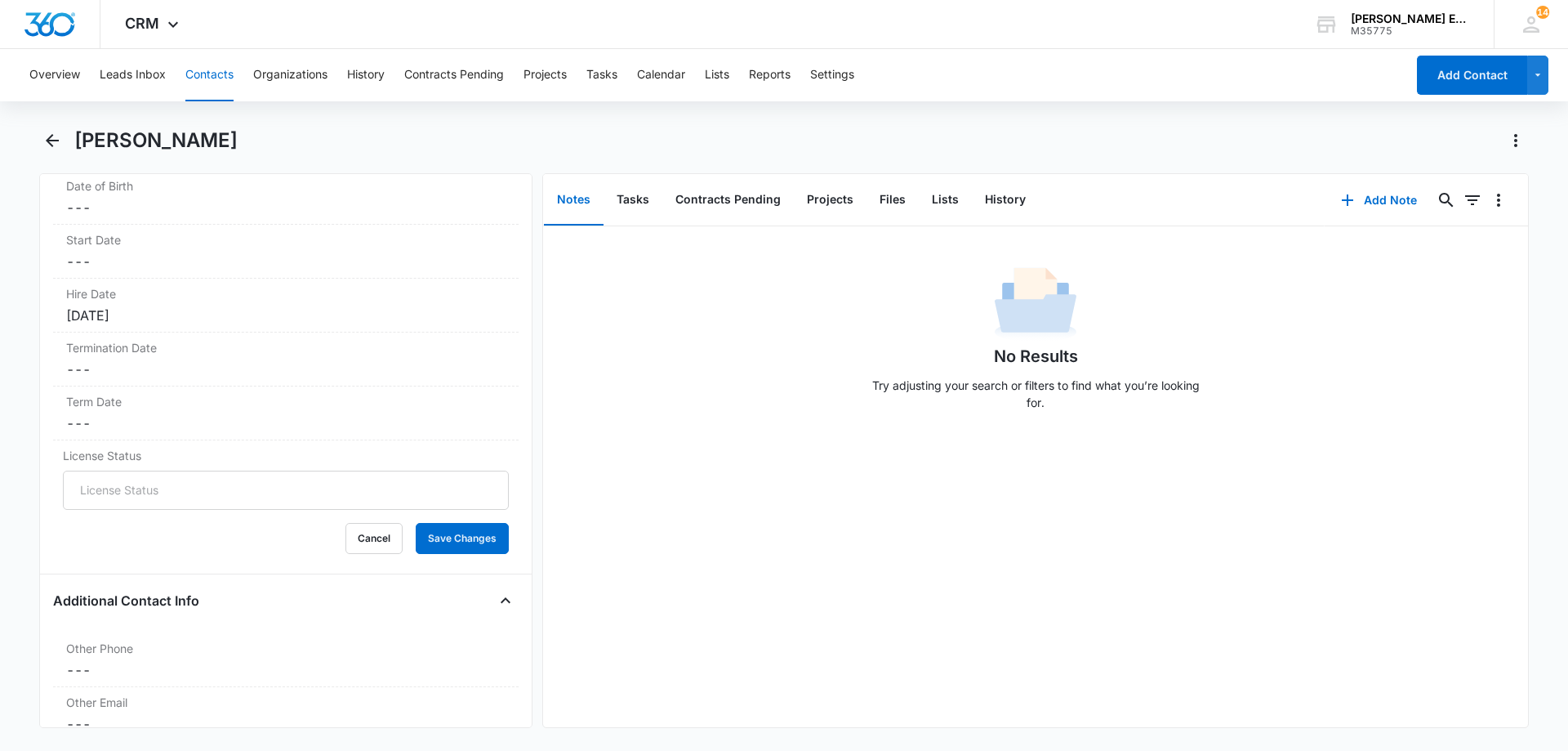
click at [134, 553] on div "Cancel Save Changes" at bounding box center [286, 537] width 446 height 31
click at [140, 481] on input "License Status" at bounding box center [286, 490] width 446 height 39
type input "Active"
click at [444, 531] on button "Save Changes" at bounding box center [462, 537] width 93 height 31
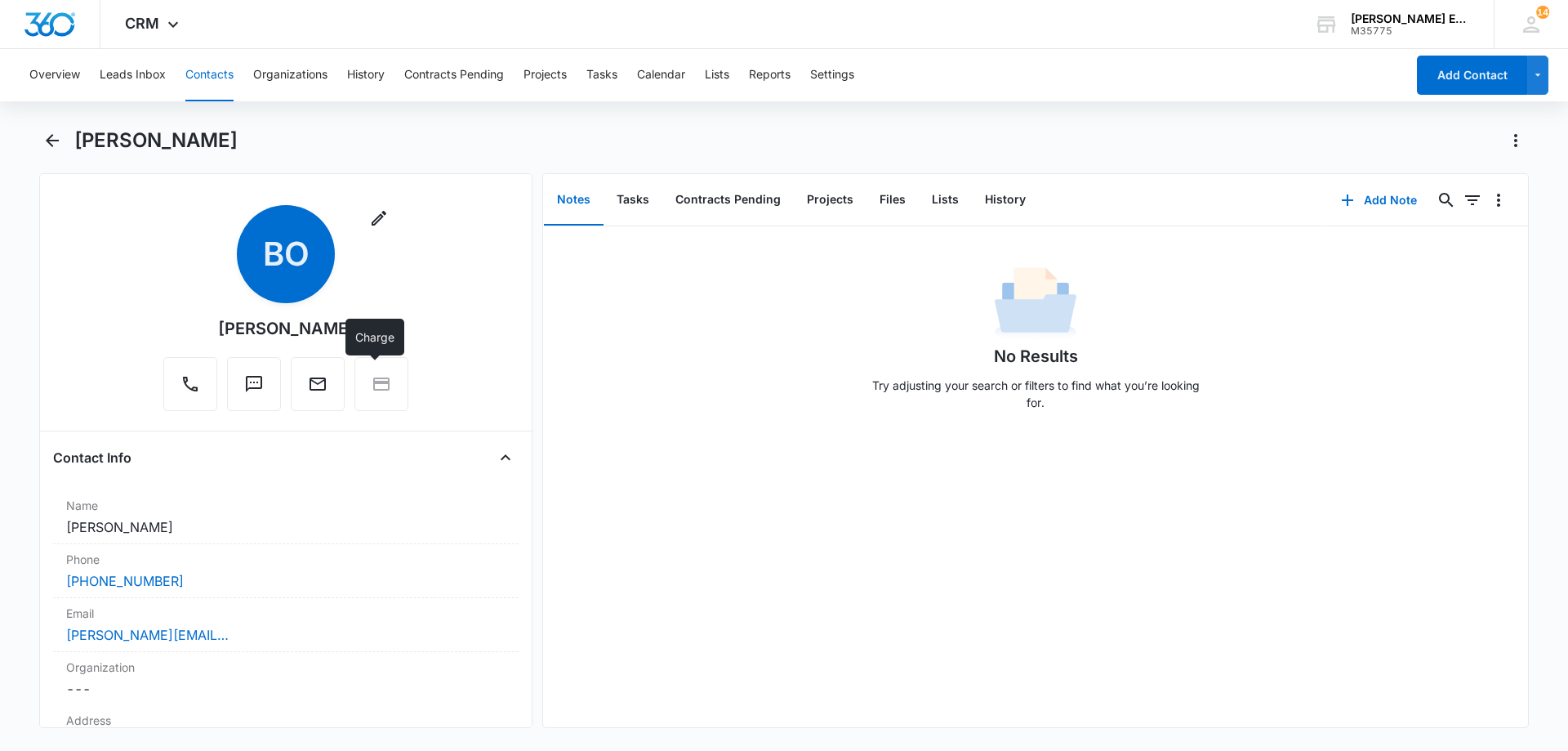
scroll to position [0, 0]
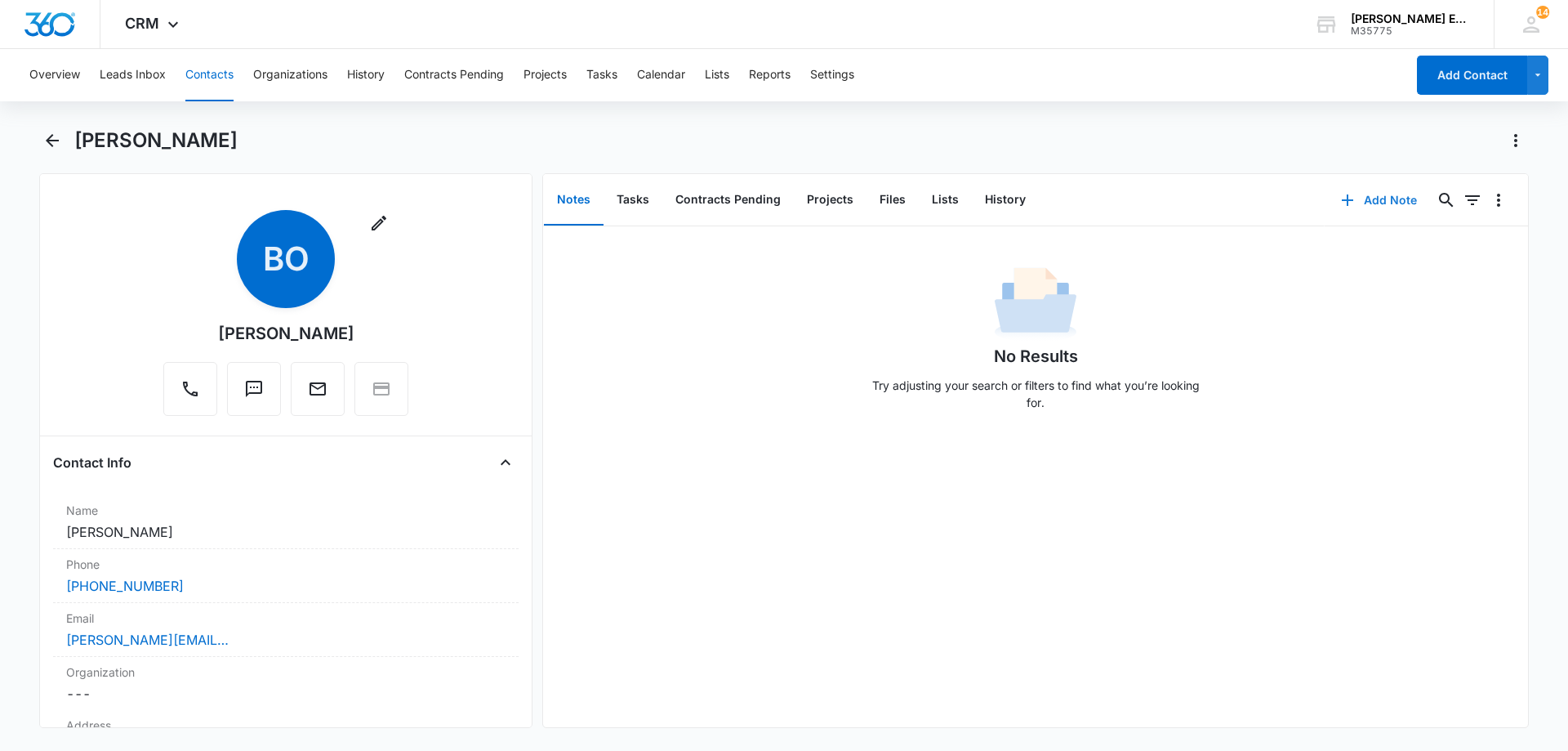
click at [1384, 200] on button "Add Note" at bounding box center [1379, 200] width 108 height 39
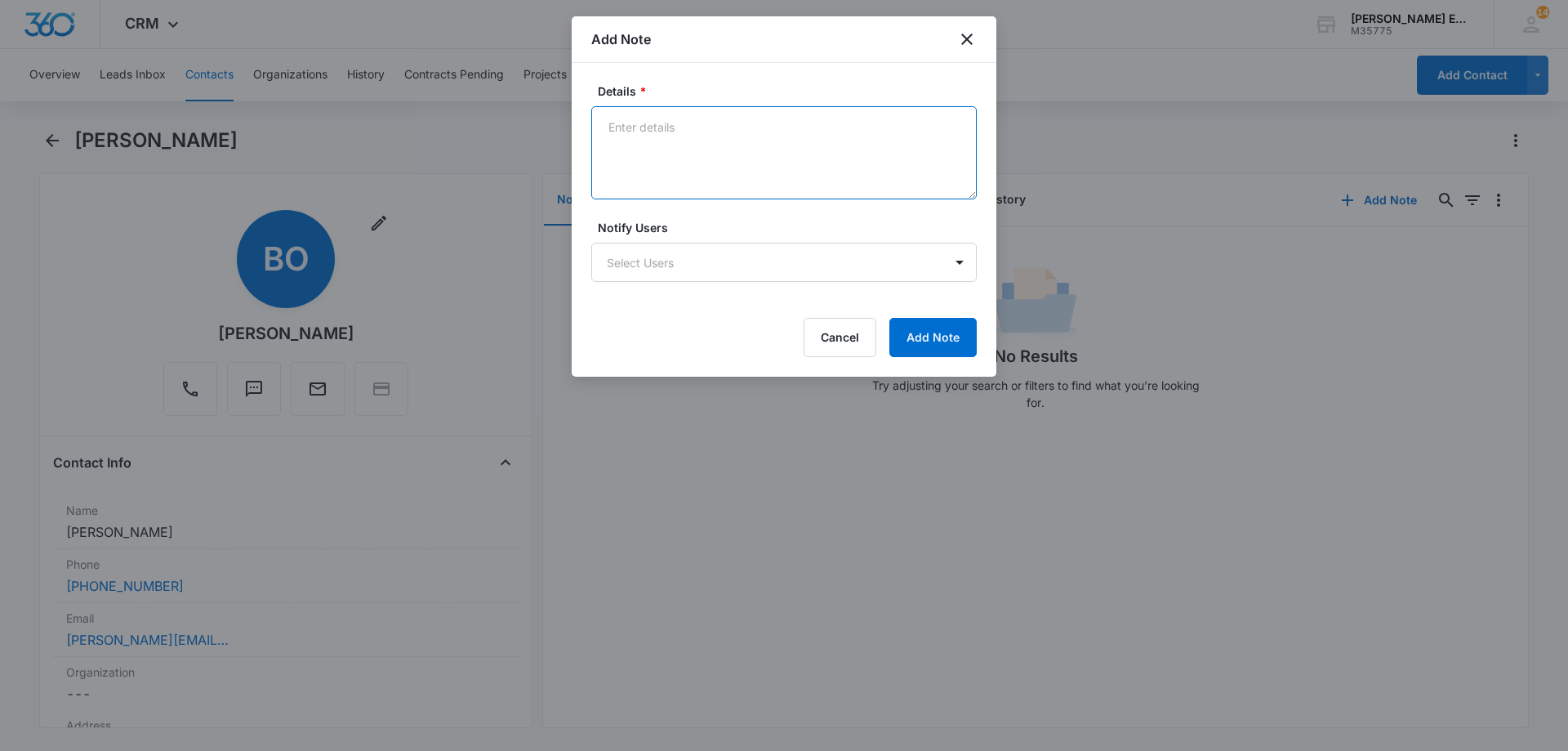
click at [690, 141] on textarea "Details *" at bounding box center [784, 152] width 385 height 93
type textarea "New CA-08 agent created profile today 10/08/2025"
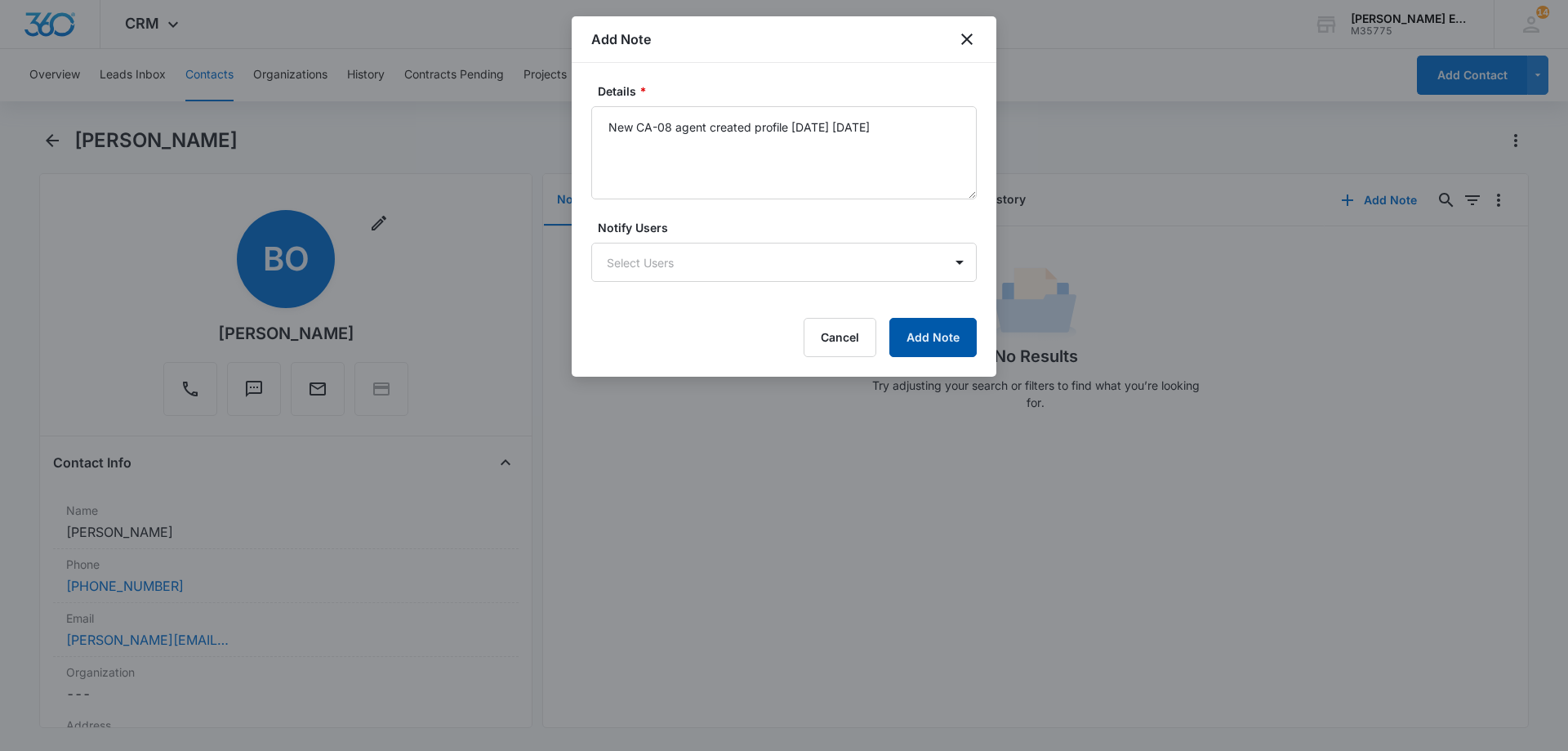
click at [922, 344] on button "Add Note" at bounding box center [933, 337] width 88 height 39
